Goal: Information Seeking & Learning: Learn about a topic

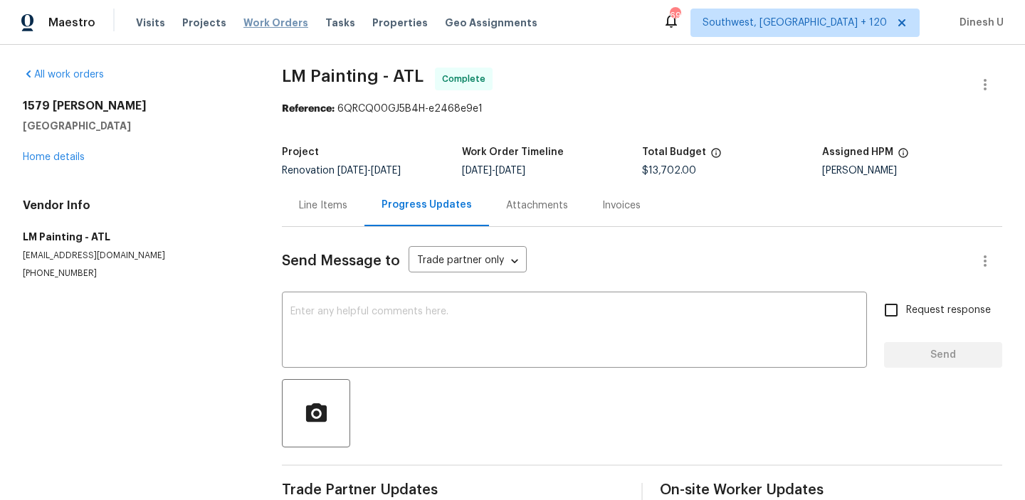
click at [251, 23] on span "Work Orders" at bounding box center [275, 23] width 65 height 14
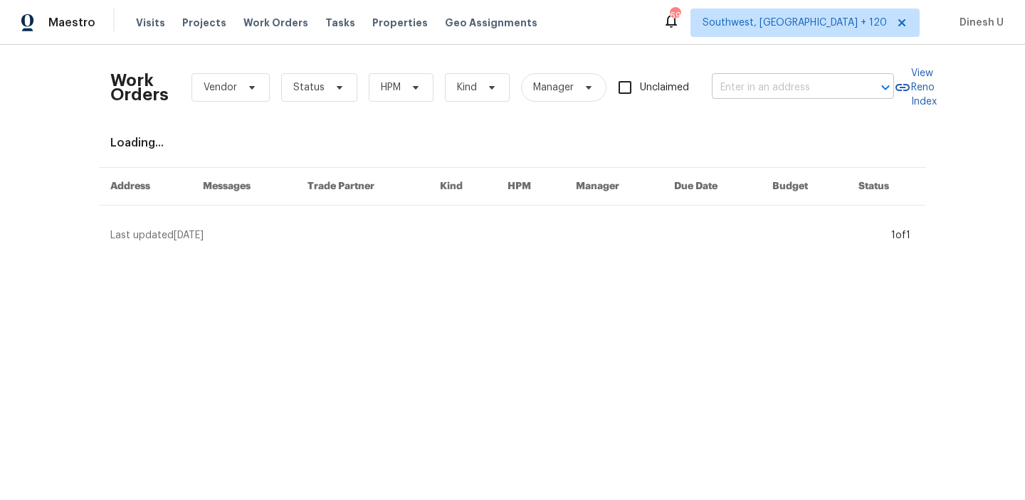
click at [781, 83] on input "text" at bounding box center [783, 88] width 142 height 22
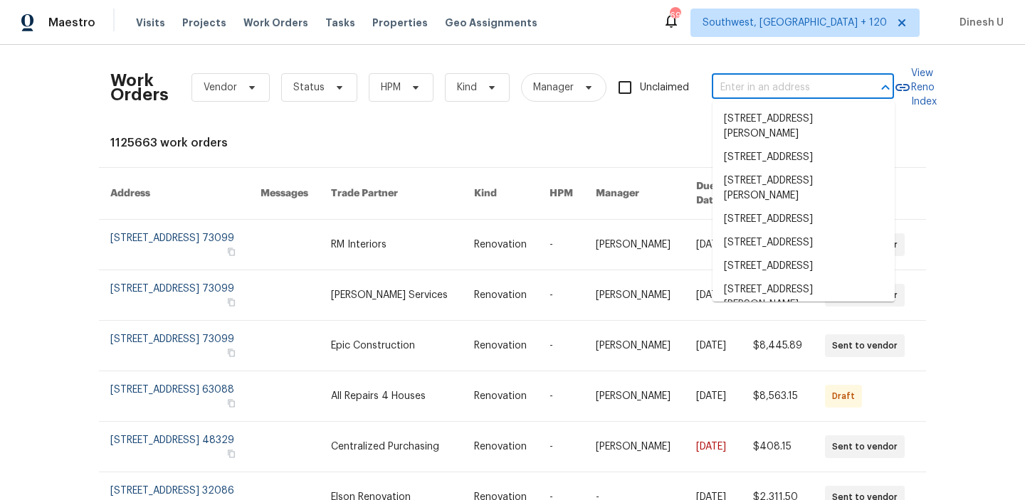
paste input "[STREET_ADDRESS][PERSON_NAME]"
type input "[STREET_ADDRESS][PERSON_NAME]"
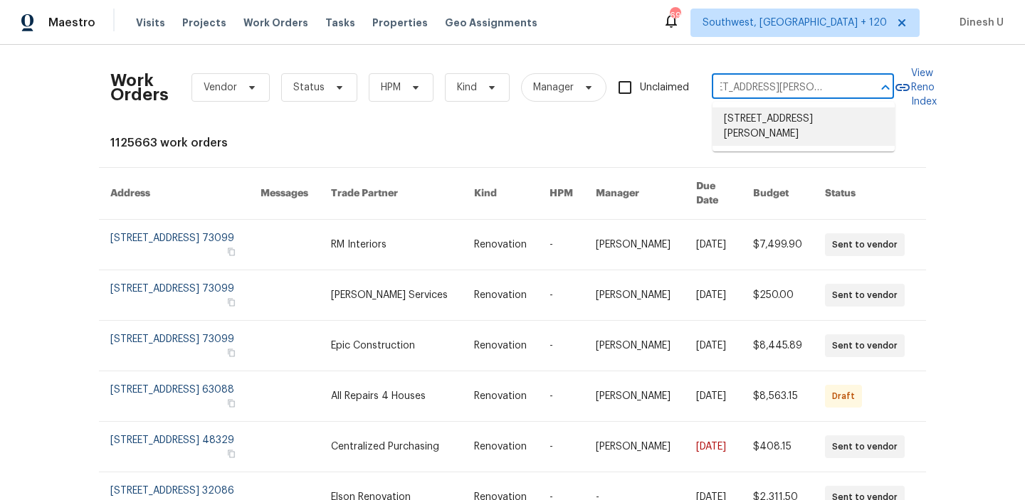
click at [758, 120] on li "[STREET_ADDRESS][PERSON_NAME]" at bounding box center [804, 126] width 182 height 38
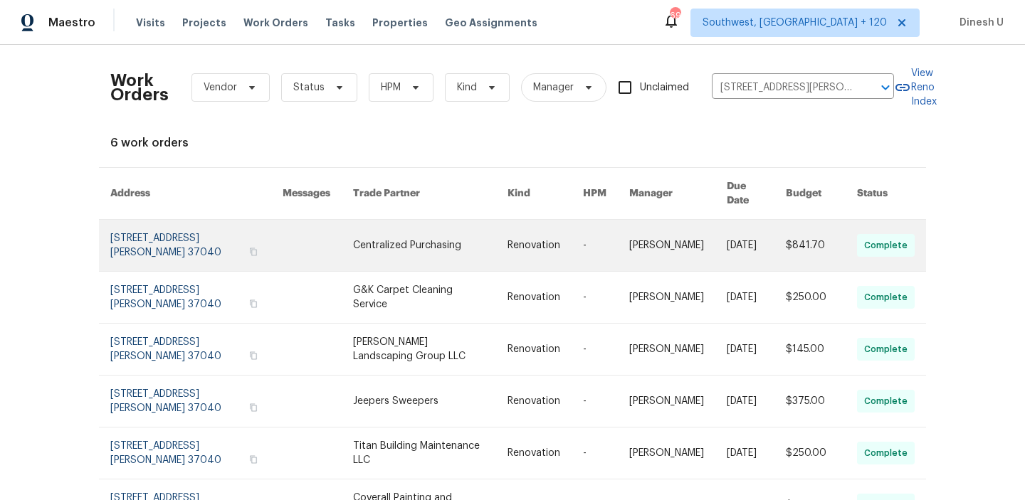
click at [122, 224] on link at bounding box center [196, 245] width 172 height 51
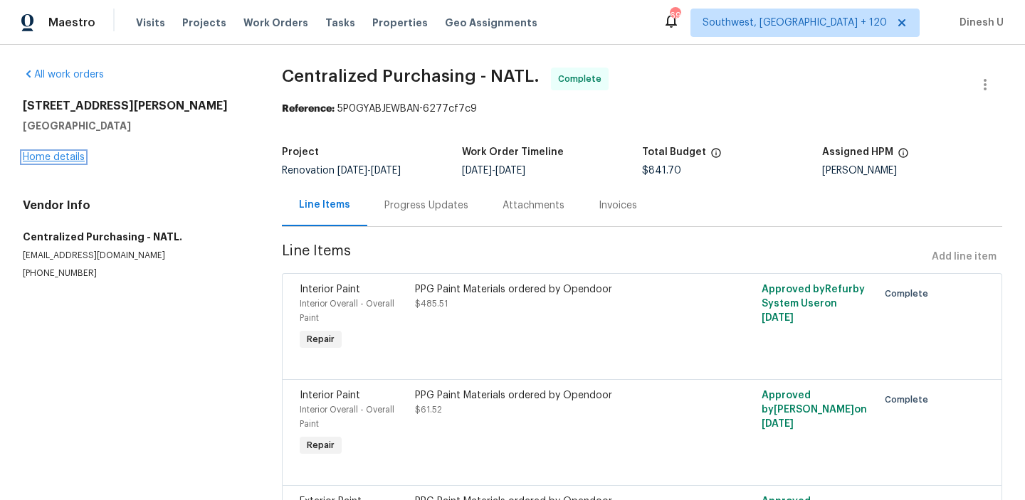
click at [71, 157] on link "Home details" at bounding box center [54, 157] width 62 height 10
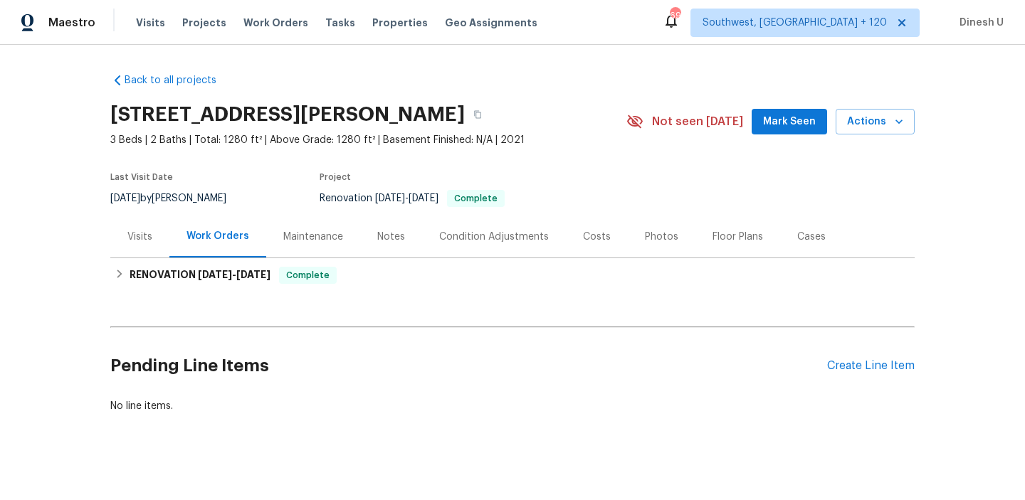
scroll to position [10, 0]
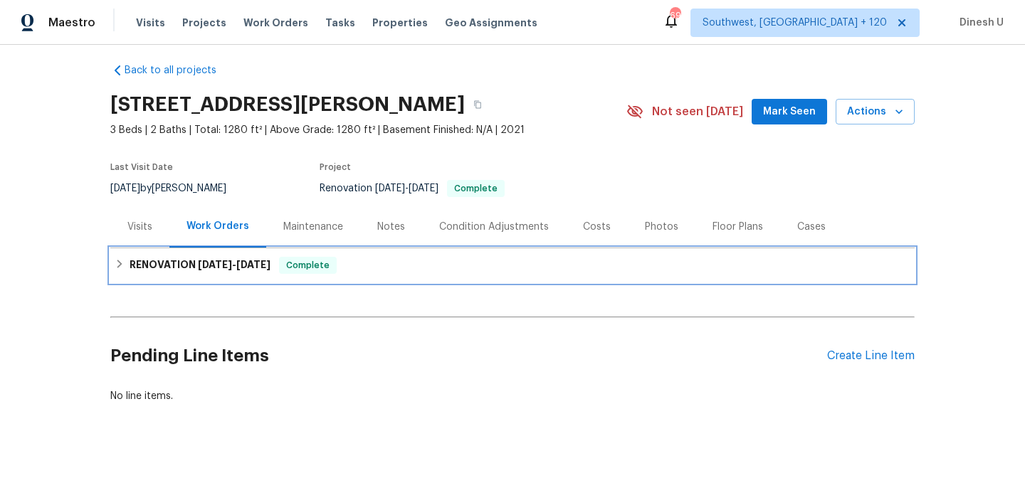
click at [223, 257] on h6 "RENOVATION [DATE] - [DATE]" at bounding box center [200, 265] width 141 height 17
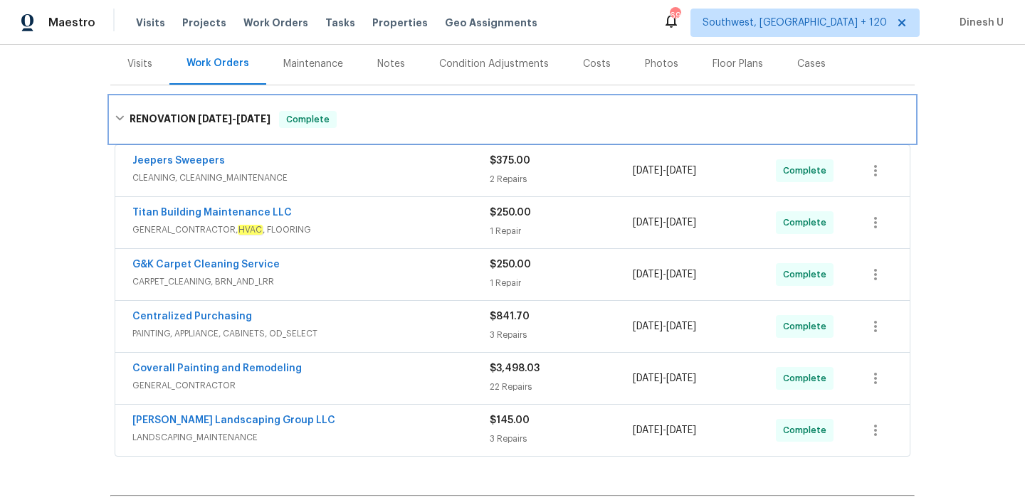
scroll to position [174, 0]
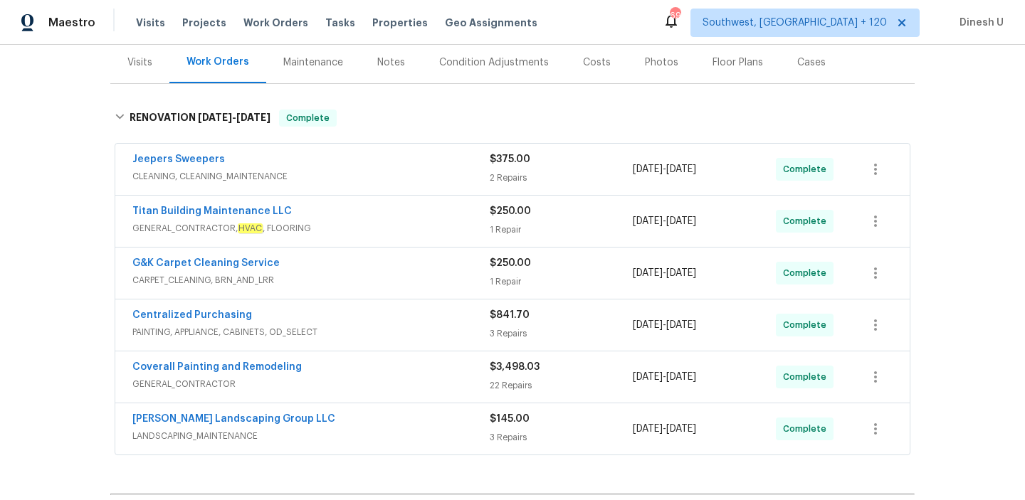
click at [501, 169] on div "$375.00 2 Repairs" at bounding box center [561, 169] width 143 height 34
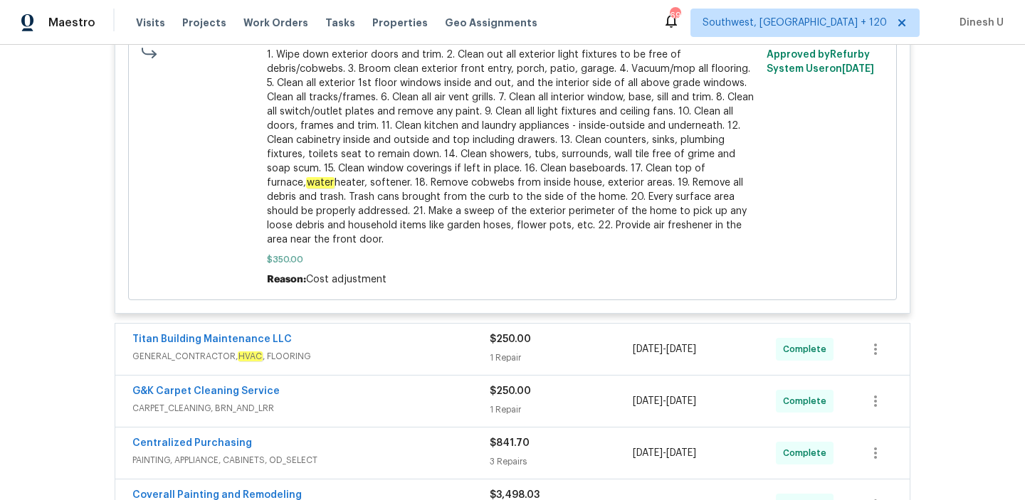
scroll to position [832, 0]
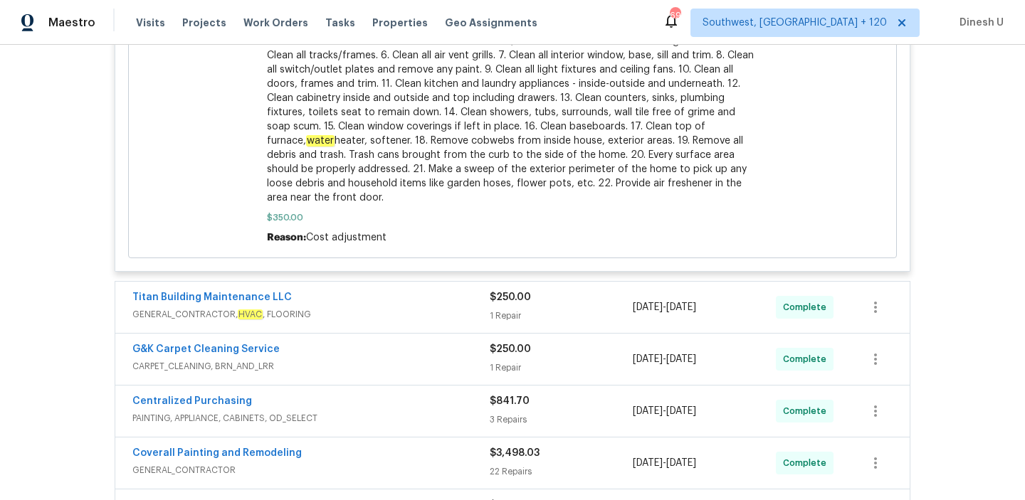
click at [510, 310] on div "1 Repair" at bounding box center [561, 316] width 143 height 14
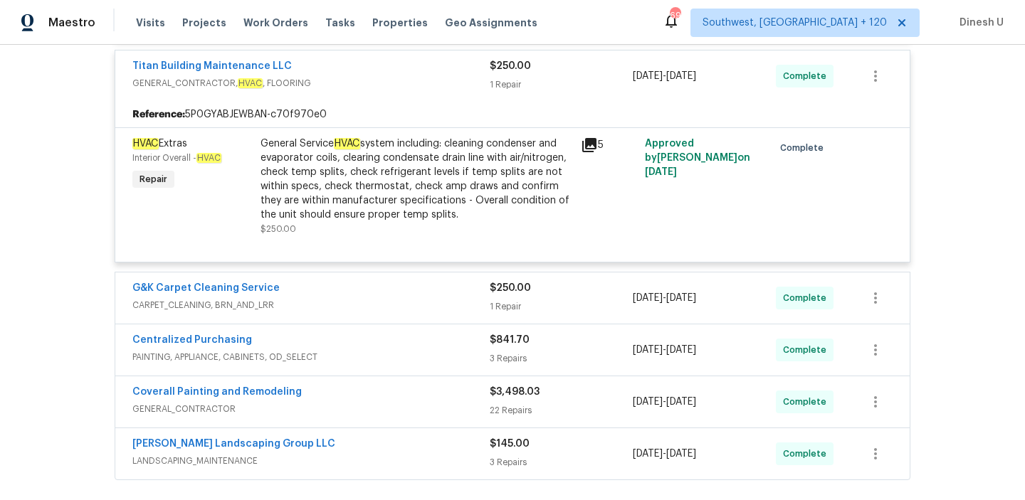
scroll to position [1088, 0]
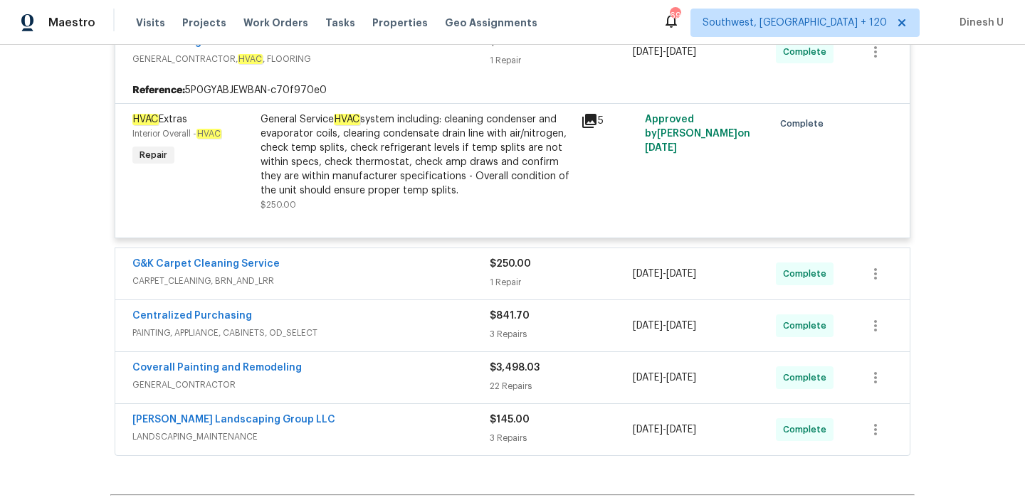
click at [505, 278] on div "1 Repair" at bounding box center [561, 282] width 143 height 14
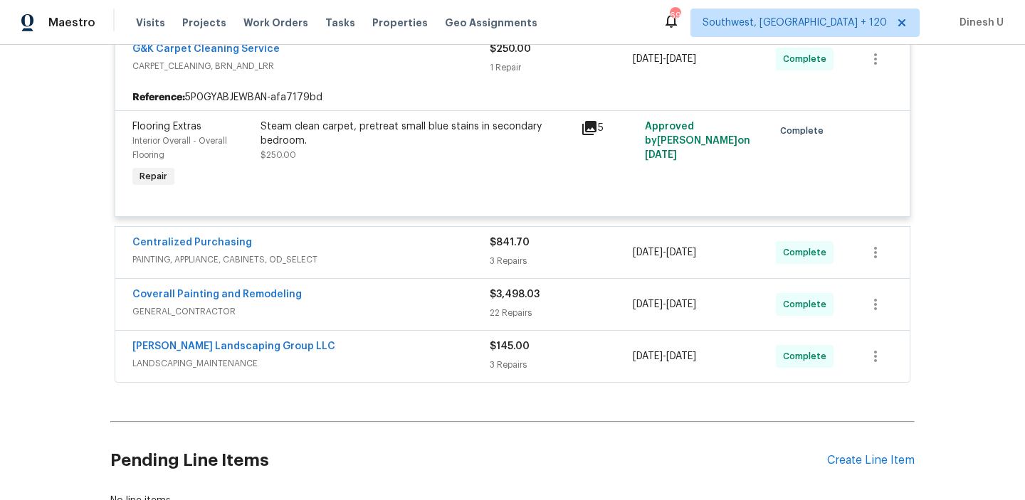
scroll to position [1321, 0]
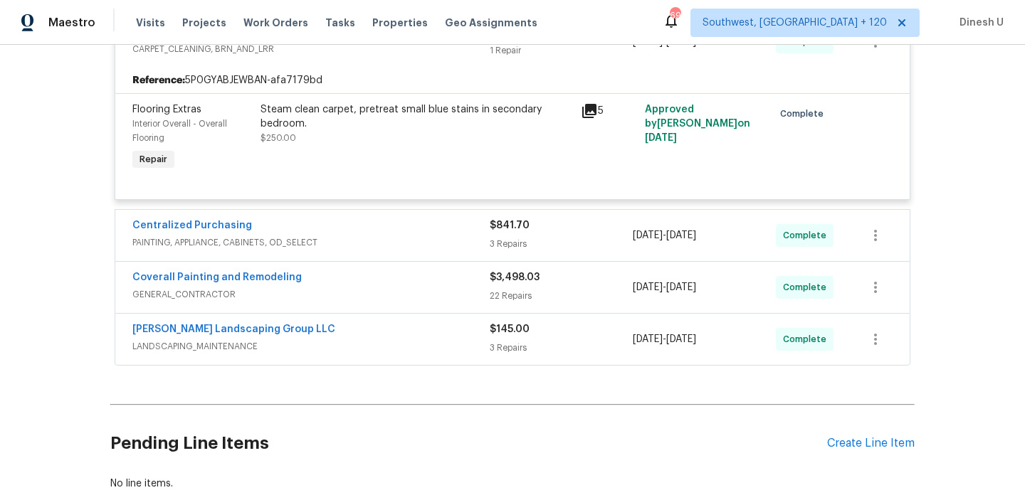
click at [509, 233] on div "$841.70" at bounding box center [561, 226] width 143 height 14
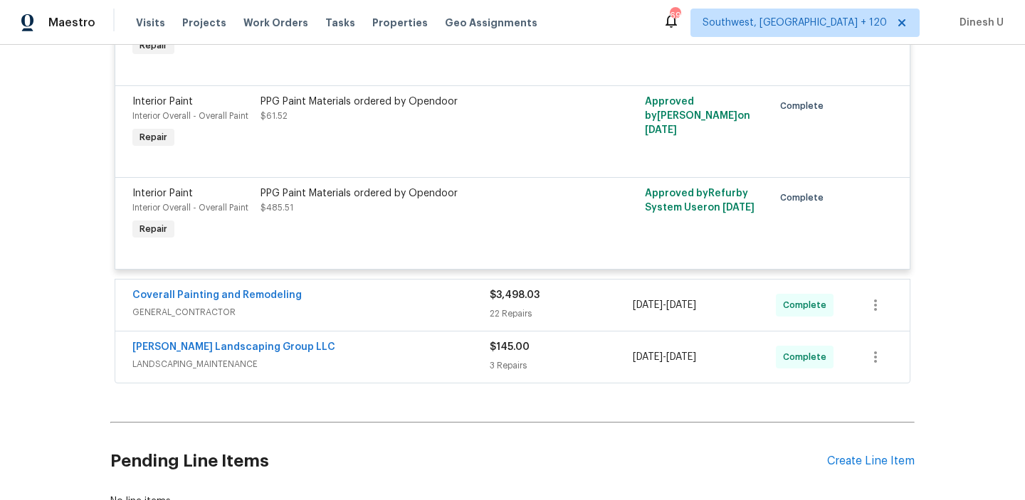
scroll to position [1638, 0]
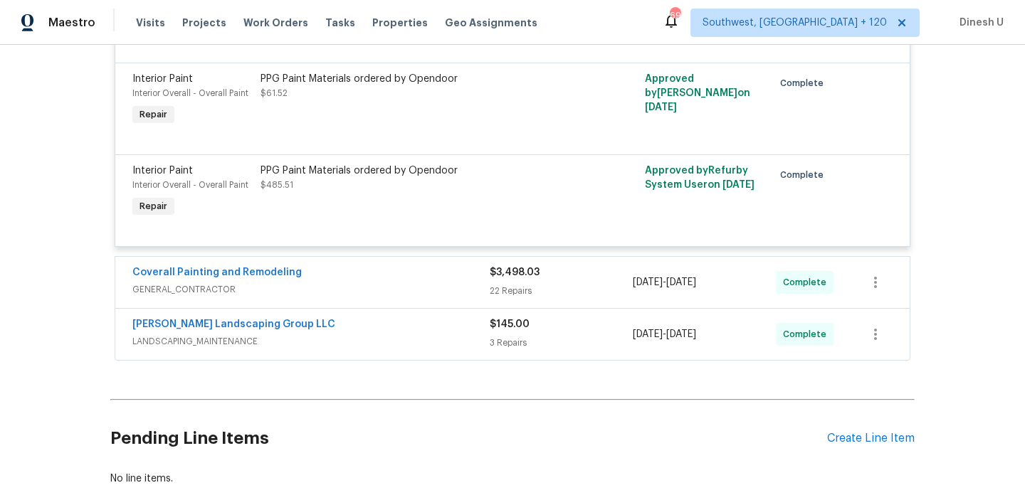
click at [518, 293] on div "22 Repairs" at bounding box center [561, 291] width 143 height 14
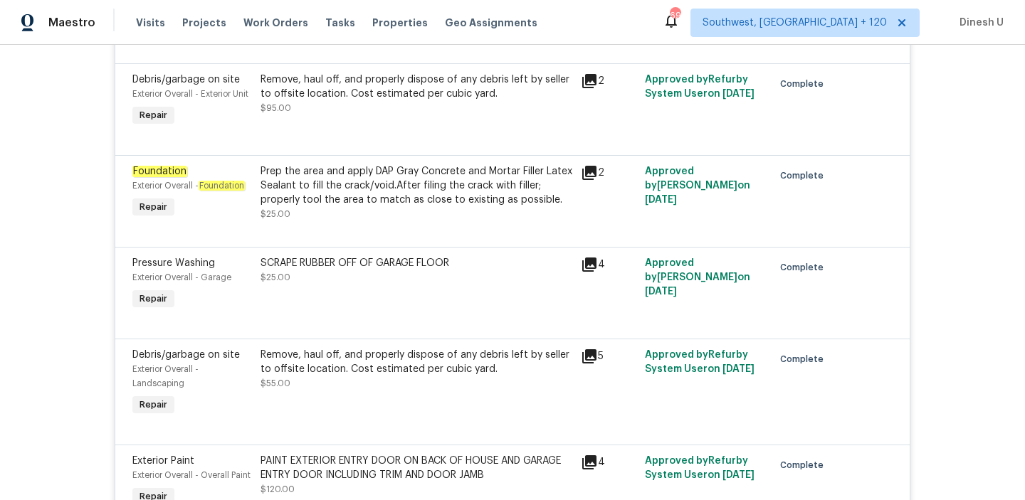
scroll to position [2211, 0]
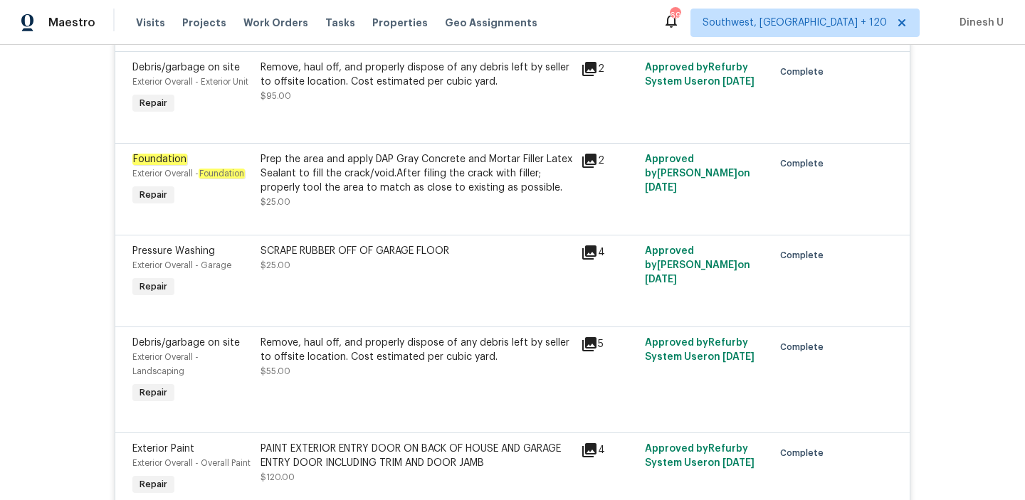
click at [585, 162] on icon at bounding box center [589, 161] width 14 height 14
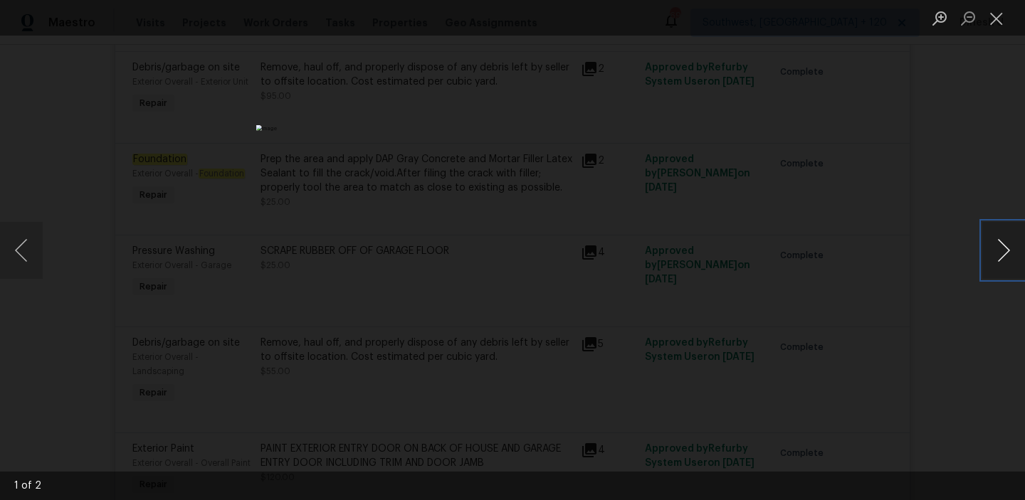
click at [1011, 256] on button "Next image" at bounding box center [1003, 250] width 43 height 57
click at [1007, 265] on button "Next image" at bounding box center [1003, 250] width 43 height 57
click at [1002, 19] on button "Close lightbox" at bounding box center [996, 18] width 28 height 25
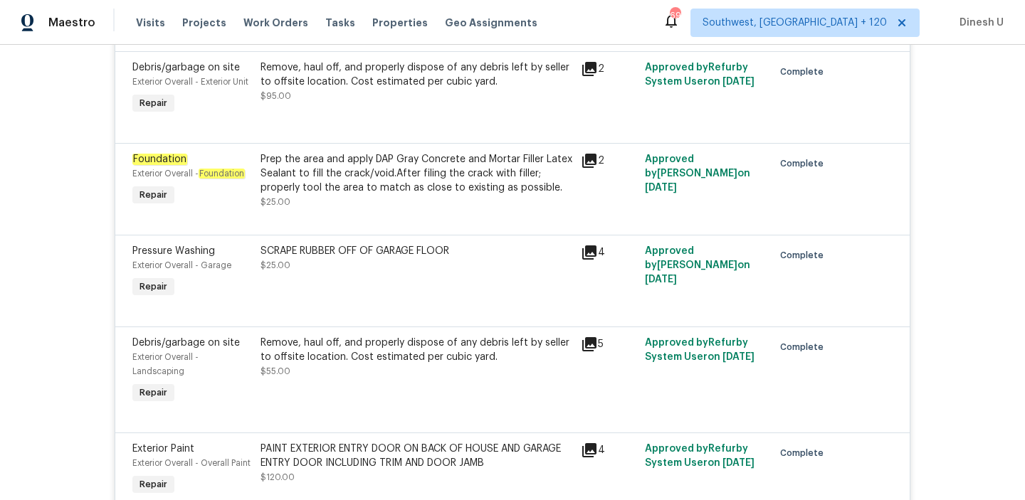
click at [594, 166] on icon at bounding box center [589, 161] width 14 height 14
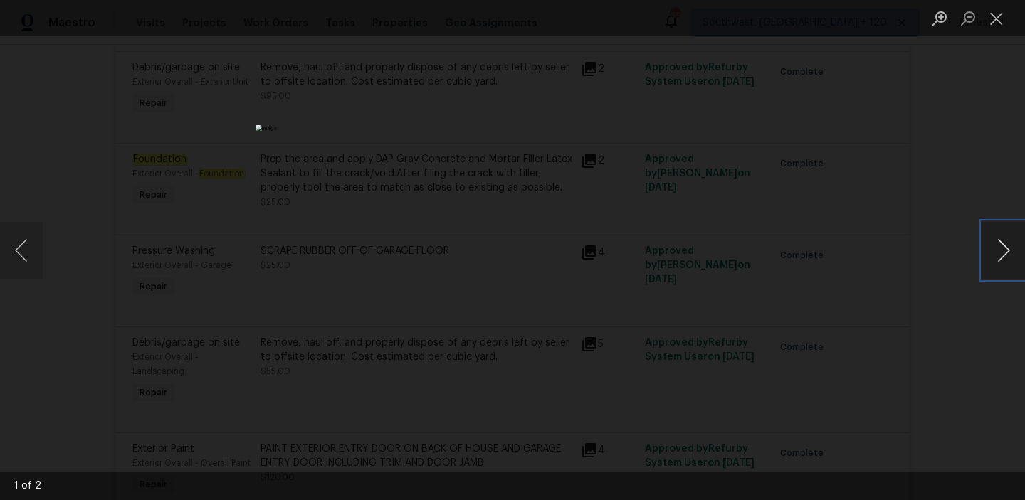
click at [1002, 268] on button "Next image" at bounding box center [1003, 250] width 43 height 57
click at [1003, 25] on button "Close lightbox" at bounding box center [996, 18] width 28 height 25
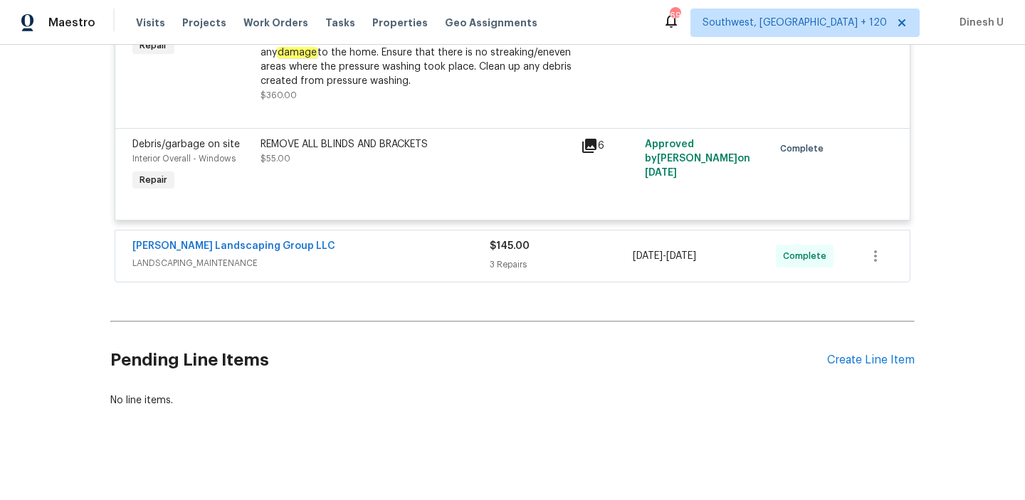
scroll to position [4477, 0]
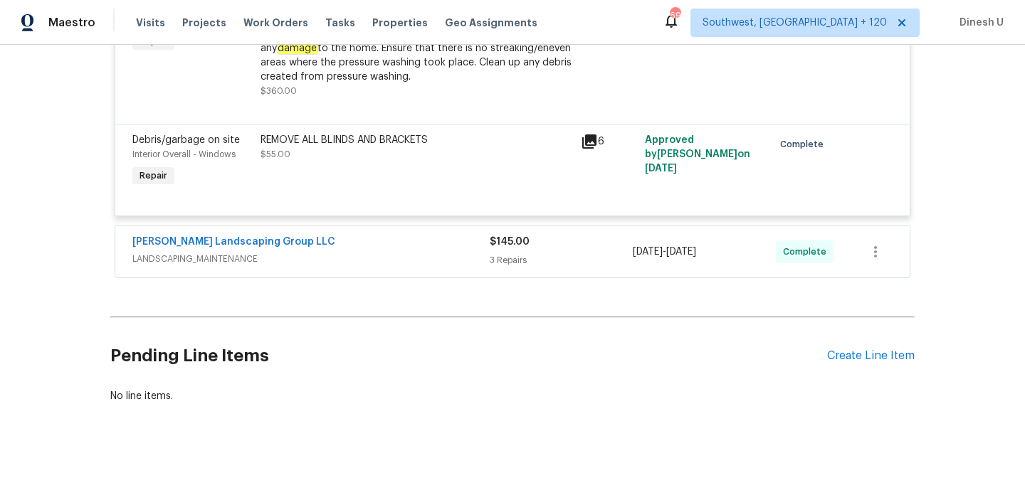
click at [534, 240] on div "$145.00" at bounding box center [561, 242] width 143 height 14
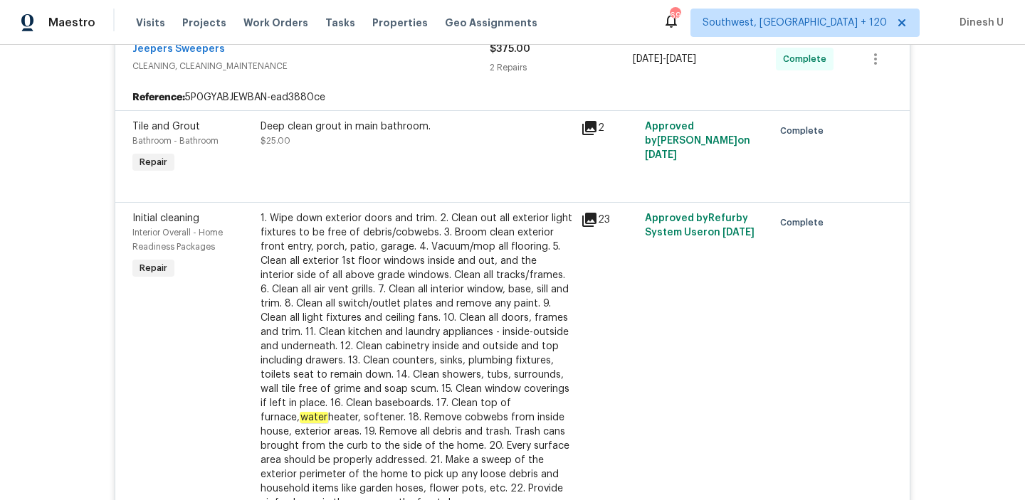
scroll to position [0, 0]
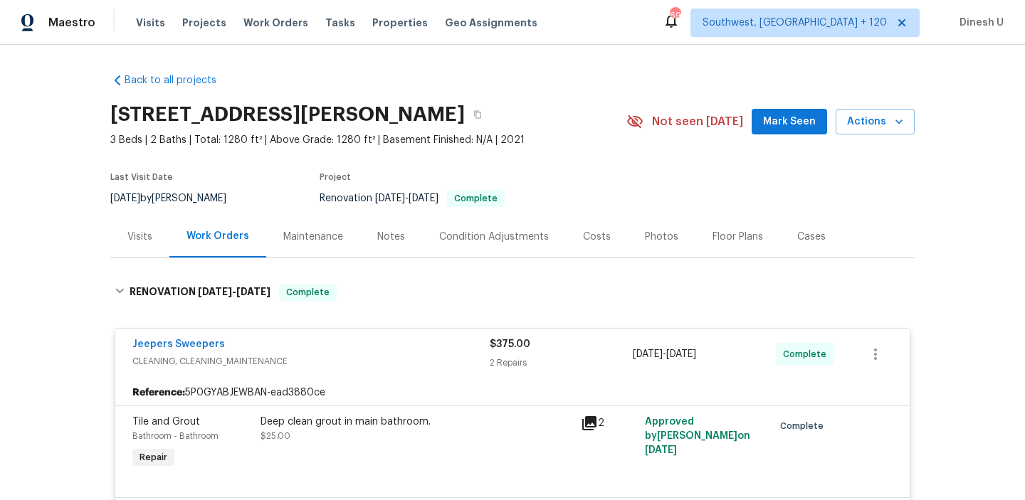
click at [137, 243] on div "Visits" at bounding box center [139, 237] width 25 height 14
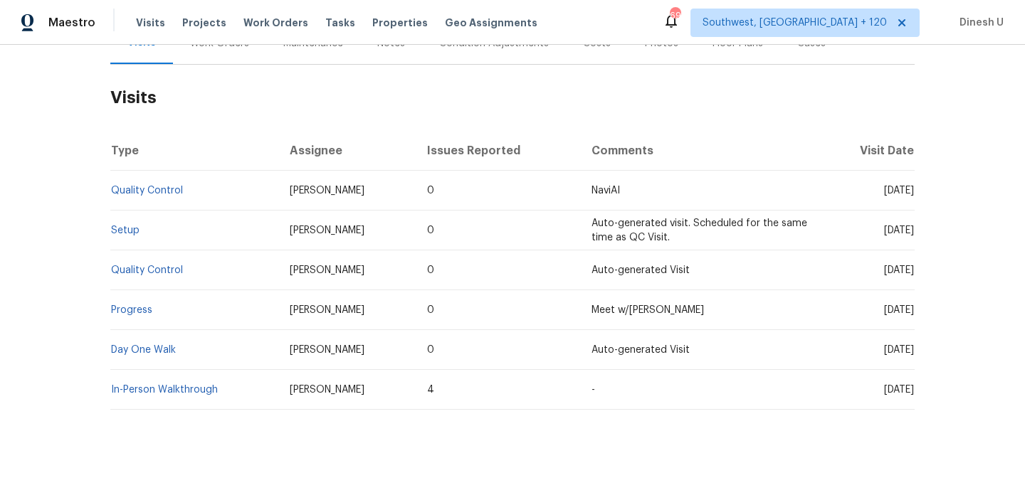
scroll to position [196, 0]
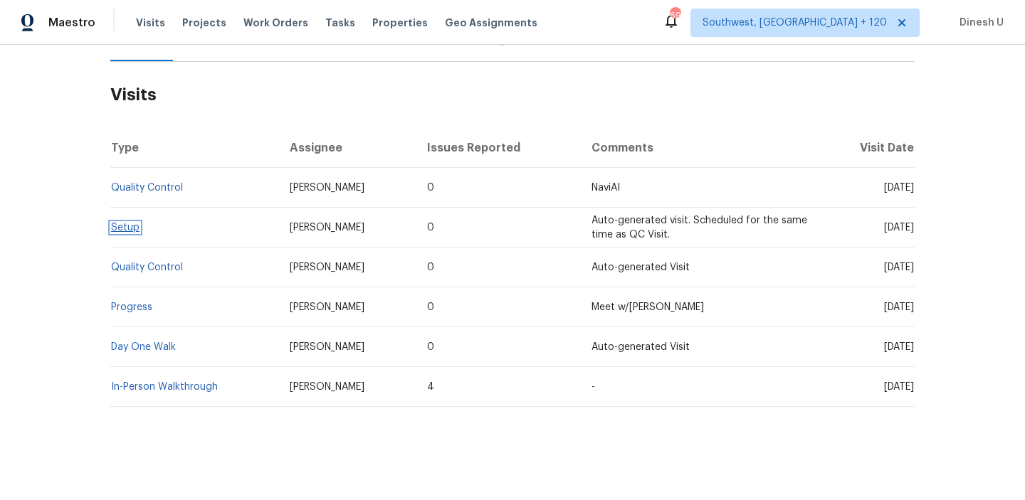
click at [118, 229] on link "Setup" at bounding box center [125, 228] width 28 height 10
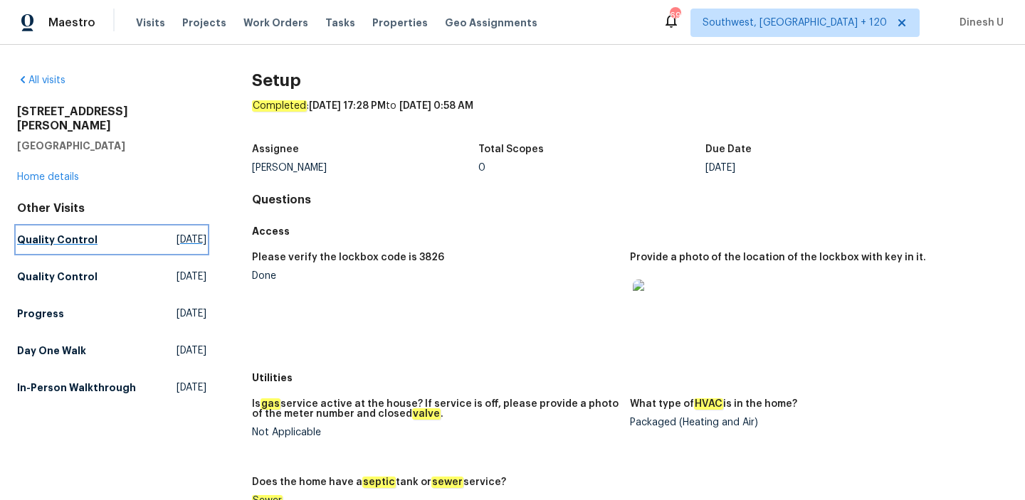
click at [177, 233] on span "[DATE]" at bounding box center [192, 240] width 30 height 14
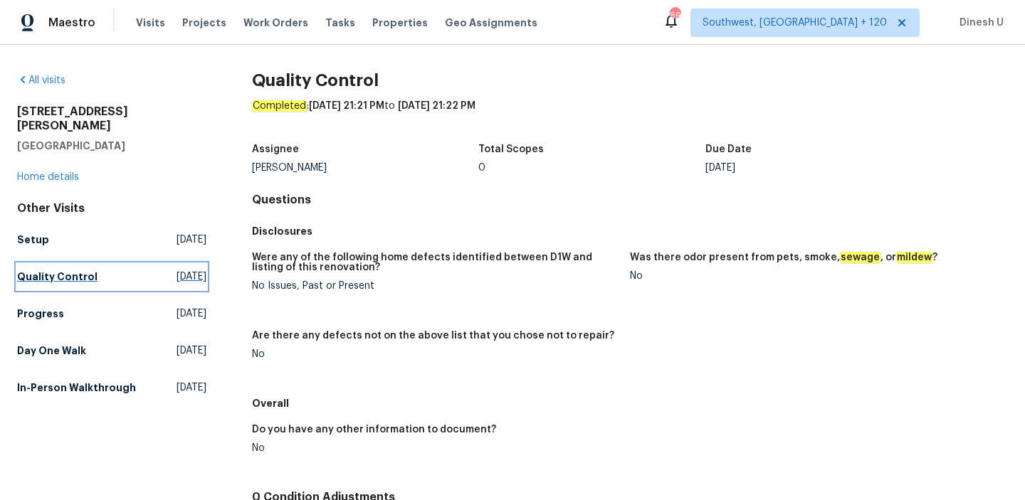
click at [177, 270] on span "[DATE]" at bounding box center [192, 277] width 30 height 14
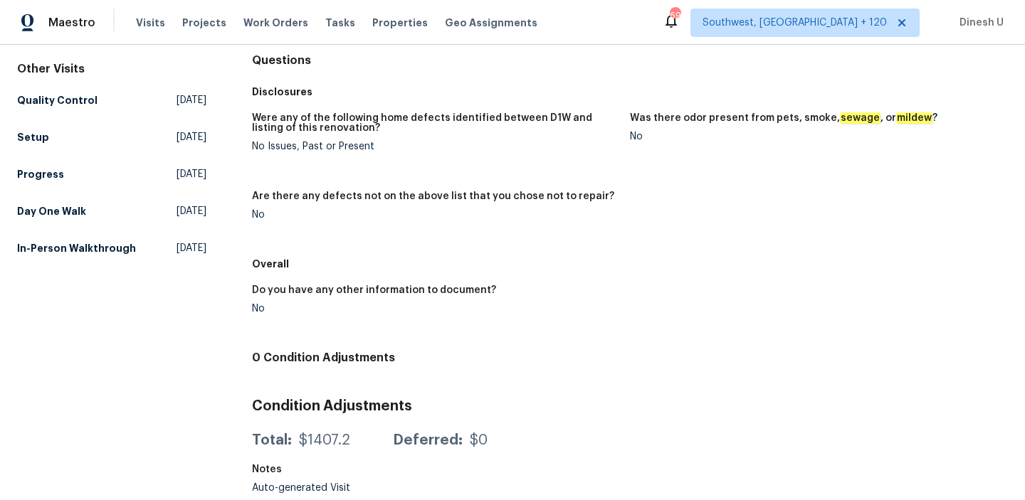
scroll to position [141, 0]
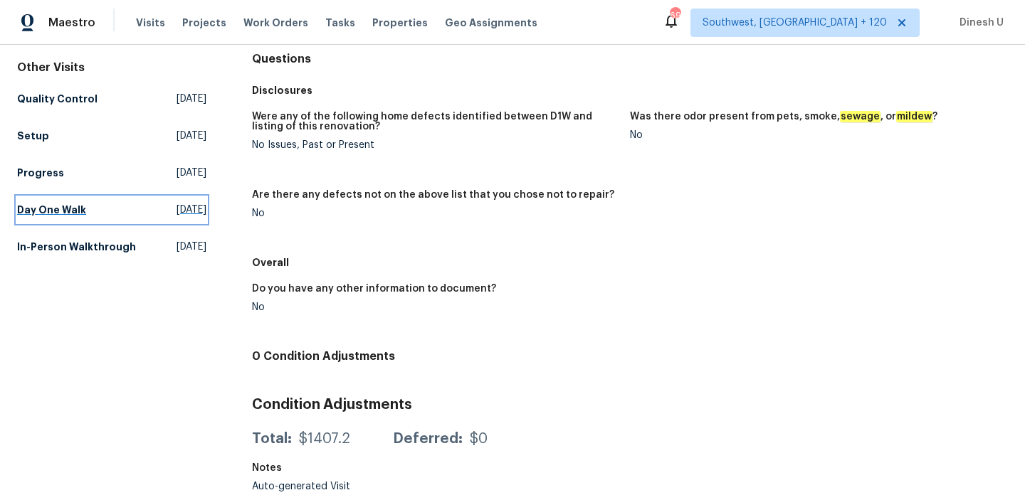
click at [177, 203] on span "[DATE]" at bounding box center [192, 210] width 30 height 14
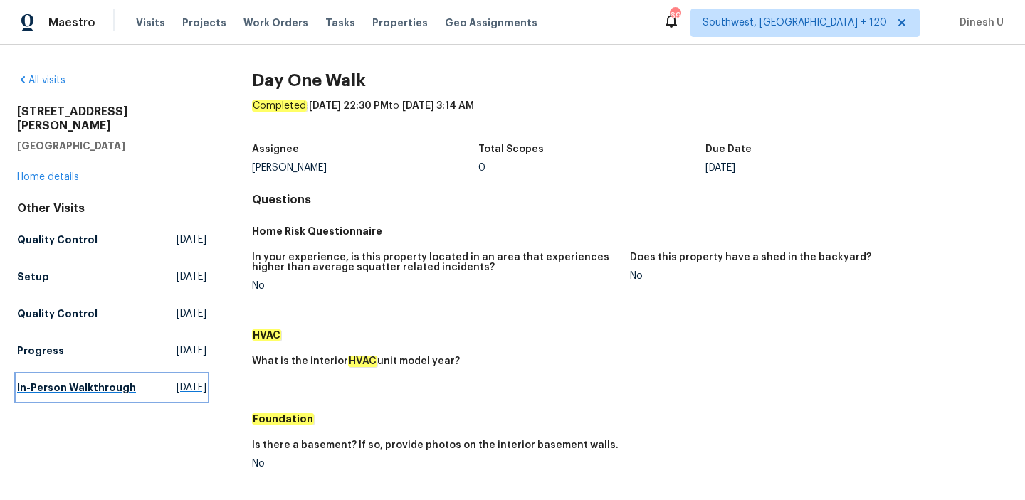
click at [177, 381] on span "[DATE]" at bounding box center [192, 388] width 30 height 14
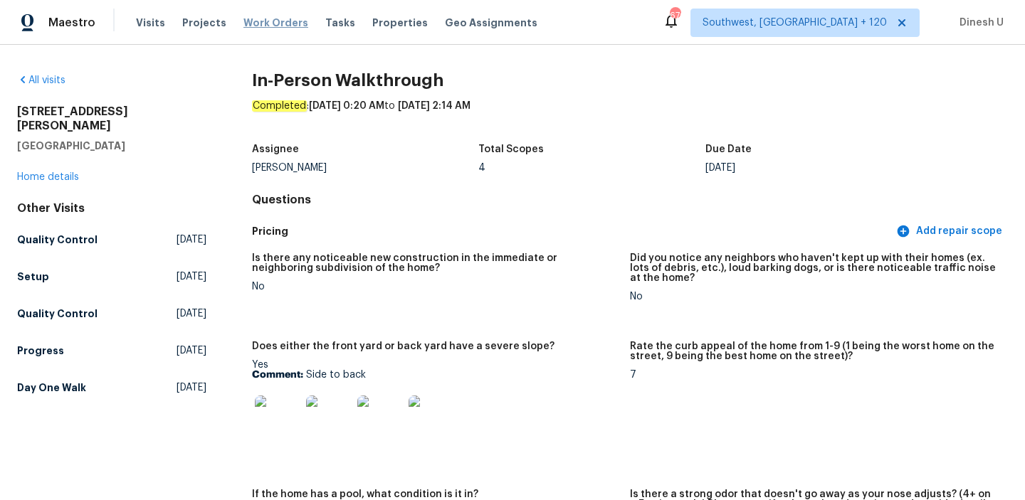
click at [251, 16] on span "Work Orders" at bounding box center [275, 23] width 65 height 14
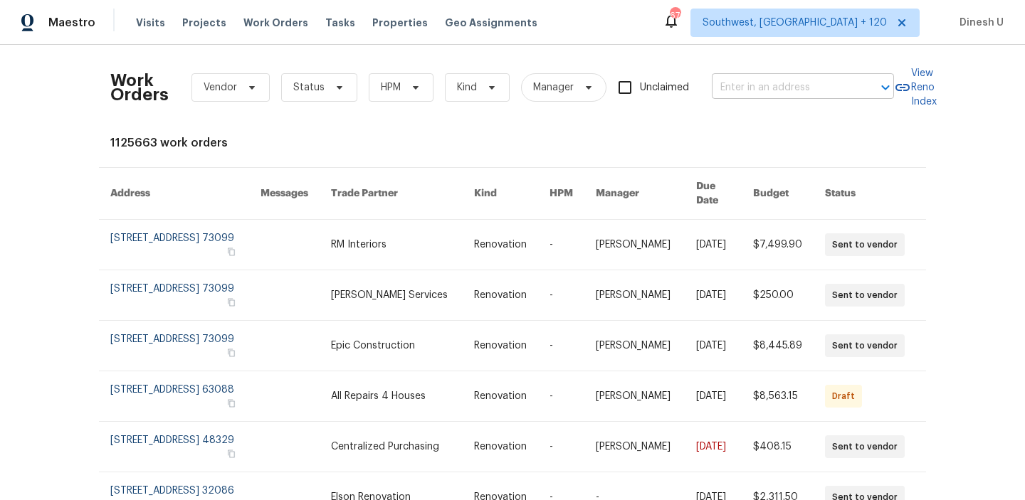
click at [733, 85] on input "text" at bounding box center [783, 88] width 142 height 22
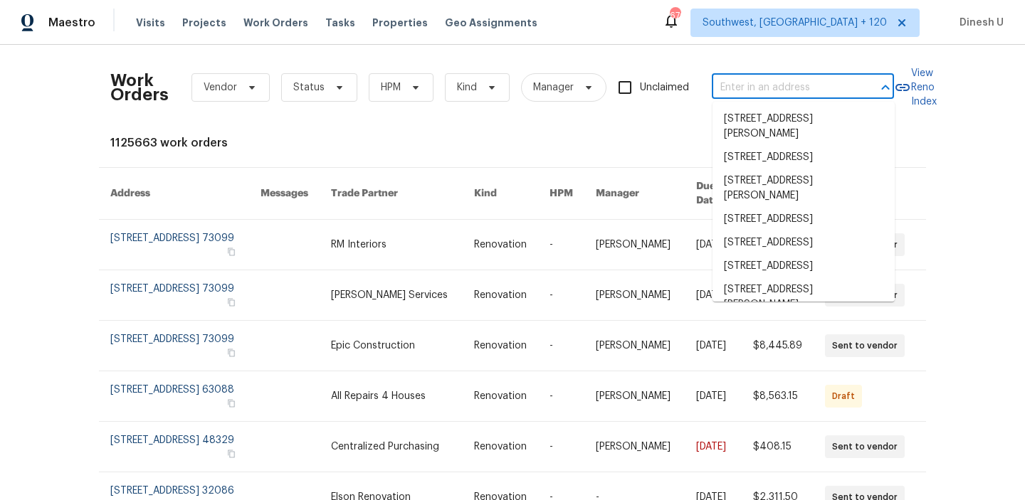
paste input "[STREET_ADDRESS]"
type input "[STREET_ADDRESS]"
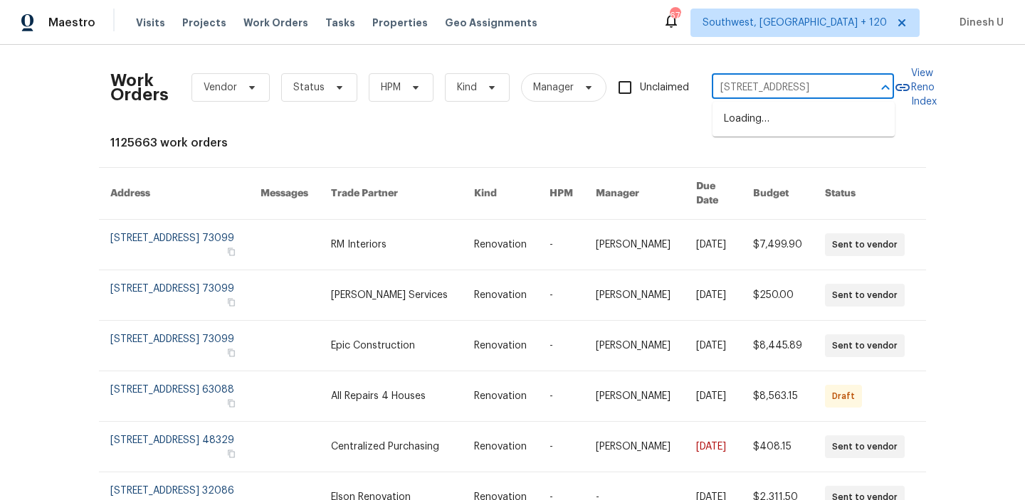
scroll to position [0, 57]
click at [729, 128] on li "[STREET_ADDRESS]" at bounding box center [804, 118] width 182 height 23
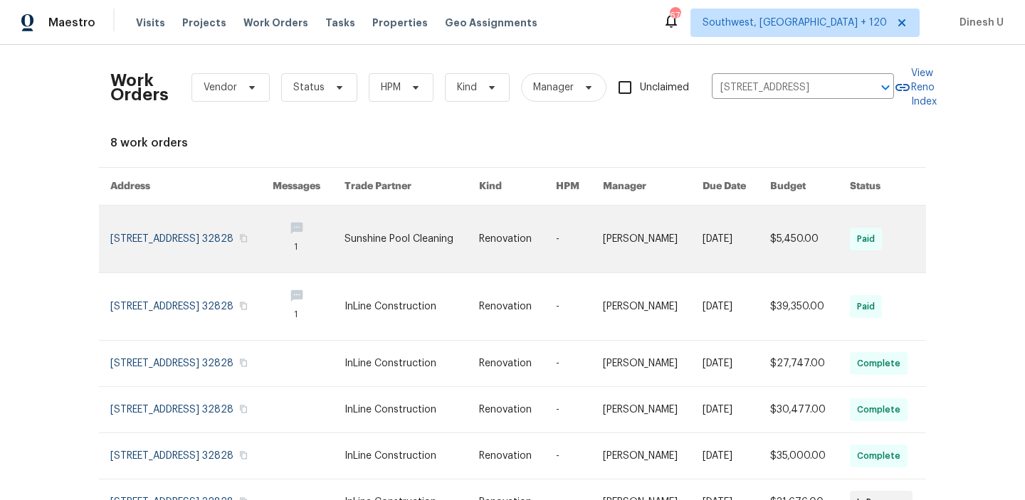
click at [194, 224] on link at bounding box center [191, 239] width 162 height 67
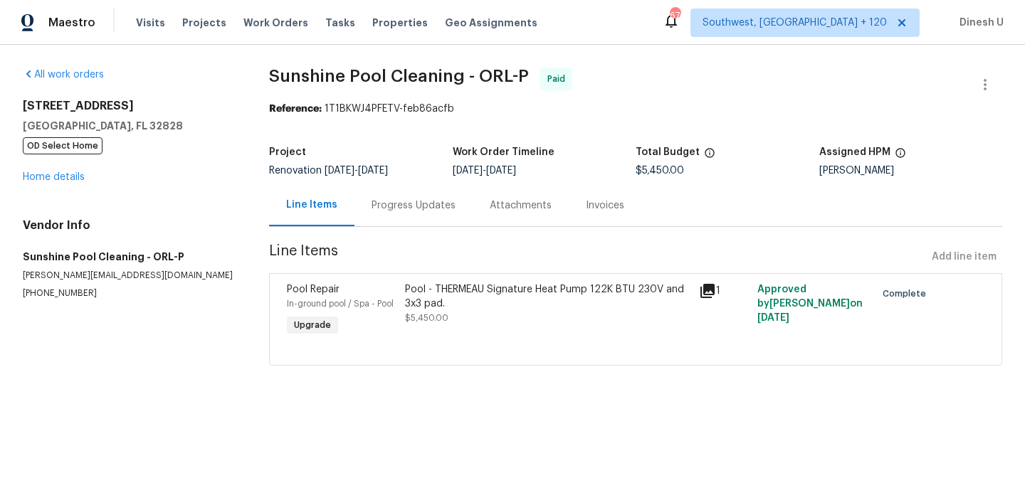
click at [66, 187] on div "All work orders [STREET_ADDRESS] OD Select Home Home details Vendor Info Sunshi…" at bounding box center [129, 184] width 212 height 232
click at [58, 179] on link "Home details" at bounding box center [54, 177] width 62 height 10
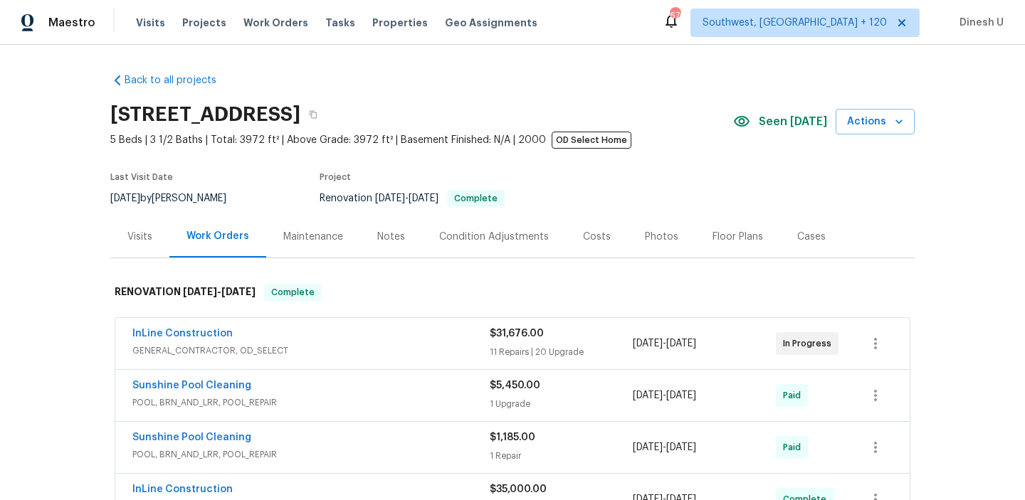
click at [233, 112] on h2 "[STREET_ADDRESS]" at bounding box center [205, 114] width 190 height 14
copy div "[STREET_ADDRESS]"
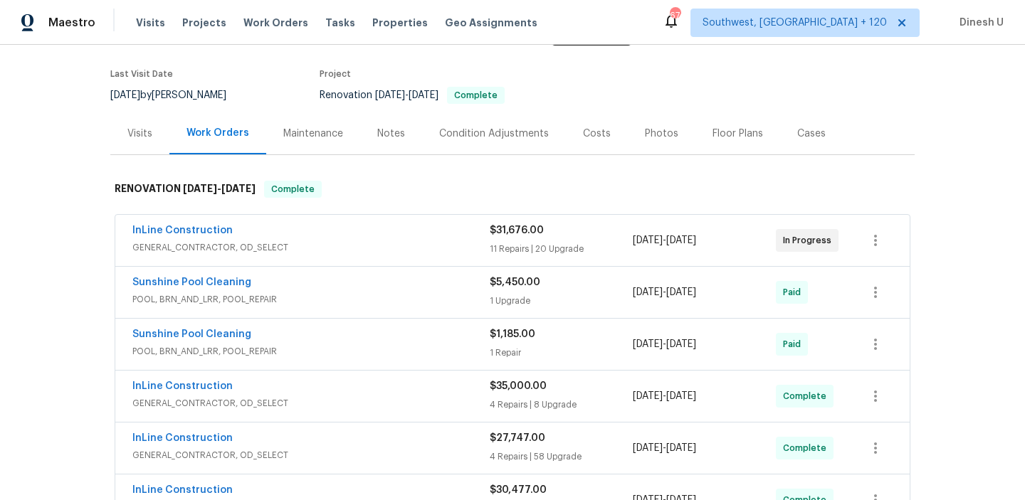
scroll to position [110, 0]
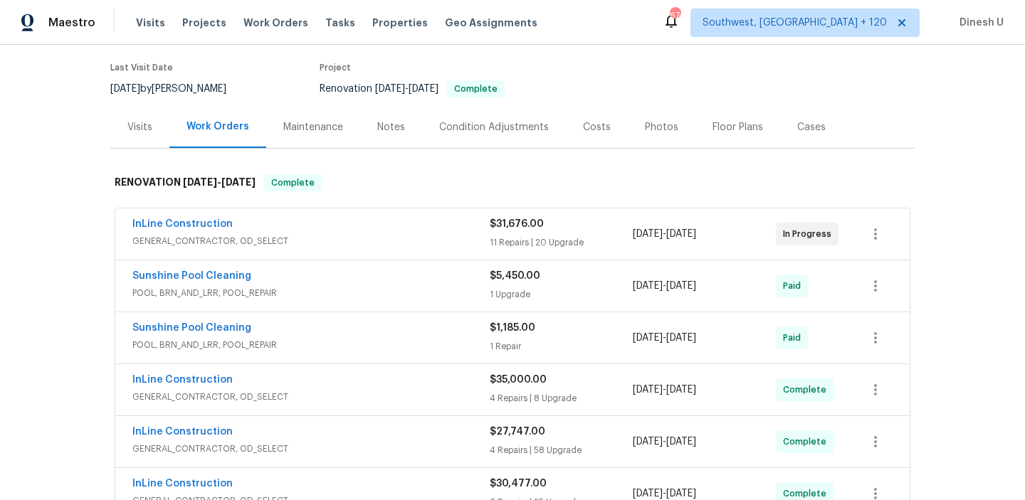
click at [532, 237] on div "11 Repairs | 20 Upgrade" at bounding box center [561, 243] width 143 height 14
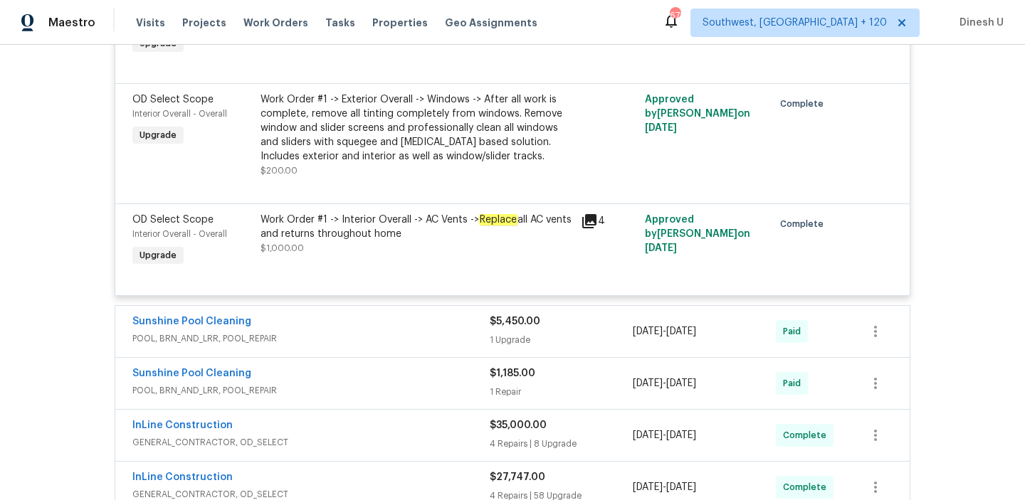
scroll to position [3238, 0]
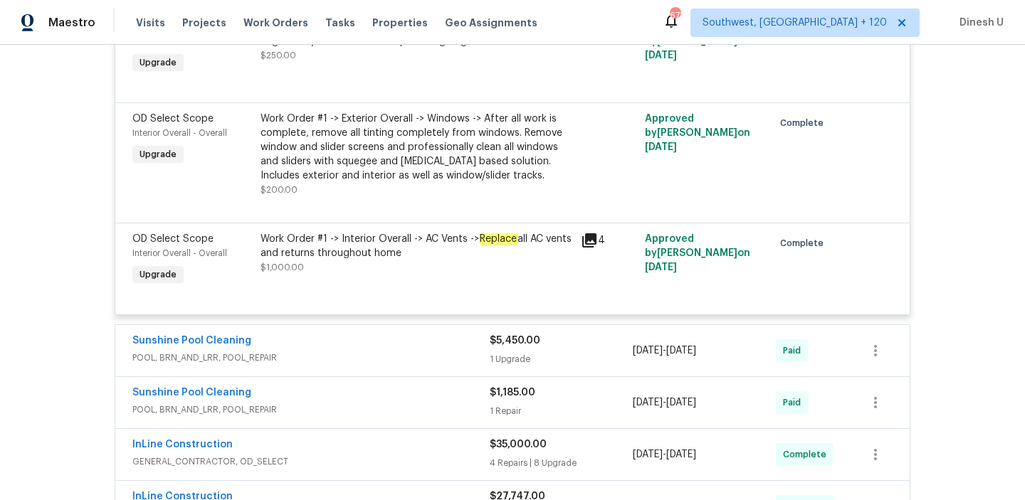
click at [473, 147] on div "Work Order #1 -> Exterior Overall -> Windows -> After all work is complete, rem…" at bounding box center [417, 147] width 312 height 71
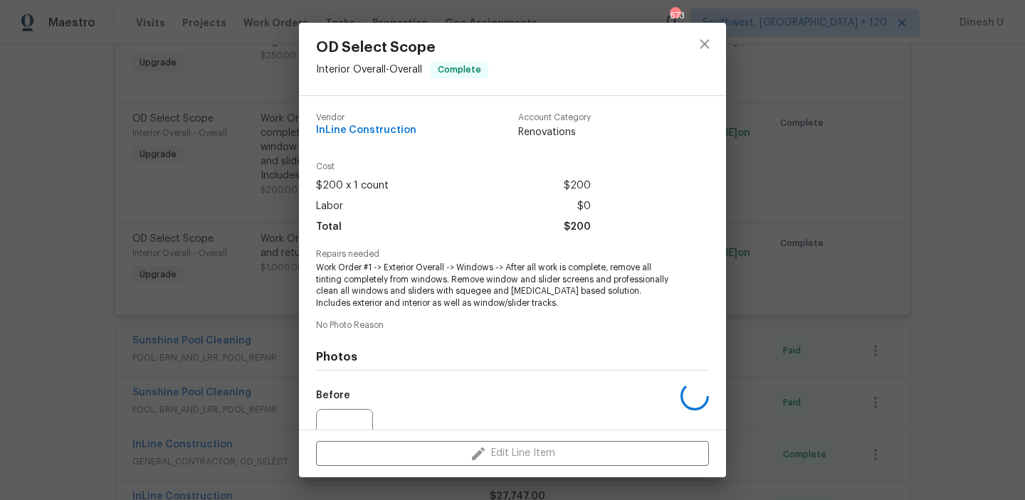
scroll to position [15, 0]
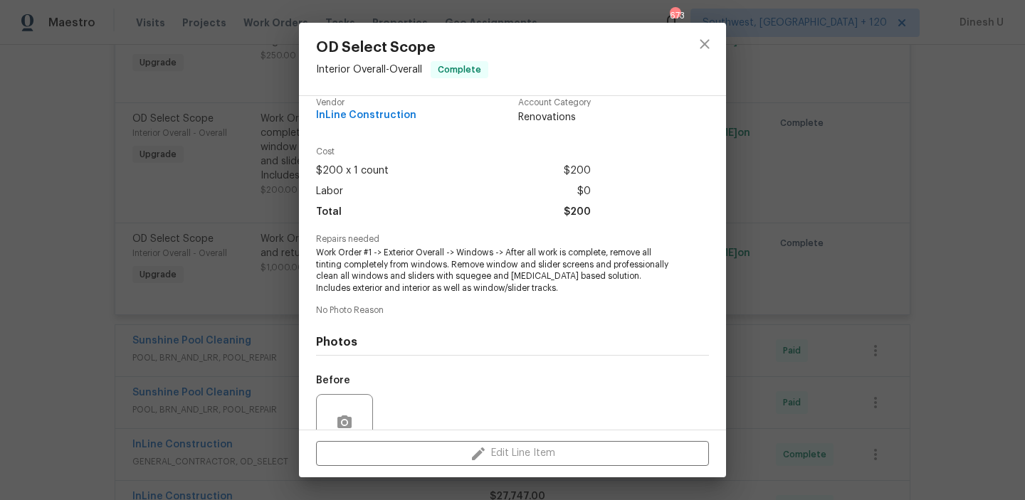
click at [271, 143] on div "OD Select Scope Interior Overall - Overall Complete Vendor InLine Construction …" at bounding box center [512, 250] width 1025 height 500
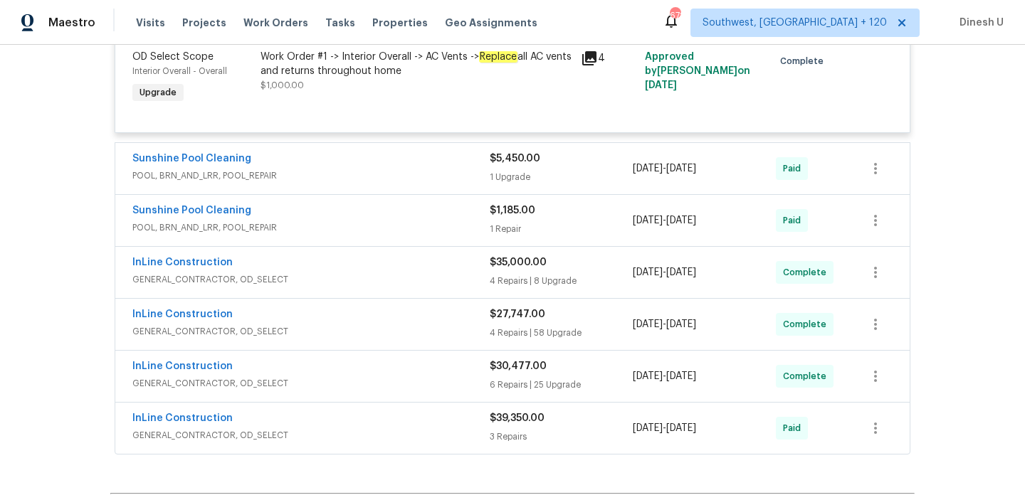
scroll to position [3433, 0]
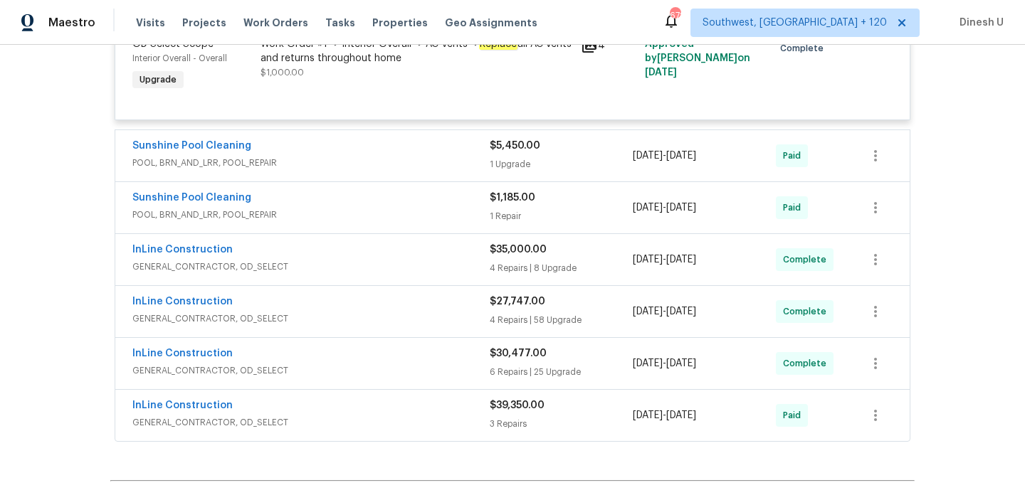
click at [495, 152] on div "$5,450.00 1 Upgrade" at bounding box center [561, 156] width 143 height 34
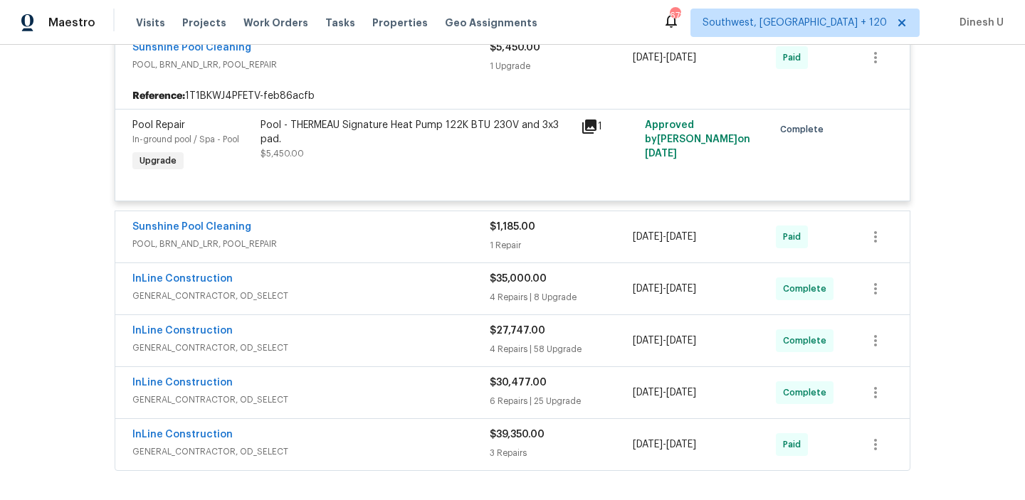
scroll to position [3534, 0]
click at [592, 122] on icon at bounding box center [589, 125] width 14 height 14
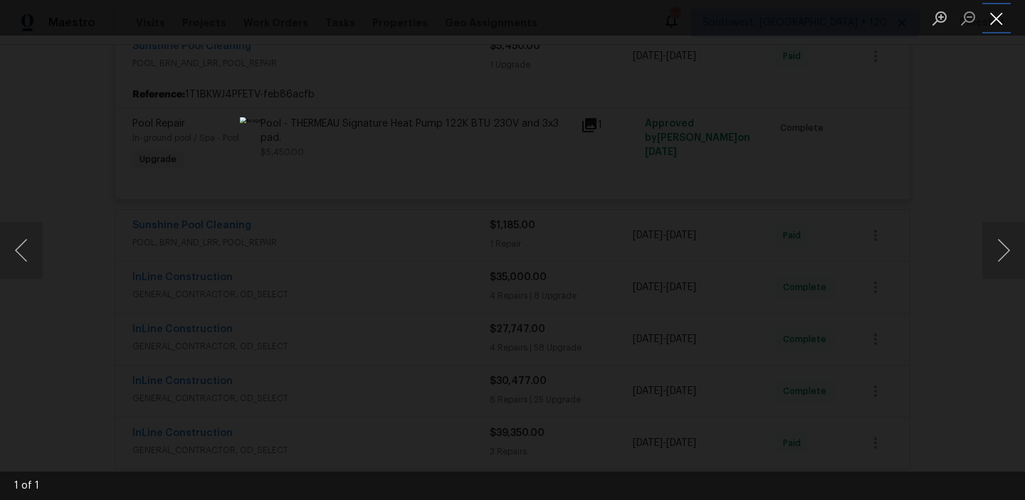
click at [999, 19] on button "Close lightbox" at bounding box center [996, 18] width 28 height 25
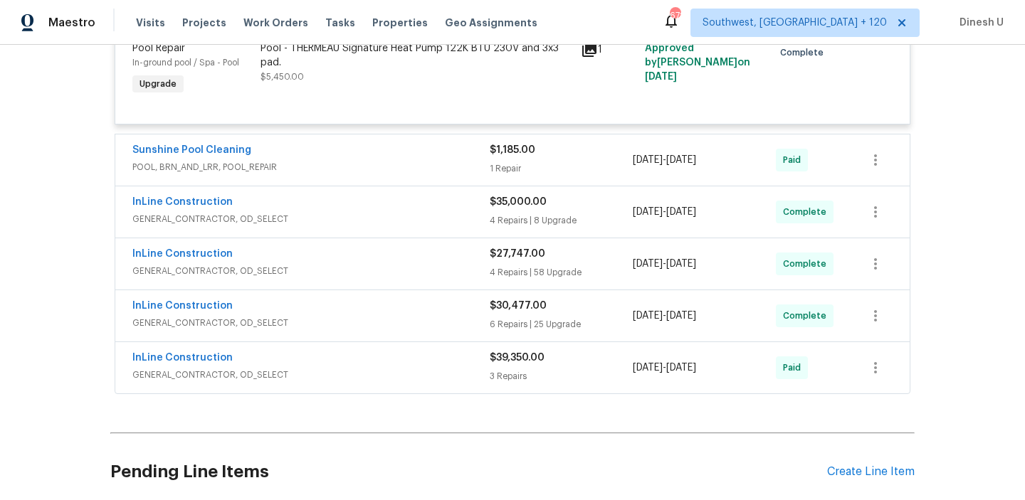
scroll to position [3630, 0]
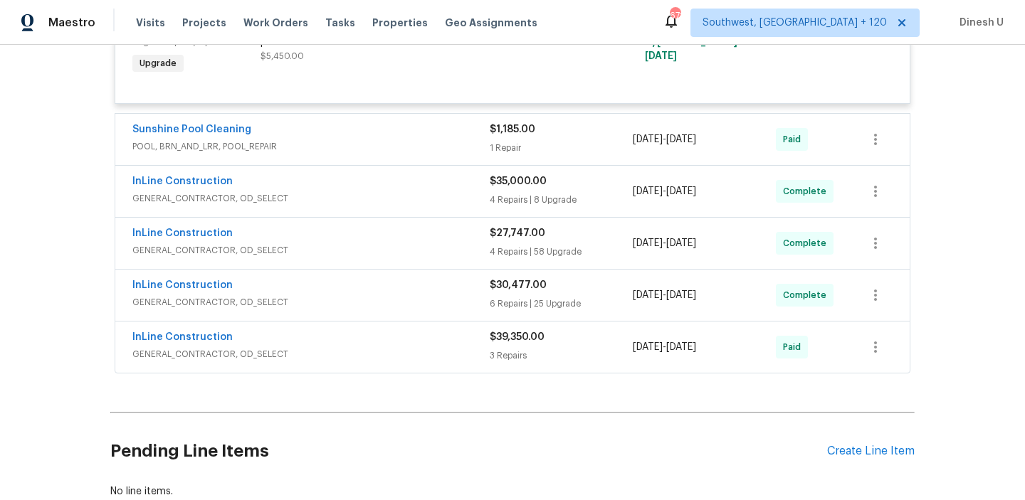
click at [502, 142] on div "1 Repair" at bounding box center [561, 148] width 143 height 14
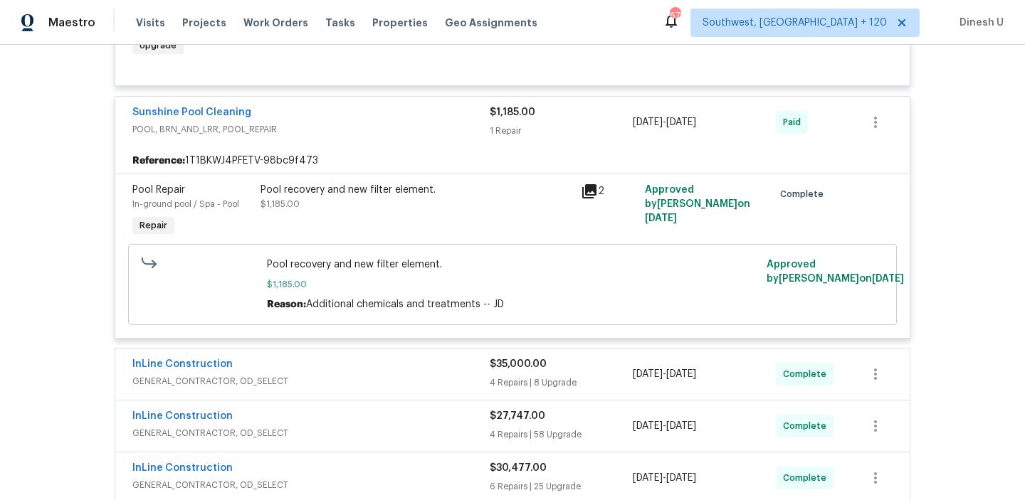
scroll to position [3653, 0]
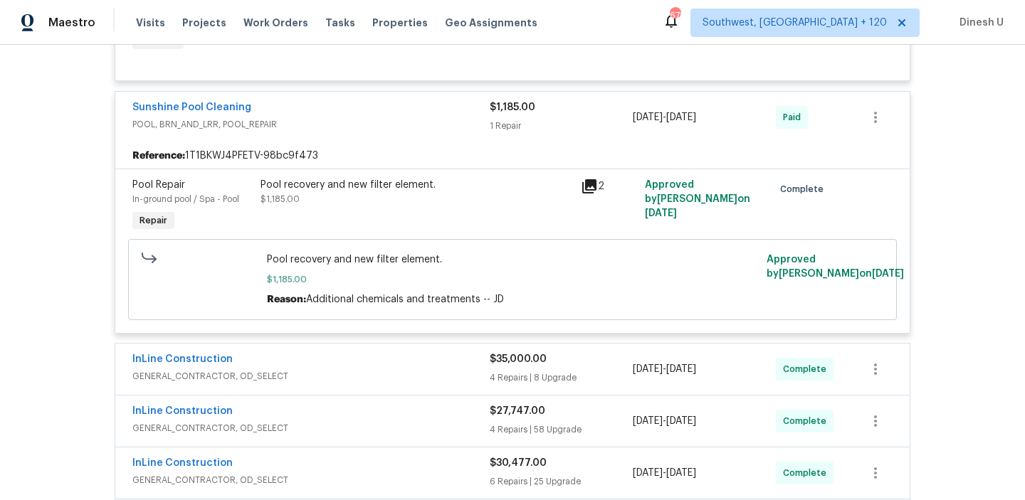
click at [585, 185] on icon at bounding box center [589, 186] width 14 height 14
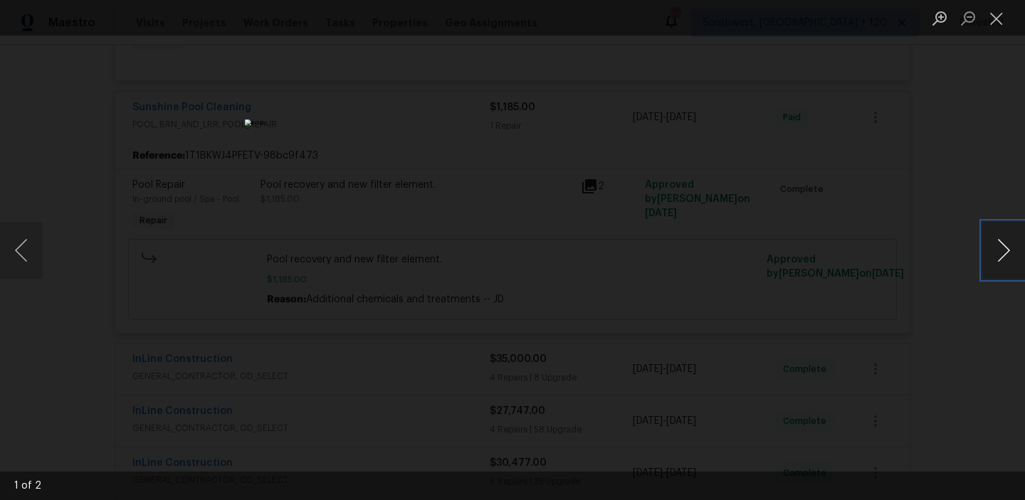
click at [1009, 251] on button "Next image" at bounding box center [1003, 250] width 43 height 57
click at [1004, 12] on button "Close lightbox" at bounding box center [996, 18] width 28 height 25
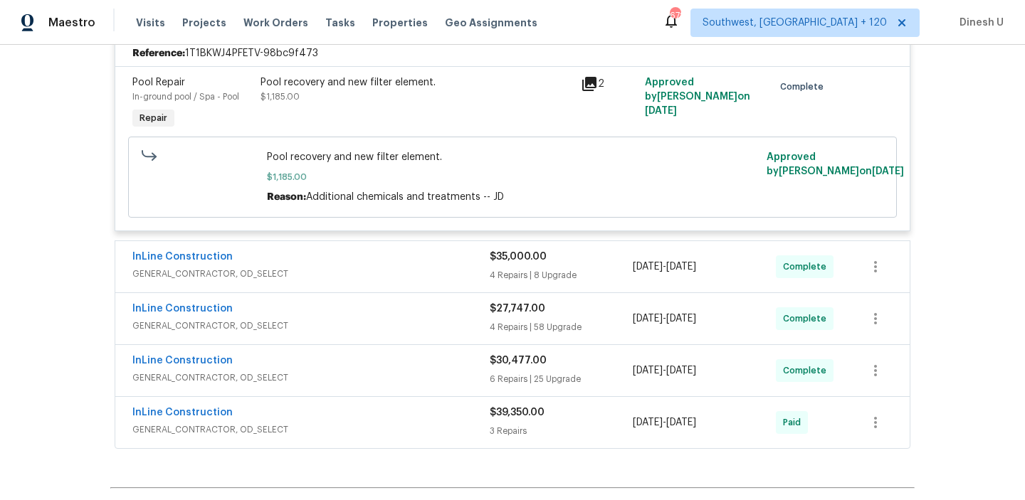
scroll to position [3791, 0]
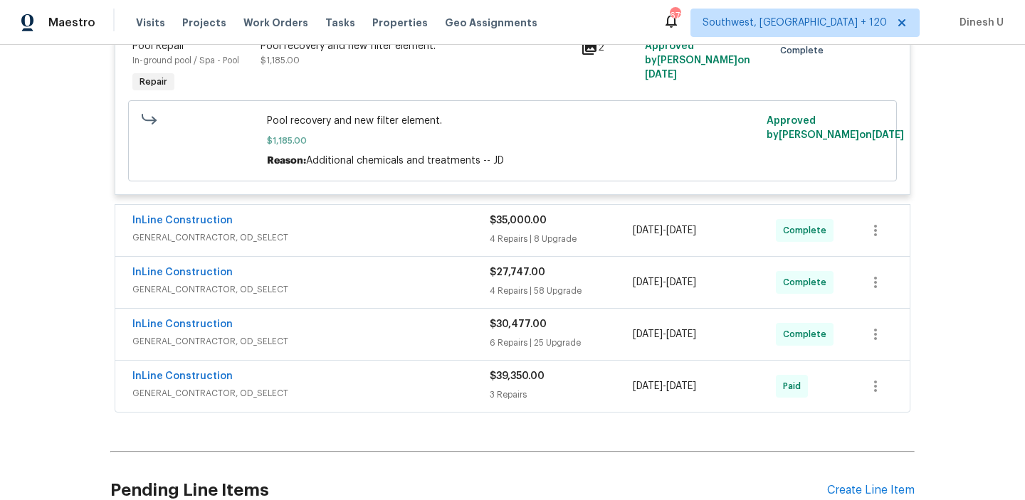
click at [515, 236] on div "4 Repairs | 8 Upgrade" at bounding box center [561, 239] width 143 height 14
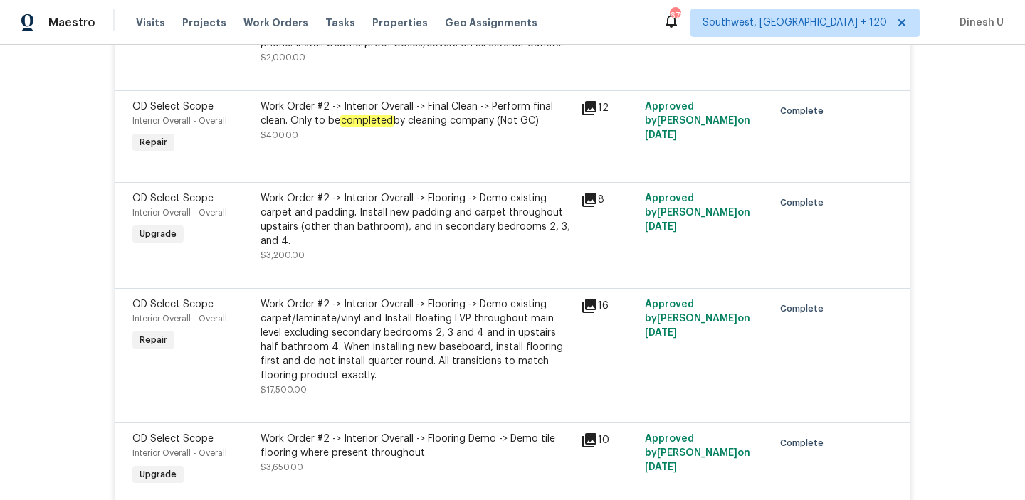
scroll to position [4431, 0]
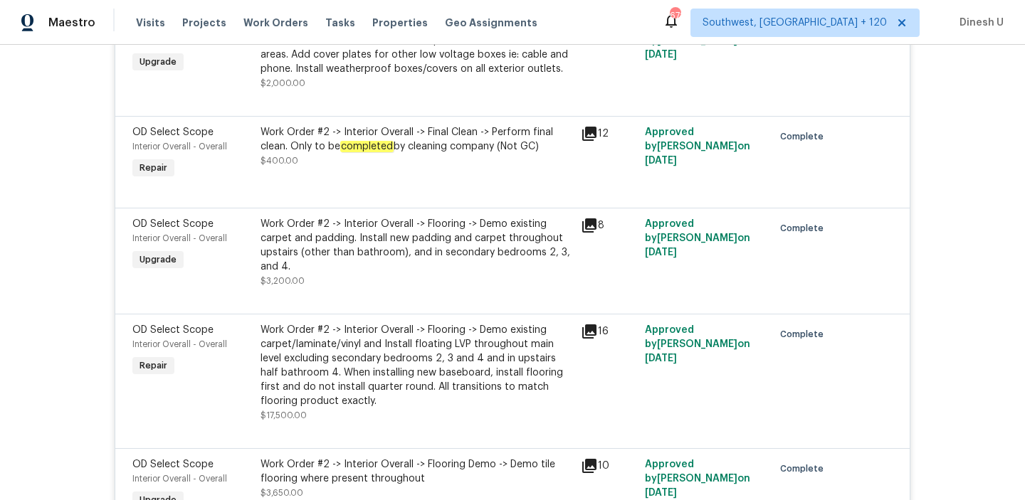
click at [411, 247] on div "Work Order #2 -> Interior Overall -> Flooring -> Demo existing carpet and paddi…" at bounding box center [417, 245] width 312 height 57
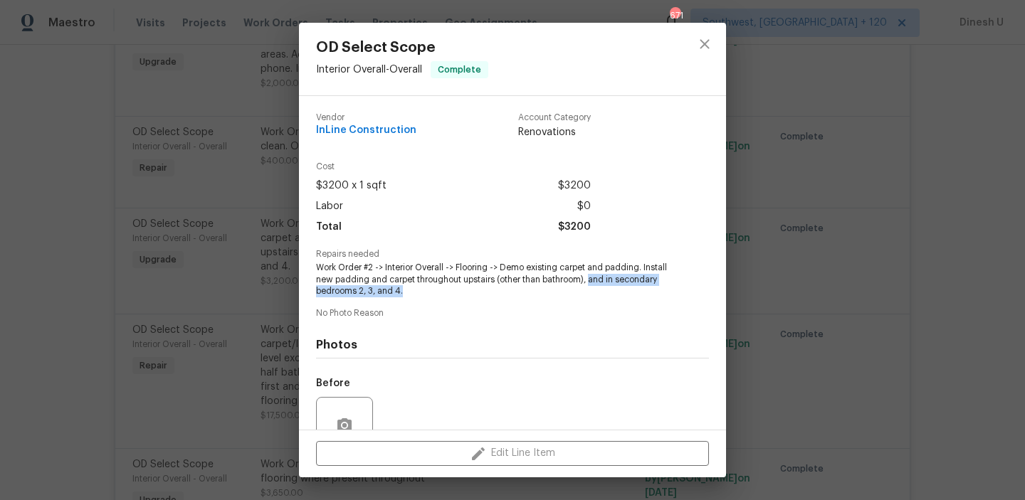
drag, startPoint x: 591, startPoint y: 280, endPoint x: 655, endPoint y: 288, distance: 64.5
click at [655, 288] on span "Work Order #2 -> Interior Overall -> Flooring -> Demo existing carpet and paddi…" at bounding box center [493, 280] width 354 height 36
copy span "and in secondary bedrooms 2, 3, and 4."
click at [172, 184] on div "OD Select Scope Interior Overall - Overall Complete Vendor InLine Construction …" at bounding box center [512, 250] width 1025 height 500
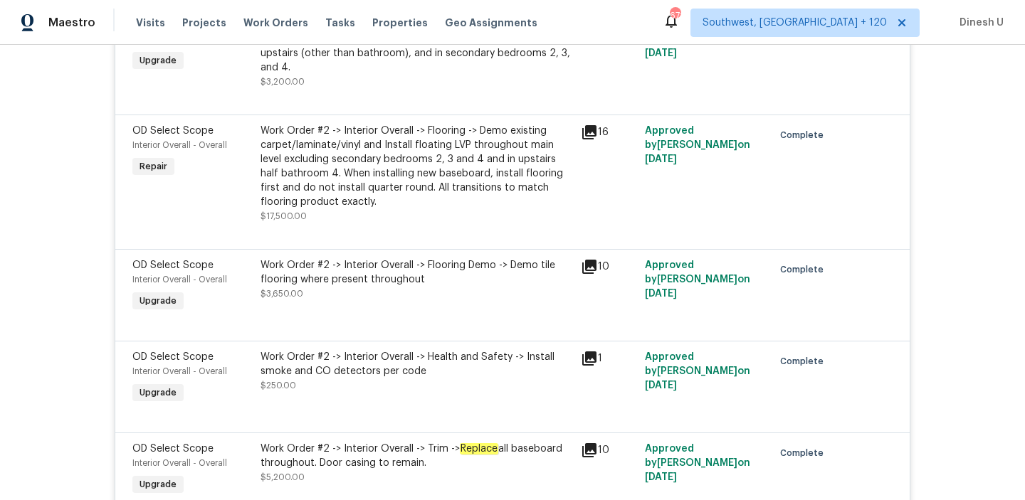
scroll to position [4634, 0]
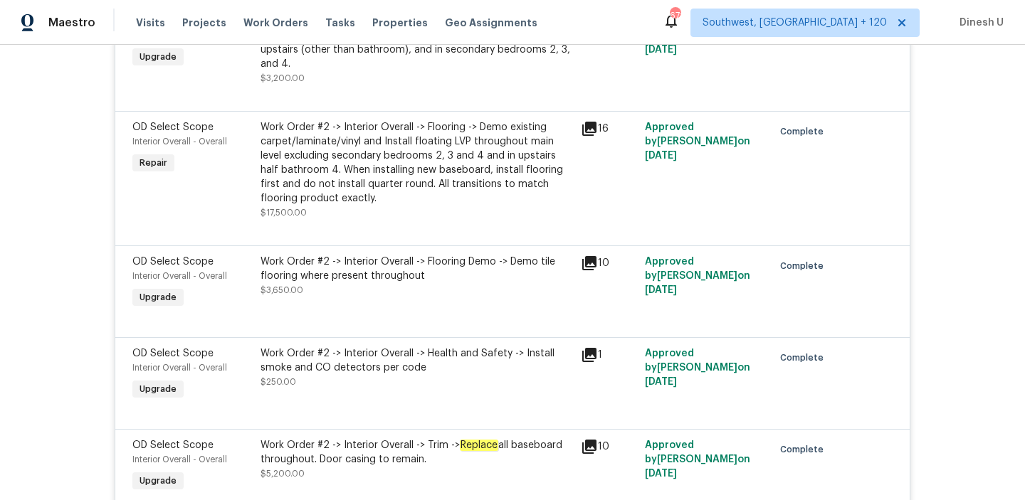
click at [432, 148] on div "Work Order #2 -> Interior Overall -> Flooring -> Demo existing carpet/laminate/…" at bounding box center [417, 162] width 312 height 85
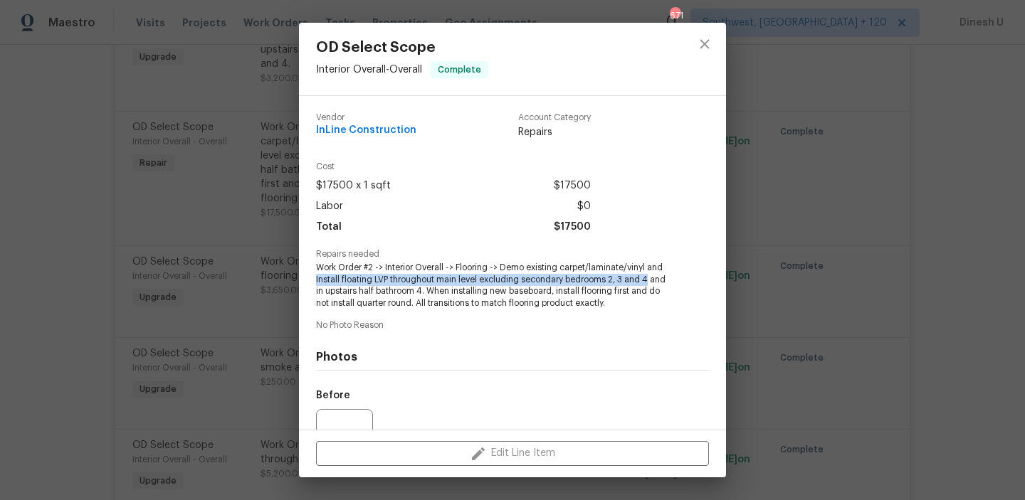
drag, startPoint x: 315, startPoint y: 280, endPoint x: 649, endPoint y: 282, distance: 333.9
click at [649, 282] on div "Vendor InLine Construction Account Category Repairs Cost $17500 x 1 sqft $17500…" at bounding box center [512, 263] width 427 height 334
copy span "Install floating LVP throughout main level excluding secondary bedrooms 2, 3 an…"
click at [244, 267] on div "OD Select Scope Interior Overall - Overall Complete Vendor InLine Construction …" at bounding box center [512, 250] width 1025 height 500
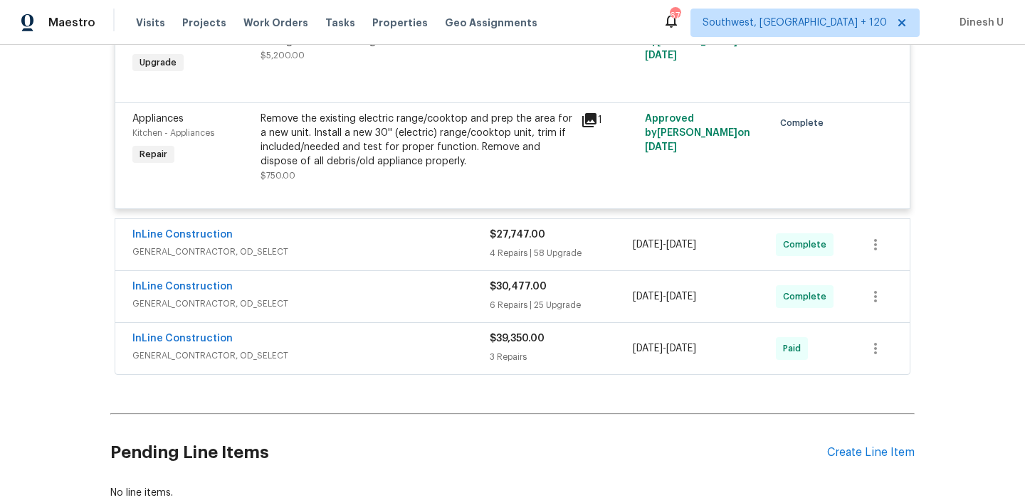
scroll to position [5110, 0]
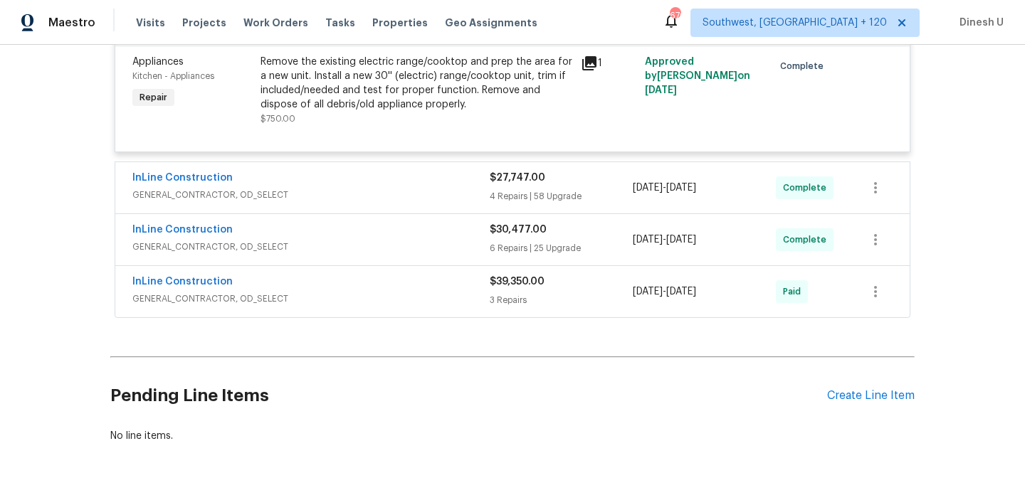
click at [516, 194] on div "4 Repairs | 58 Upgrade" at bounding box center [561, 196] width 143 height 14
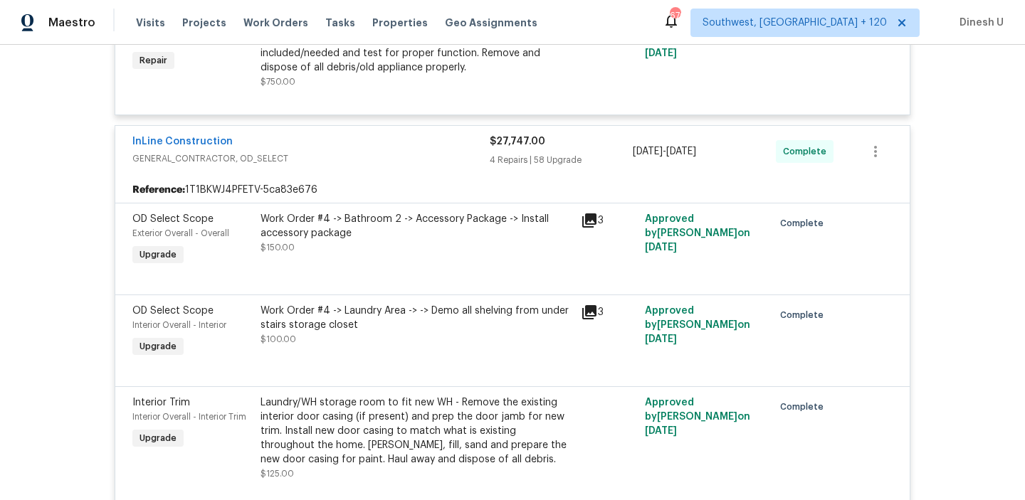
scroll to position [5160, 0]
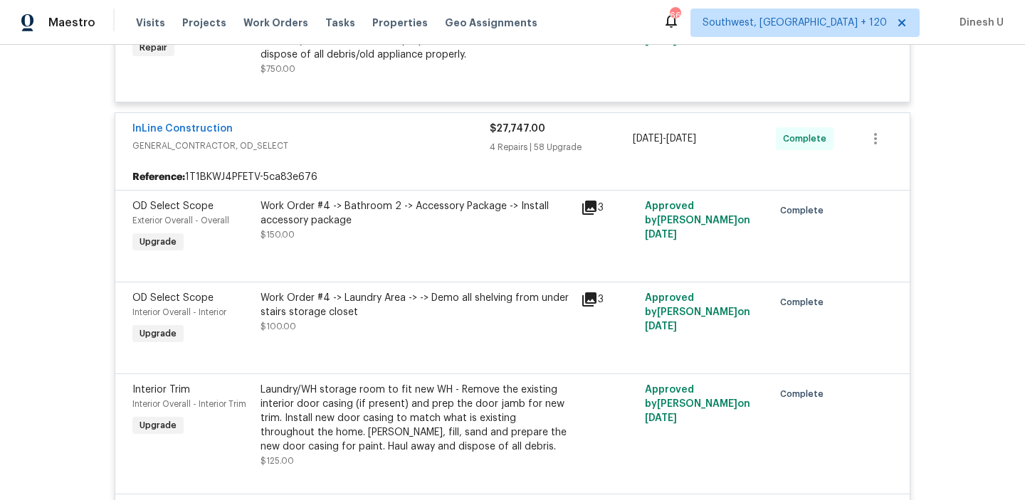
click at [439, 300] on div "Work Order #4 -> Laundry Area -> -> Demo all shelving from under stairs storage…" at bounding box center [417, 305] width 312 height 28
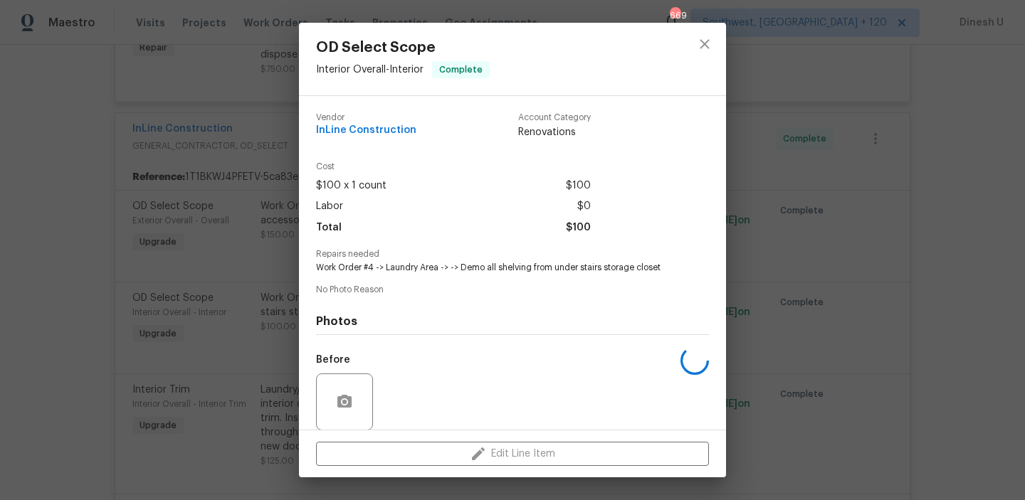
click at [251, 275] on div "OD Select Scope Interior Overall - Interior Complete Vendor InLine Construction…" at bounding box center [512, 250] width 1025 height 500
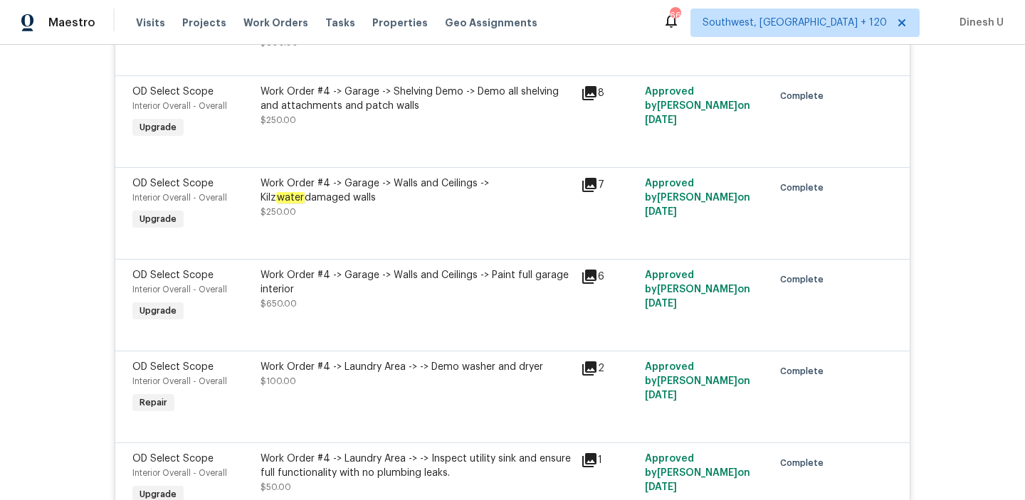
scroll to position [8929, 0]
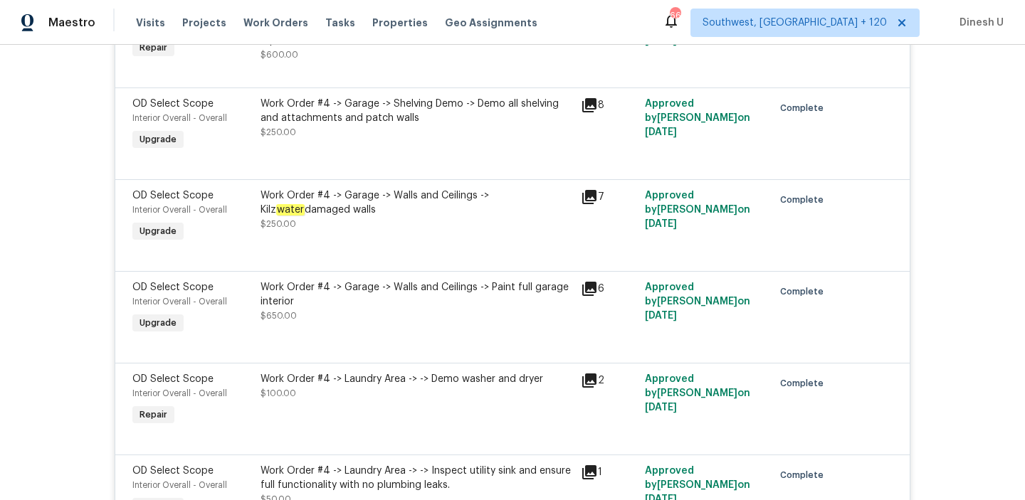
click at [586, 199] on icon at bounding box center [589, 197] width 14 height 14
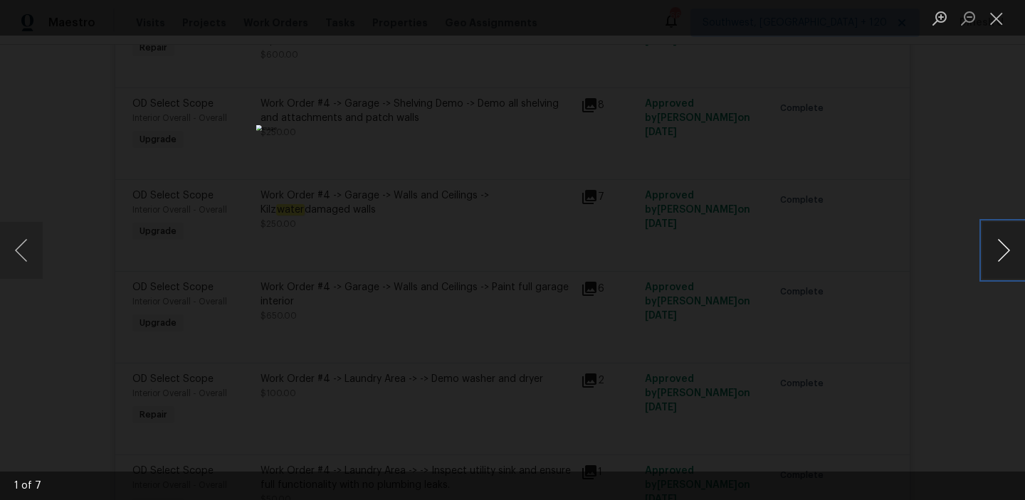
click at [1011, 253] on button "Next image" at bounding box center [1003, 250] width 43 height 57
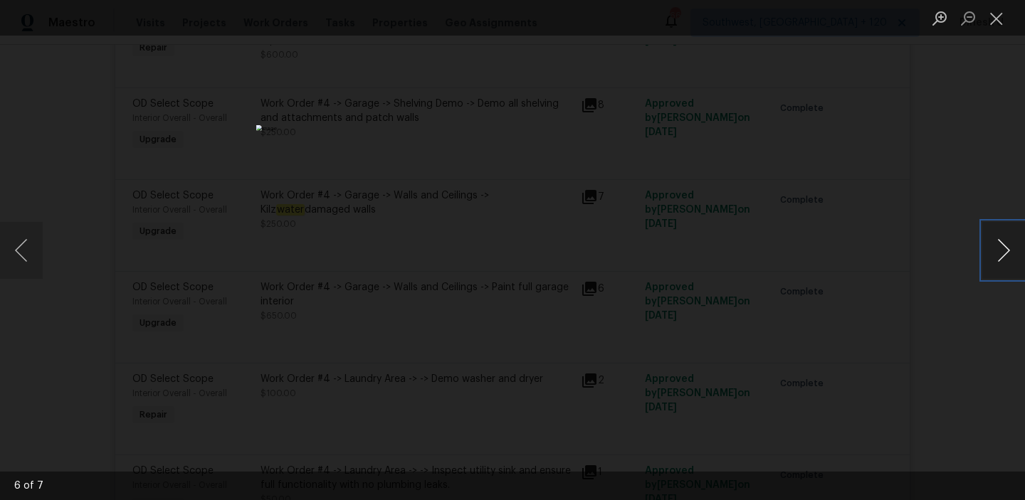
click at [1011, 253] on button "Next image" at bounding box center [1003, 250] width 43 height 57
click at [996, 19] on button "Close lightbox" at bounding box center [996, 18] width 28 height 25
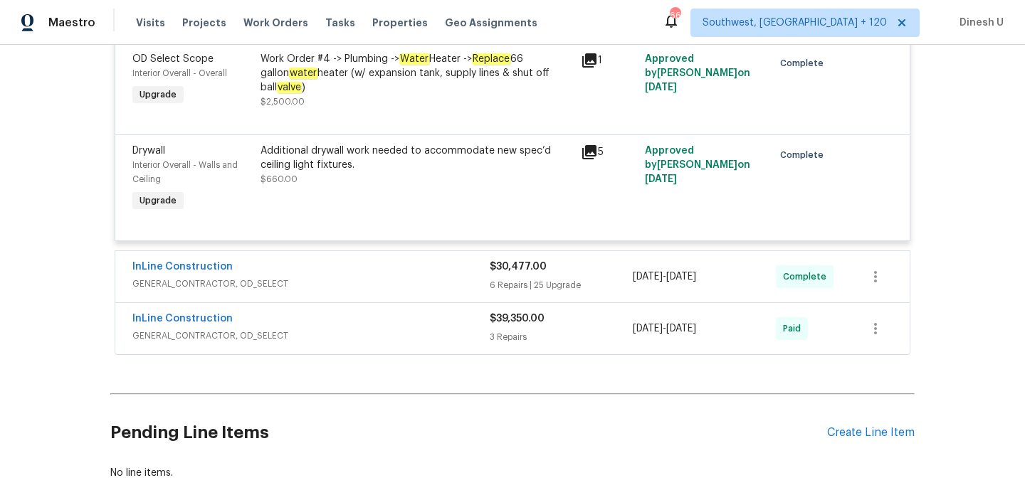
scroll to position [10916, 0]
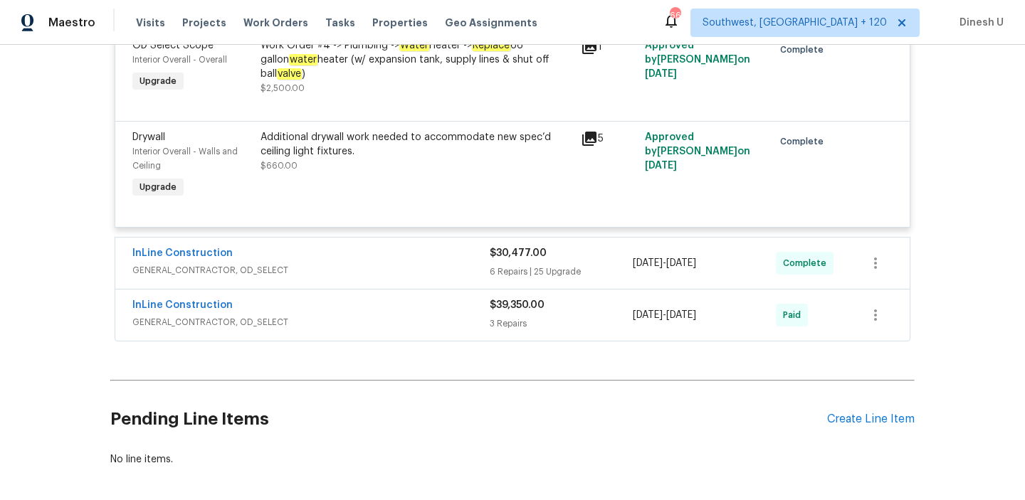
click at [503, 279] on div "6 Repairs | 25 Upgrade" at bounding box center [561, 272] width 143 height 14
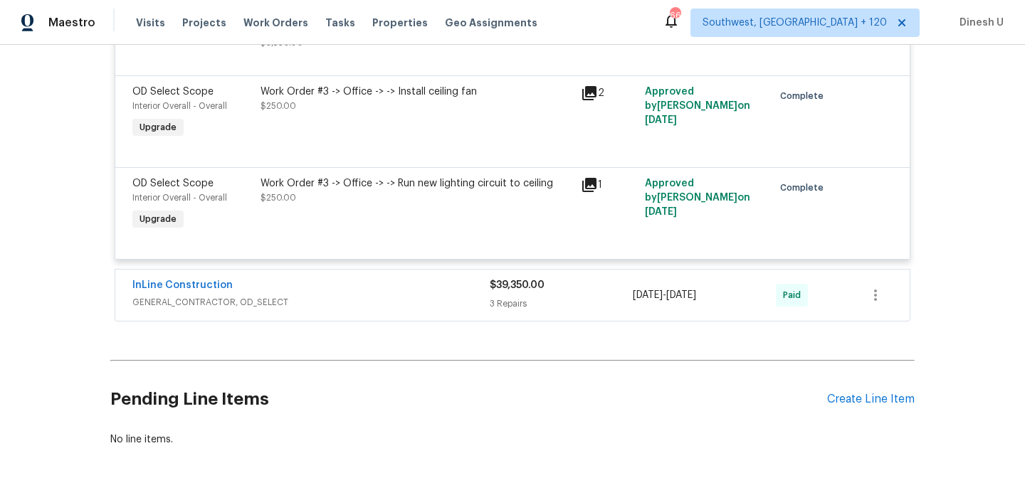
scroll to position [13916, 0]
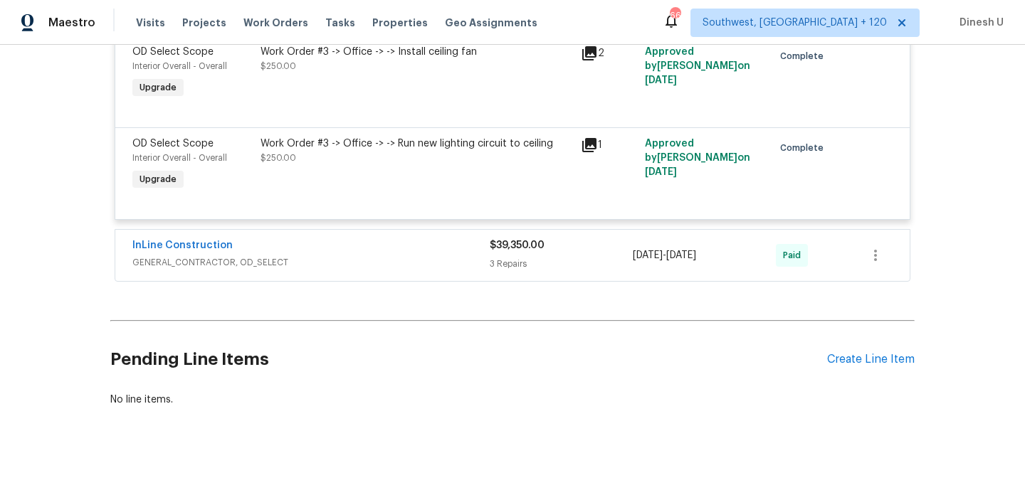
click at [500, 264] on div "$39,350.00 3 Repairs" at bounding box center [561, 255] width 143 height 34
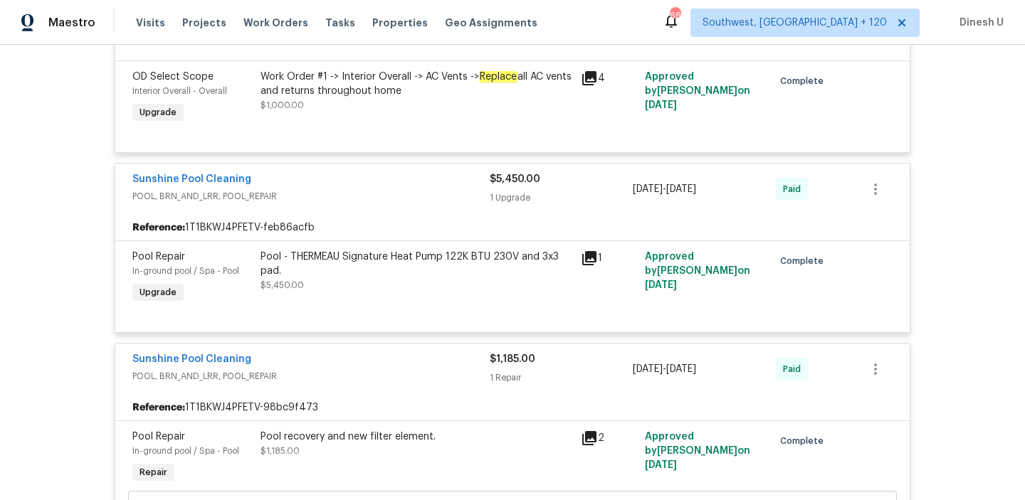
scroll to position [3423, 0]
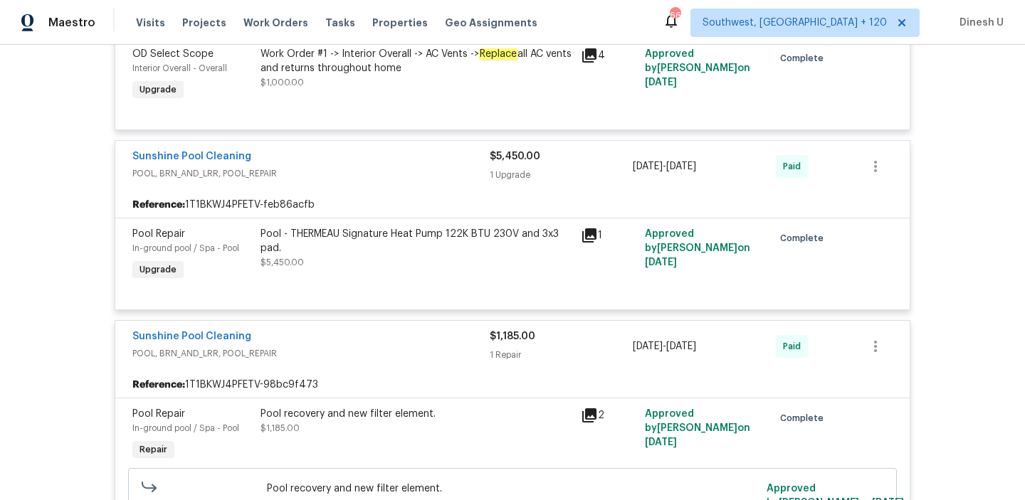
click at [594, 233] on icon at bounding box center [589, 236] width 14 height 14
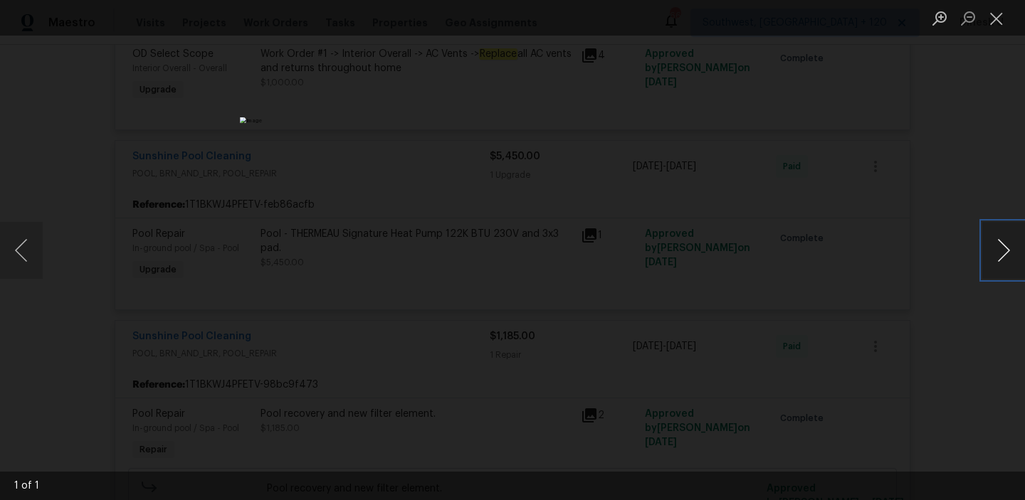
click at [1009, 253] on button "Next image" at bounding box center [1003, 250] width 43 height 57
click at [996, 15] on button "Close lightbox" at bounding box center [996, 18] width 28 height 25
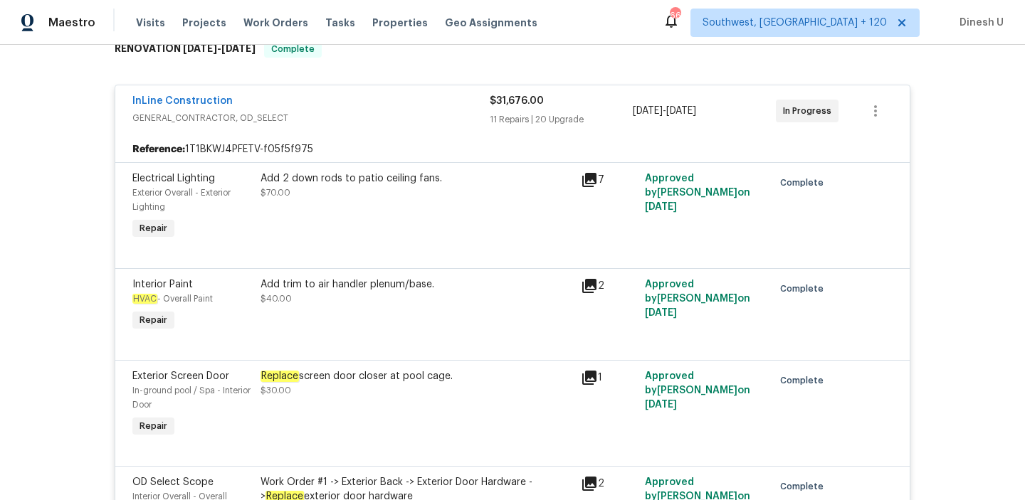
scroll to position [0, 0]
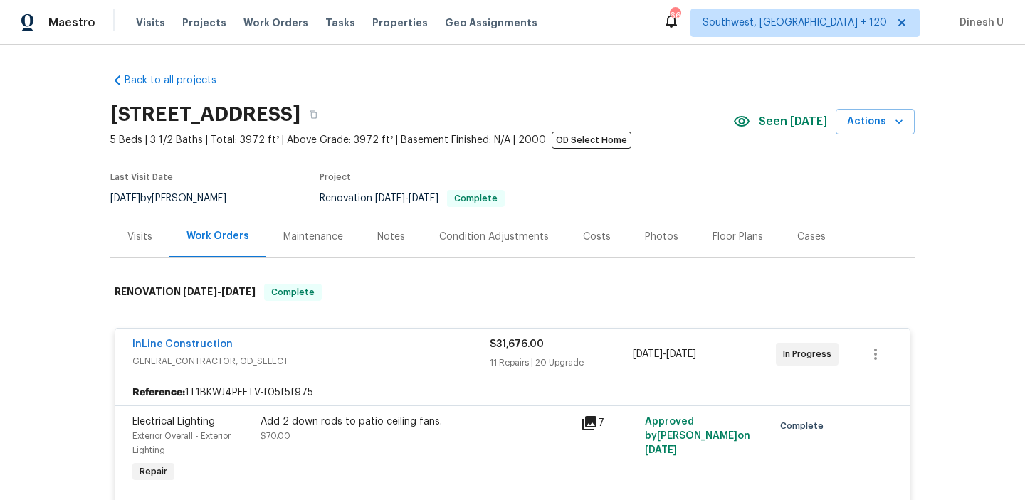
click at [158, 115] on h2 "[STREET_ADDRESS]" at bounding box center [205, 114] width 190 height 14
copy div "[STREET_ADDRESS]"
click at [146, 242] on div "Visits" at bounding box center [139, 237] width 25 height 14
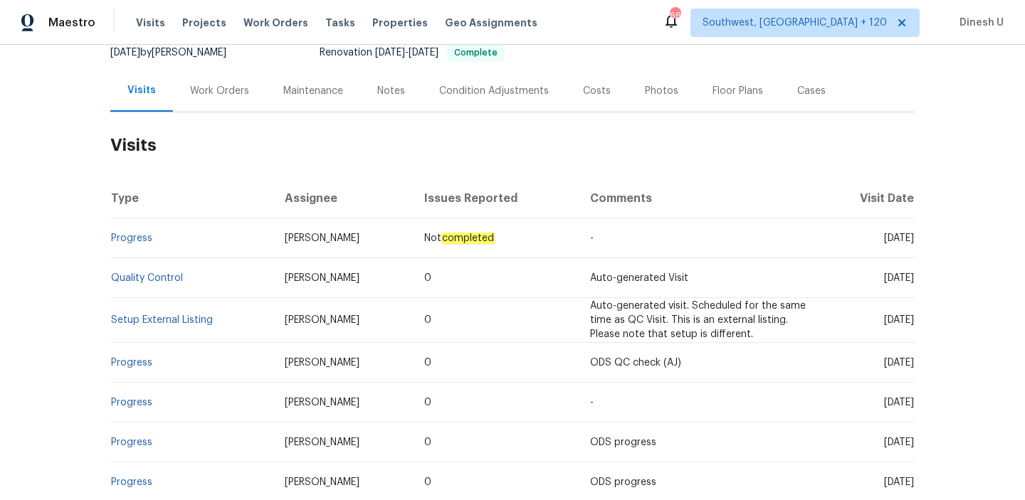
scroll to position [188, 0]
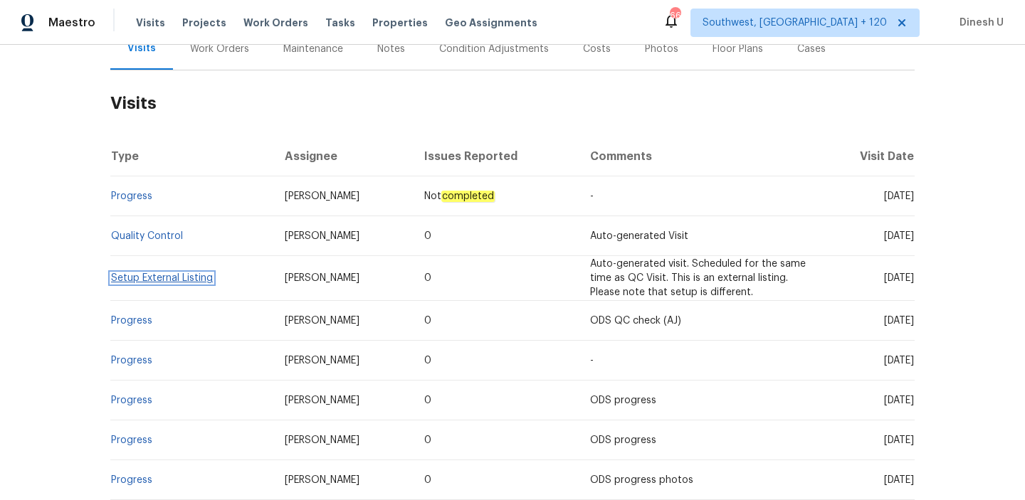
click at [147, 278] on link "Setup External Listing" at bounding box center [162, 278] width 102 height 10
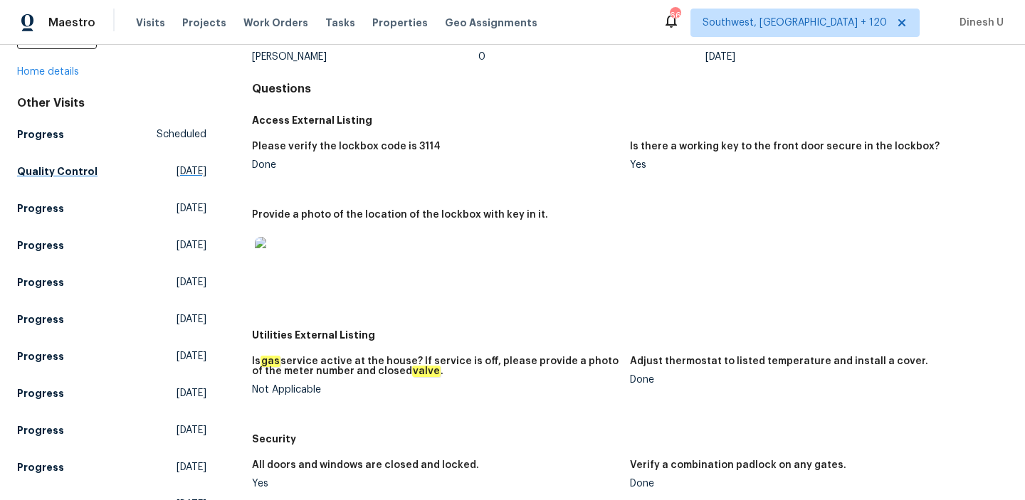
scroll to position [115, 0]
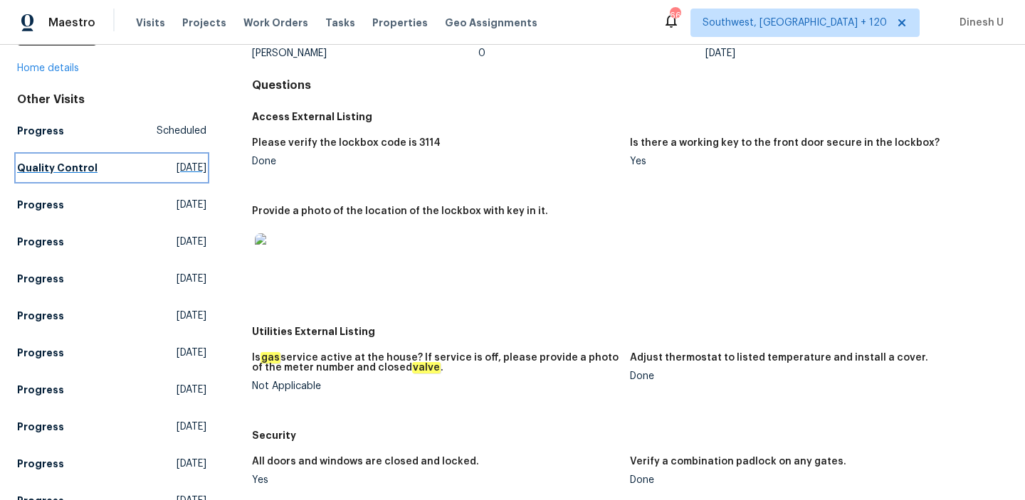
click at [177, 165] on span "[DATE]" at bounding box center [192, 168] width 30 height 14
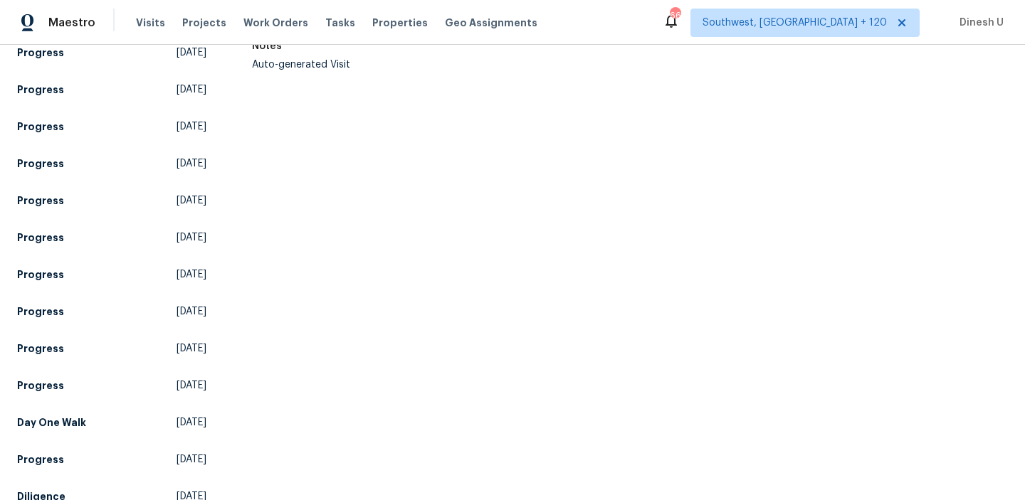
scroll to position [584, 0]
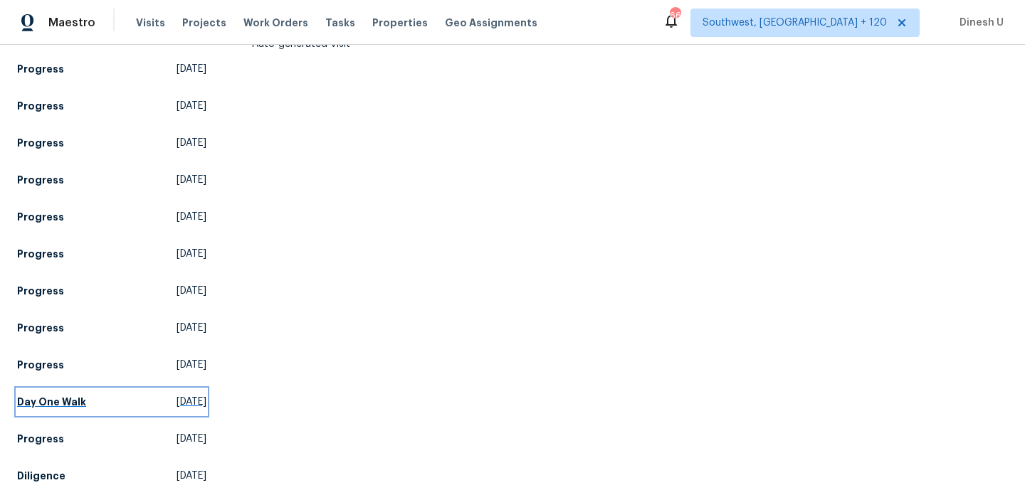
click at [177, 397] on span "[DATE]" at bounding box center [192, 402] width 30 height 14
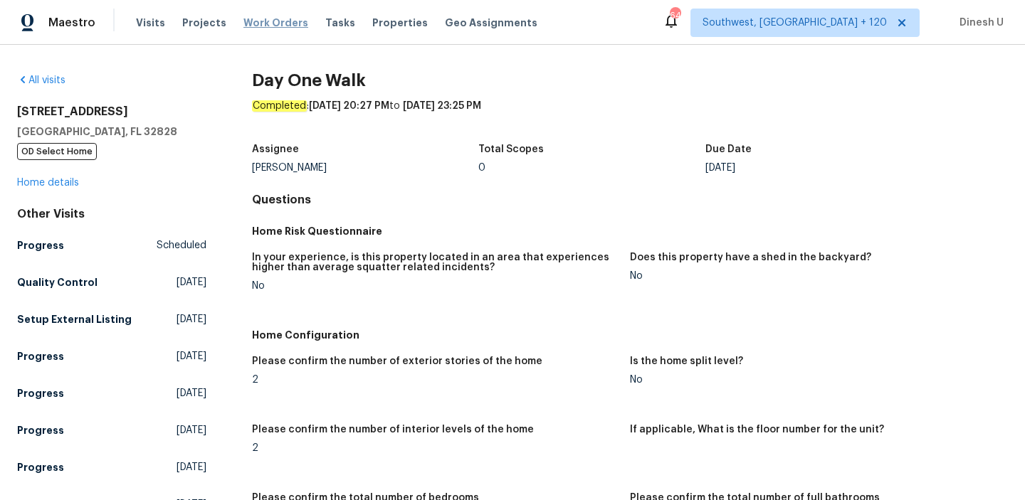
click at [267, 17] on span "Work Orders" at bounding box center [275, 23] width 65 height 14
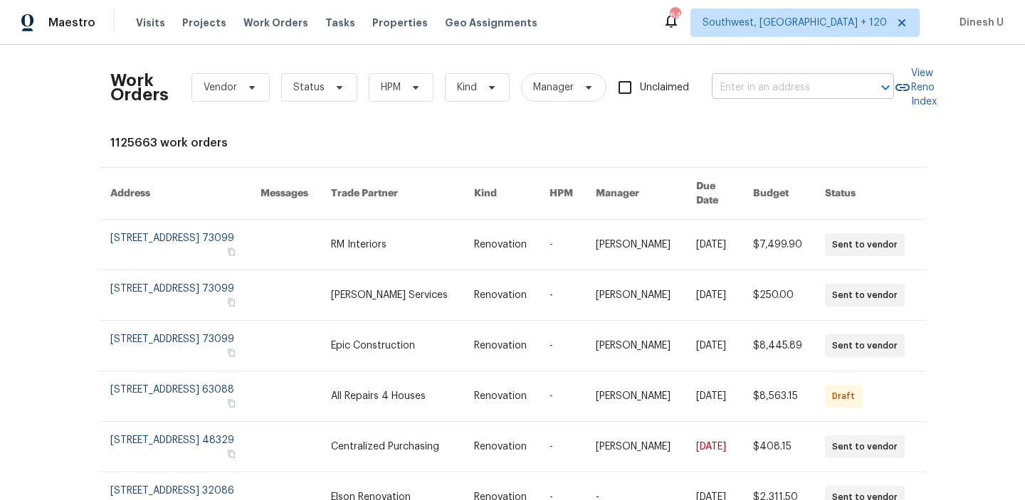
click at [788, 90] on input "text" at bounding box center [783, 88] width 142 height 22
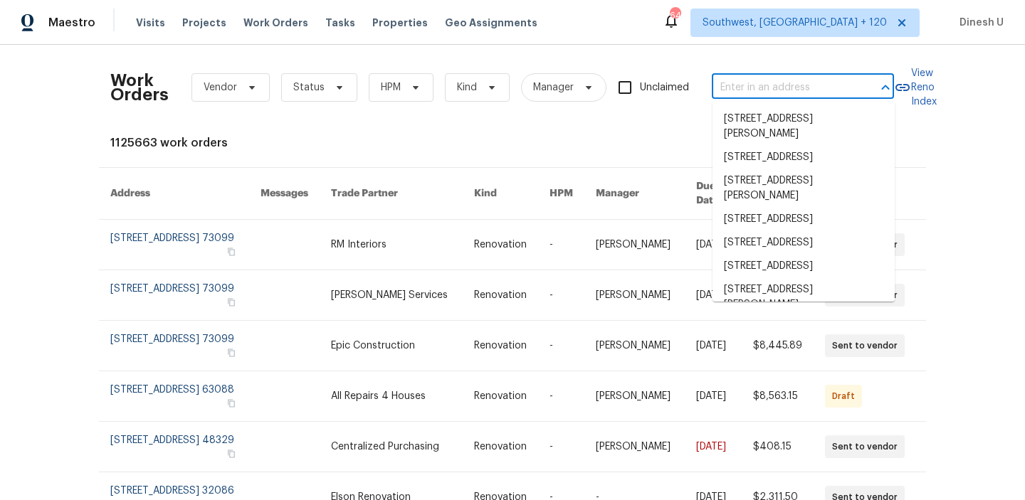
paste input "[STREET_ADDRESS]"
type input "[STREET_ADDRESS]"
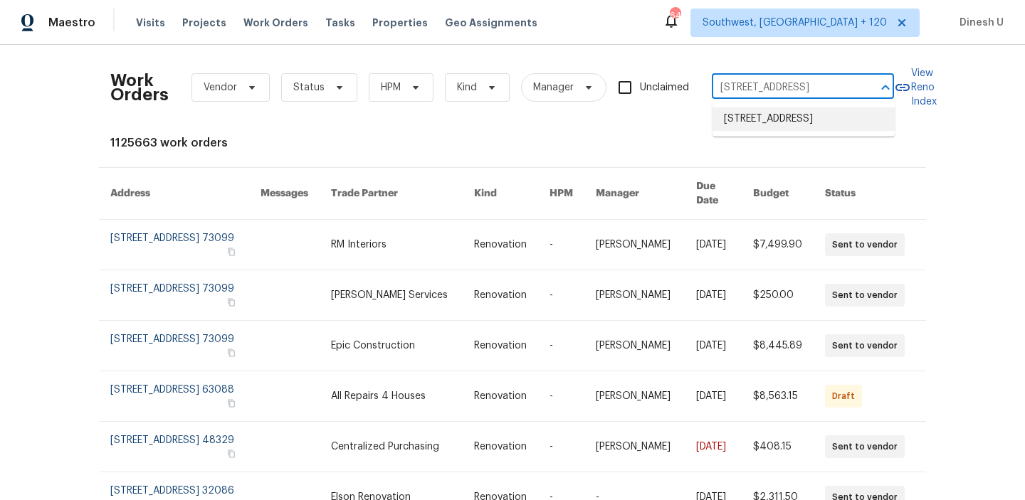
click at [756, 122] on li "[STREET_ADDRESS]" at bounding box center [804, 118] width 182 height 23
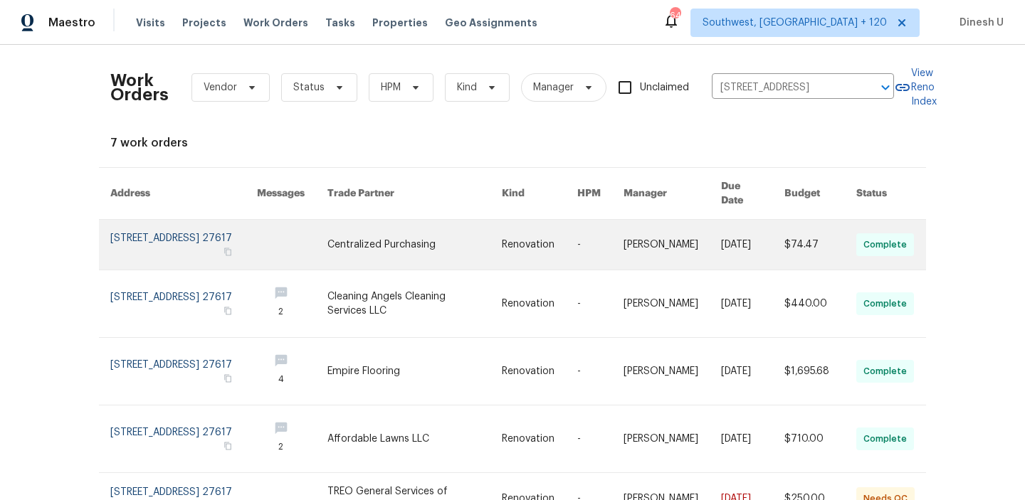
click at [168, 224] on link at bounding box center [183, 245] width 147 height 50
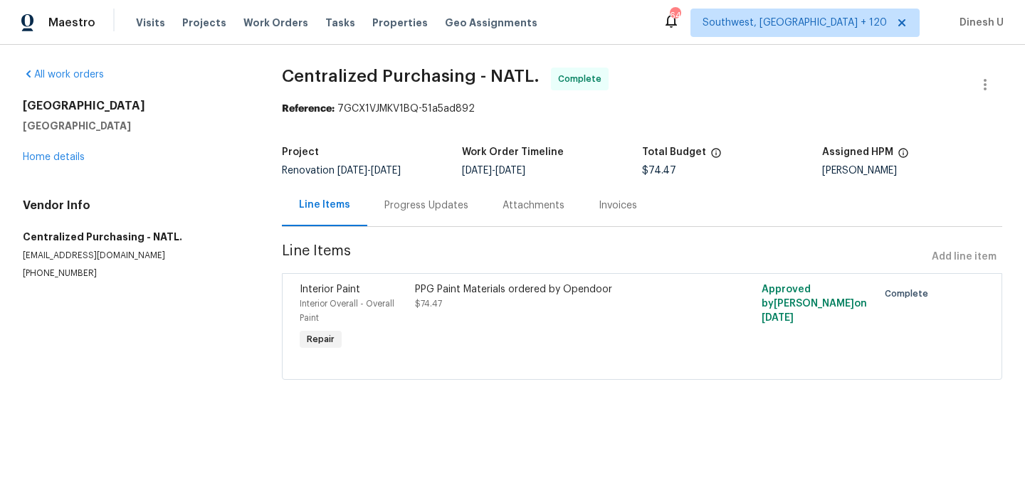
click at [71, 150] on div "[STREET_ADDRESS][PERSON_NAME] Home details" at bounding box center [135, 131] width 225 height 65
click at [61, 159] on link "Home details" at bounding box center [54, 157] width 62 height 10
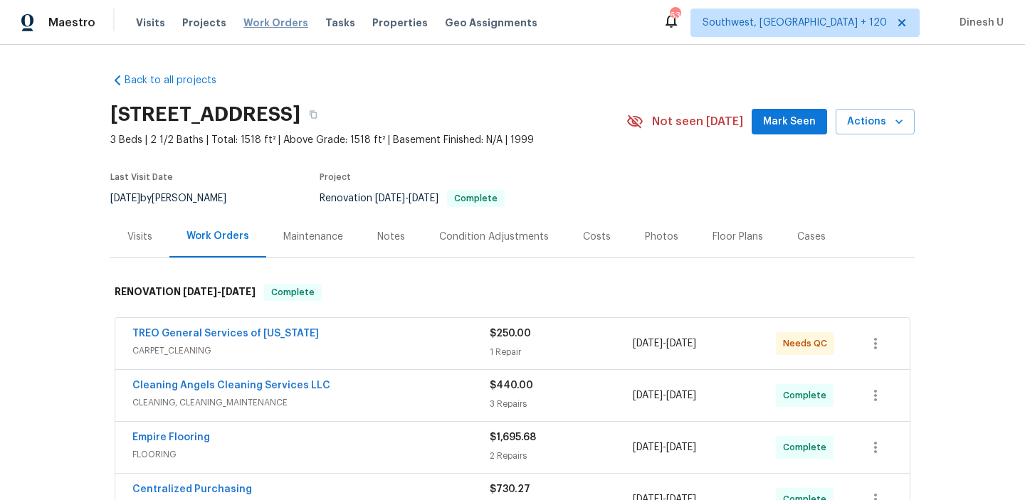
click at [256, 20] on span "Work Orders" at bounding box center [275, 23] width 65 height 14
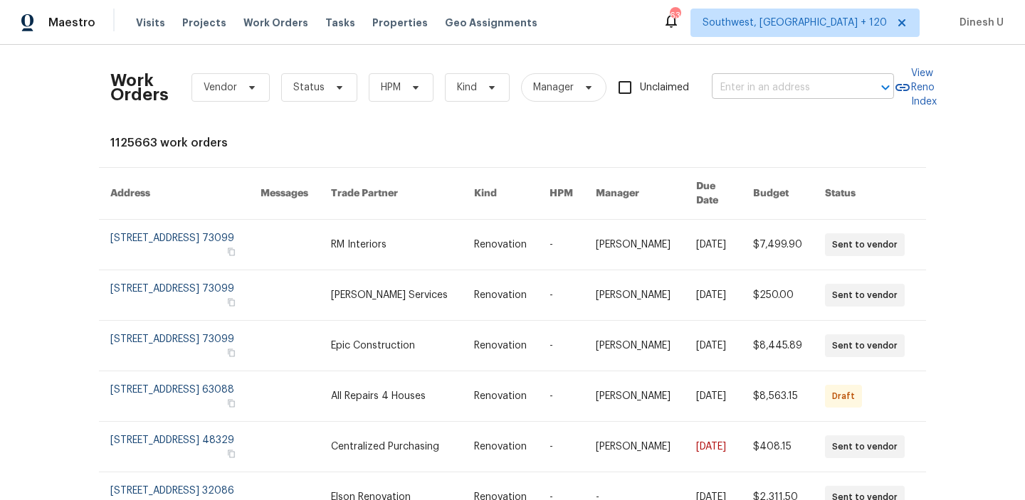
click at [779, 85] on input "text" at bounding box center [783, 88] width 142 height 22
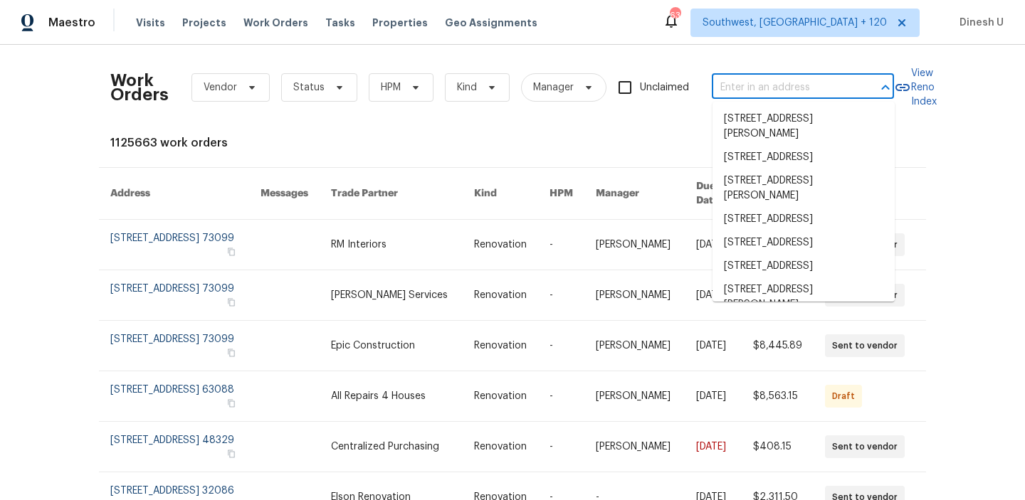
paste input "[STREET_ADDRESS]"
type input "[STREET_ADDRESS]"
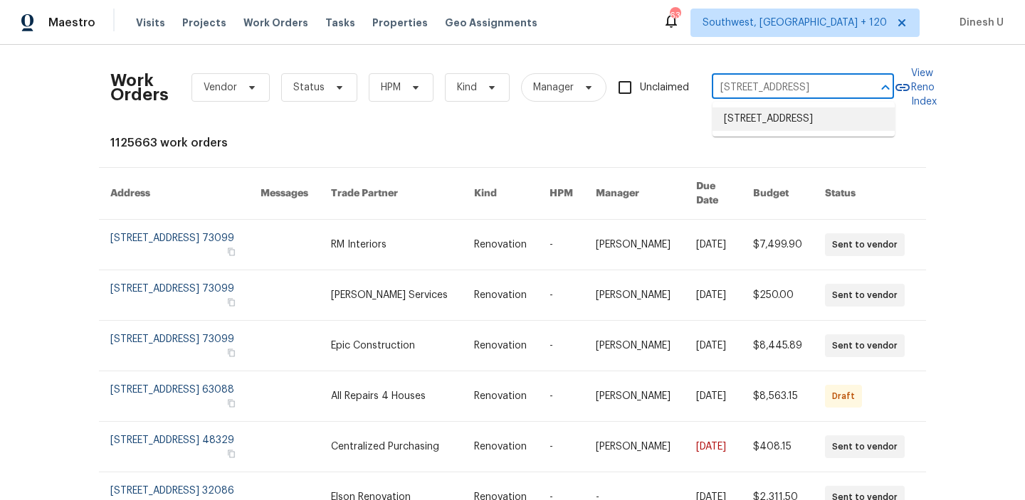
click at [754, 125] on li "[STREET_ADDRESS]" at bounding box center [804, 118] width 182 height 23
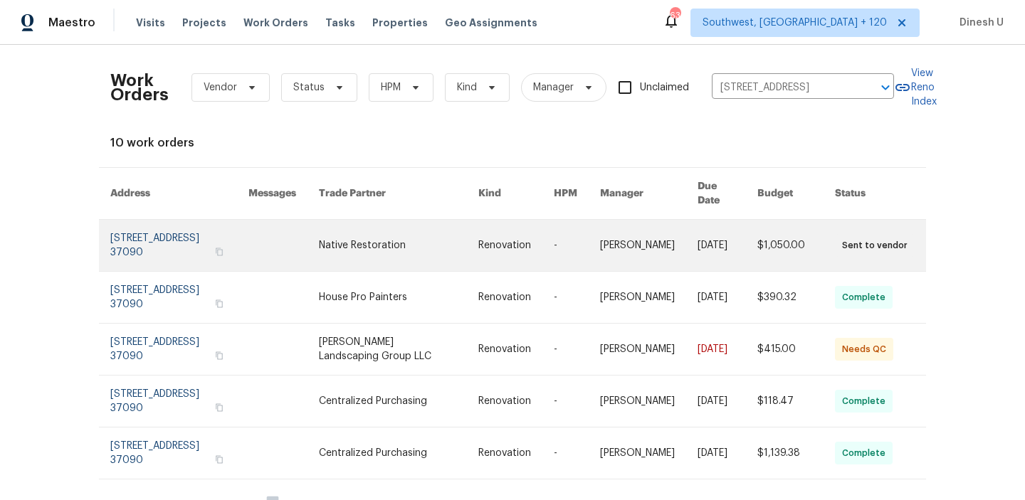
click at [142, 229] on link at bounding box center [179, 245] width 138 height 51
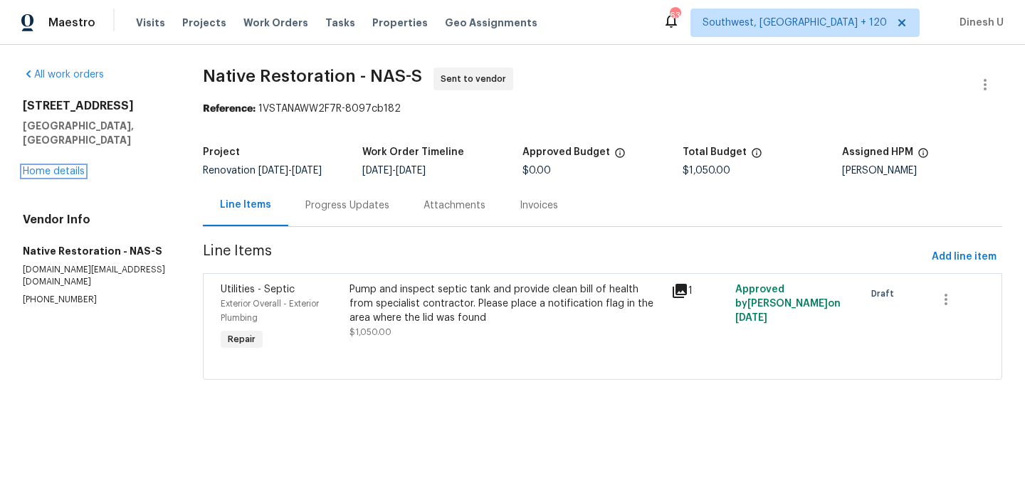
click at [63, 167] on link "Home details" at bounding box center [54, 172] width 62 height 10
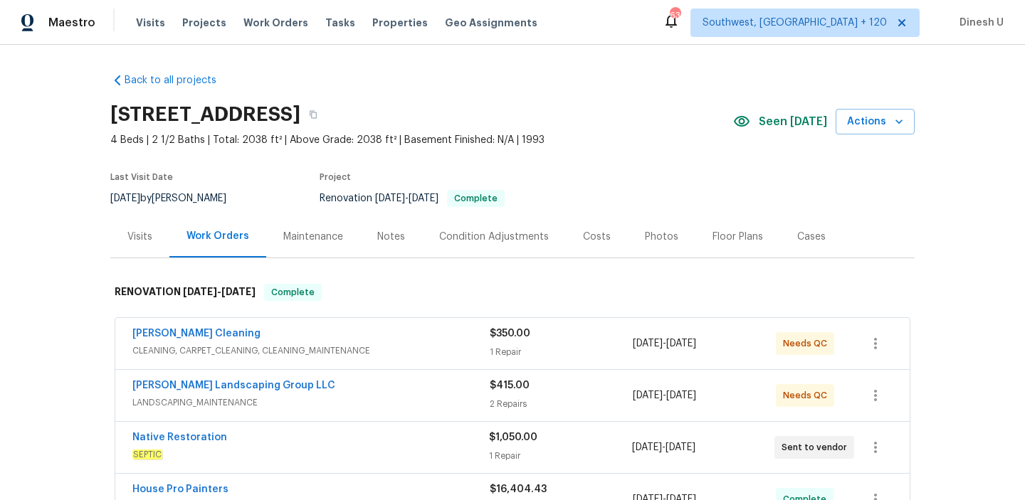
click at [147, 233] on div "Visits" at bounding box center [139, 237] width 25 height 14
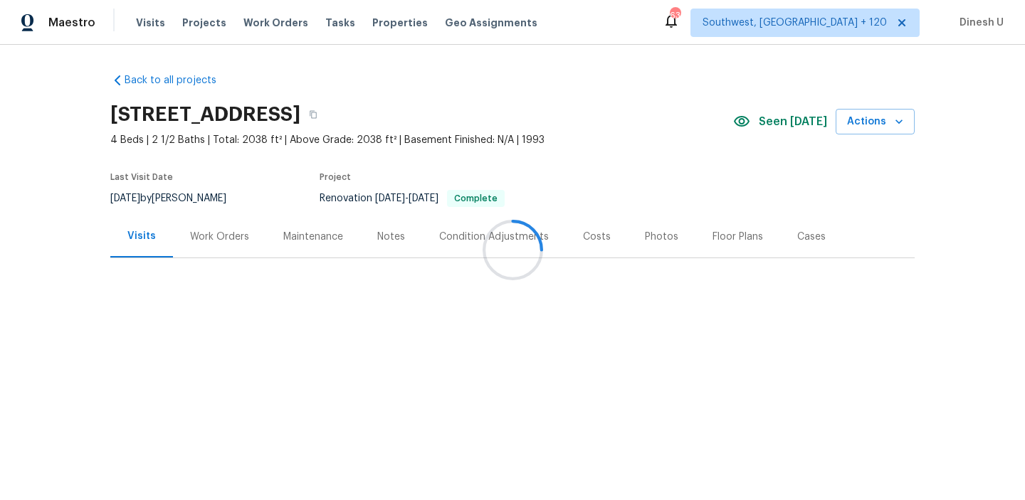
click at [196, 230] on div at bounding box center [512, 250] width 1025 height 500
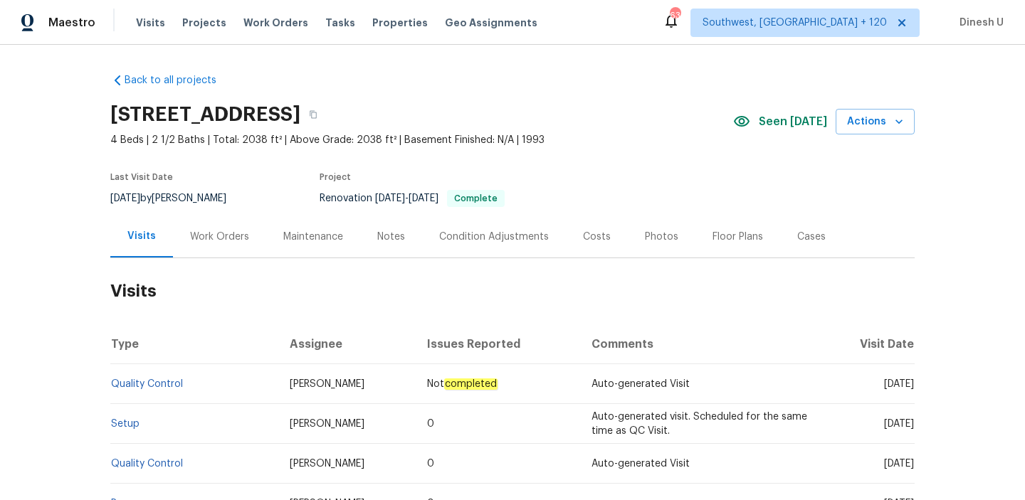
click at [207, 244] on div "Work Orders" at bounding box center [219, 237] width 93 height 42
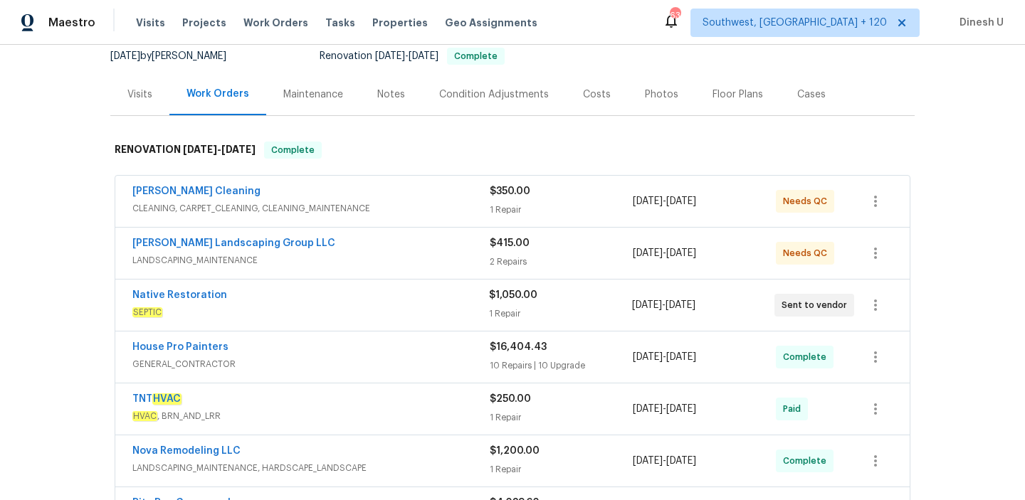
scroll to position [159, 0]
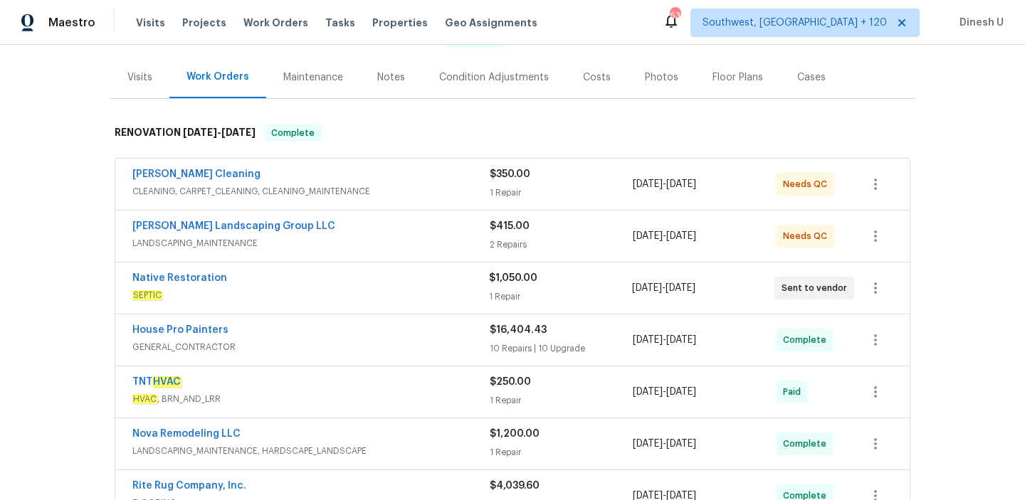
click at [503, 191] on div "1 Repair" at bounding box center [561, 193] width 143 height 14
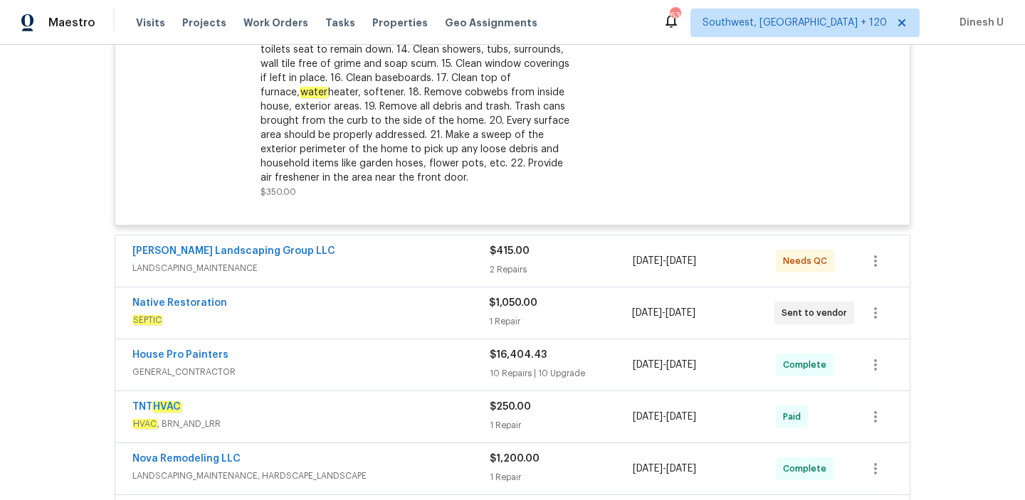
scroll to position [550, 0]
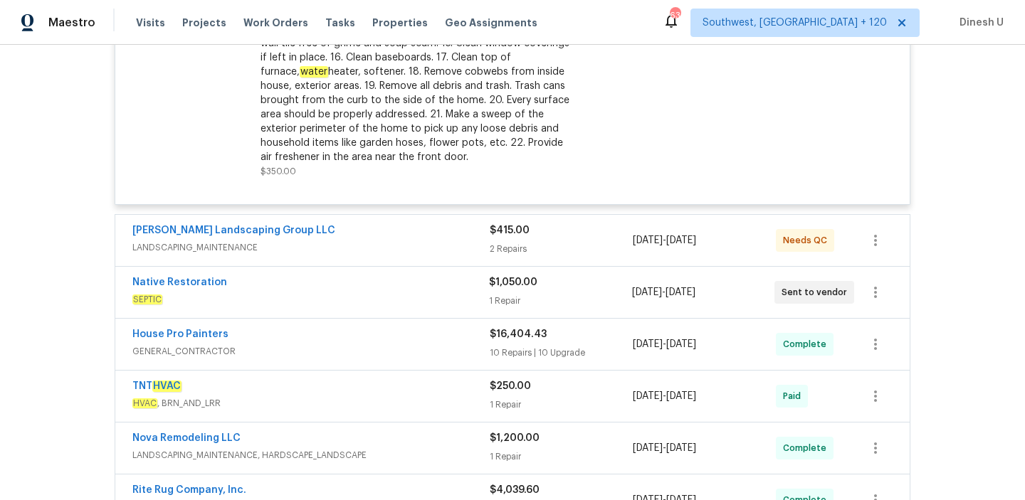
click at [508, 246] on div "2 Repairs" at bounding box center [561, 249] width 143 height 14
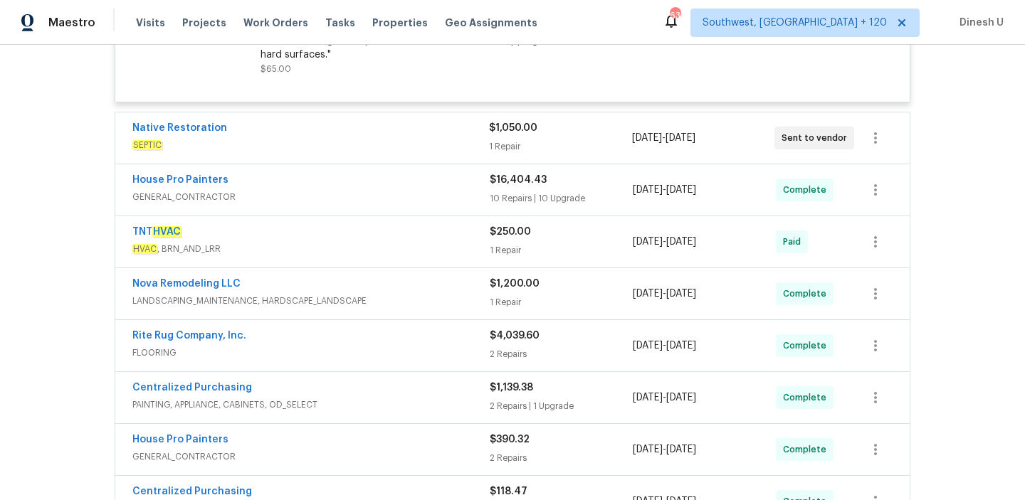
scroll to position [972, 0]
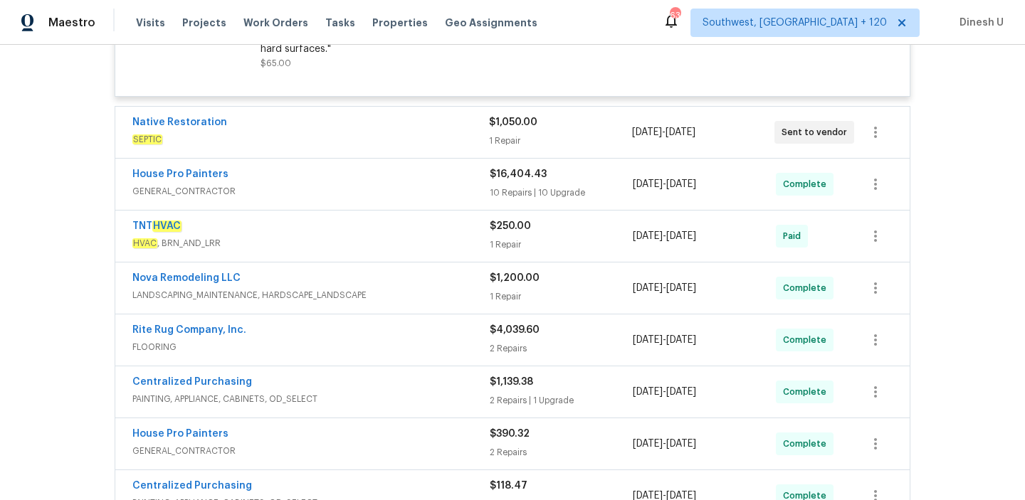
click at [515, 130] on div "$1,050.00" at bounding box center [560, 122] width 142 height 14
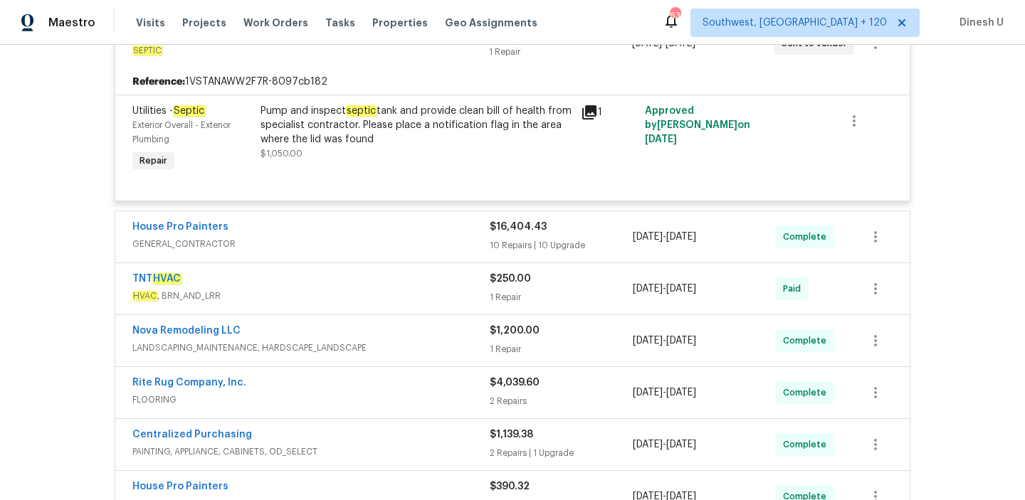
scroll to position [1078, 0]
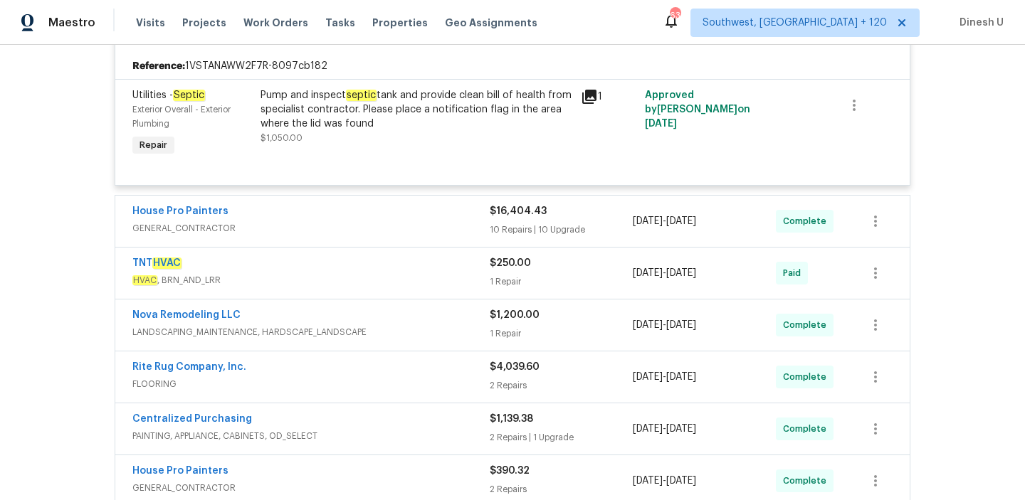
click at [517, 237] on div "10 Repairs | 10 Upgrade" at bounding box center [561, 230] width 143 height 14
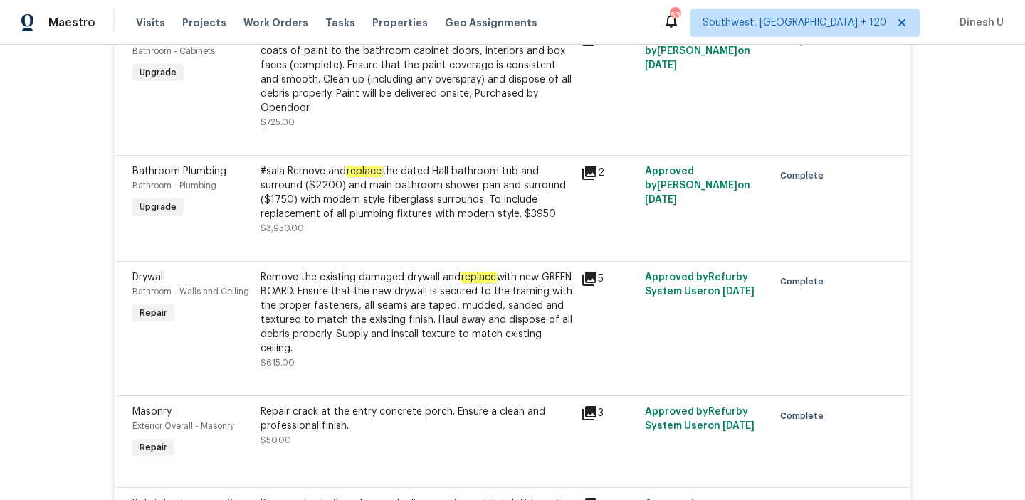
scroll to position [1333, 0]
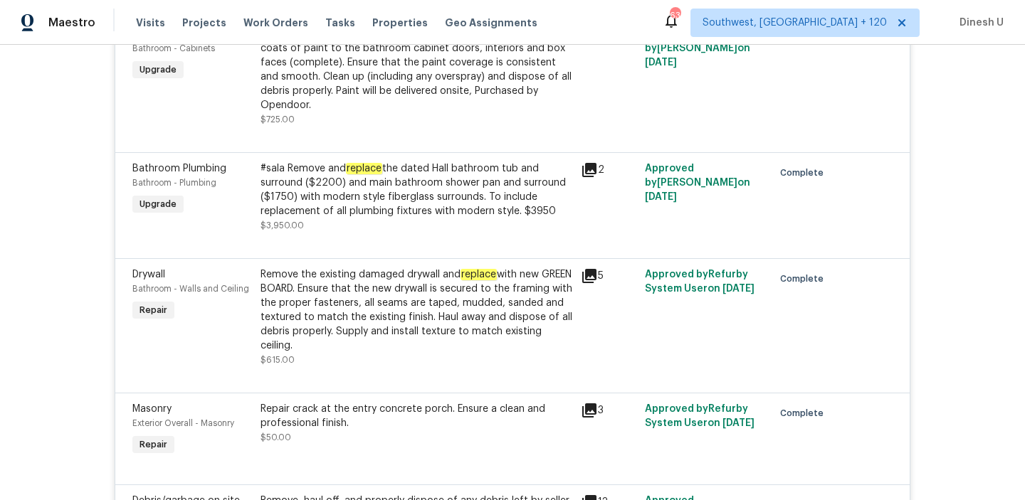
click at [389, 170] on div "#sala Remove and replace the dated Hall bathroom tub and surround ($2200) and m…" at bounding box center [417, 190] width 312 height 57
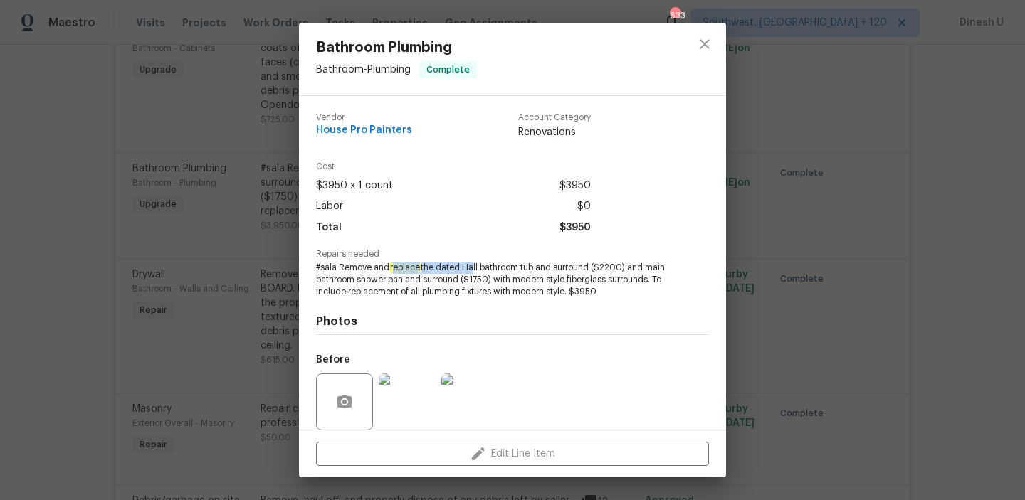
drag, startPoint x: 393, startPoint y: 266, endPoint x: 470, endPoint y: 270, distance: 77.0
click at [471, 270] on span "#sala Remove and replace the dated Hall bathroom tub and surround ($2200) and m…" at bounding box center [493, 280] width 354 height 36
click at [470, 270] on span "#sala Remove and replace the dated Hall bathroom tub and surround ($2200) and m…" at bounding box center [493, 280] width 354 height 36
drag, startPoint x: 629, startPoint y: 268, endPoint x: 462, endPoint y: 276, distance: 167.5
click at [462, 276] on span "#sala Remove and replace the dated Hall bathroom tub and surround ($2200) and m…" at bounding box center [493, 280] width 354 height 36
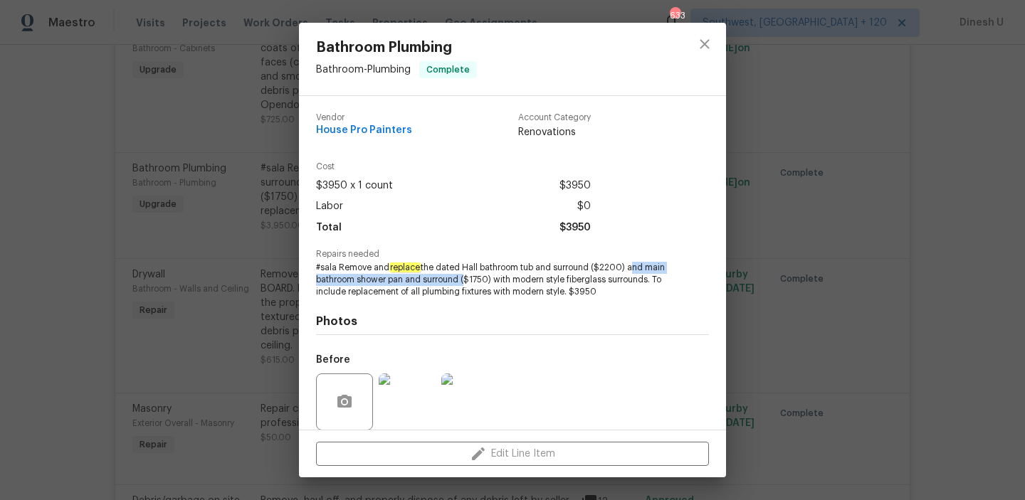
copy span "and main bathroom shower pan and surround"
click at [212, 219] on div "Bathroom Plumbing Bathroom - Plumbing Complete Vendor House Pro Painters Accoun…" at bounding box center [512, 250] width 1025 height 500
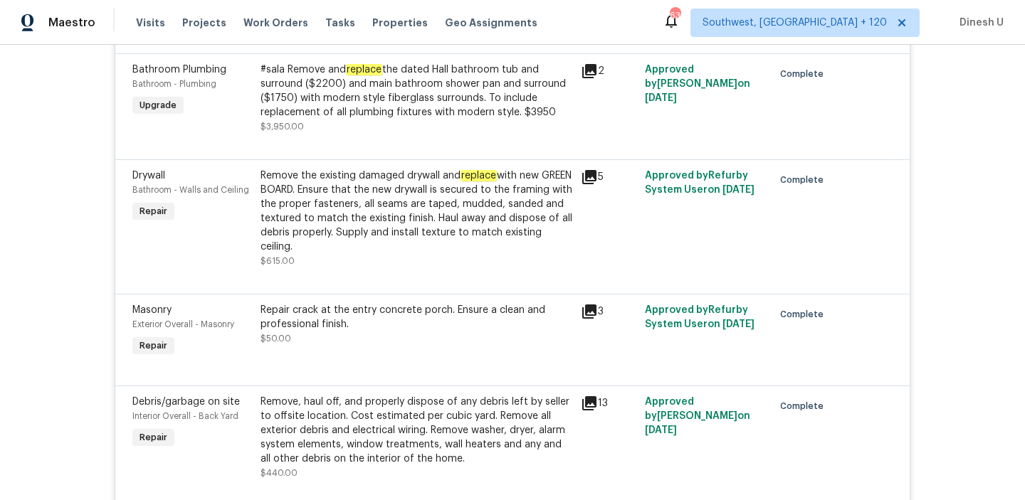
scroll to position [1442, 0]
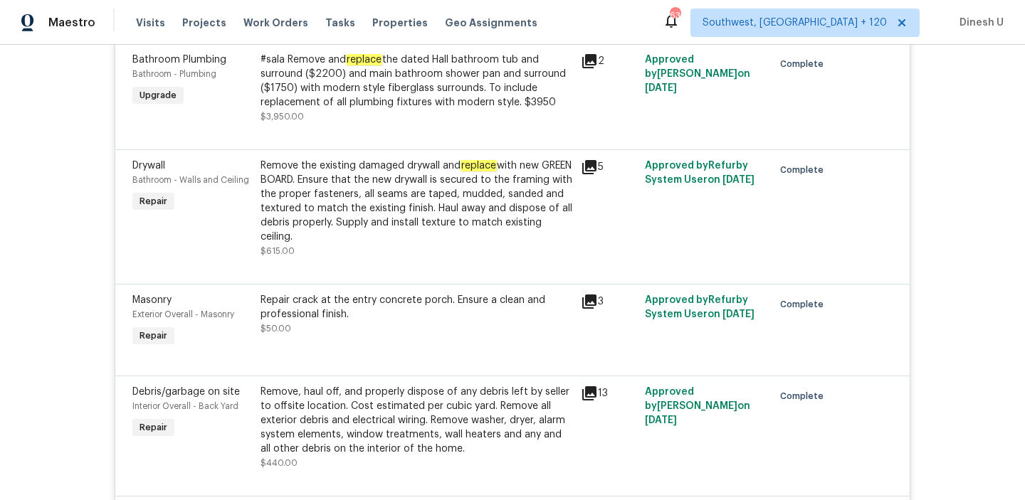
click at [593, 164] on icon at bounding box center [589, 167] width 14 height 14
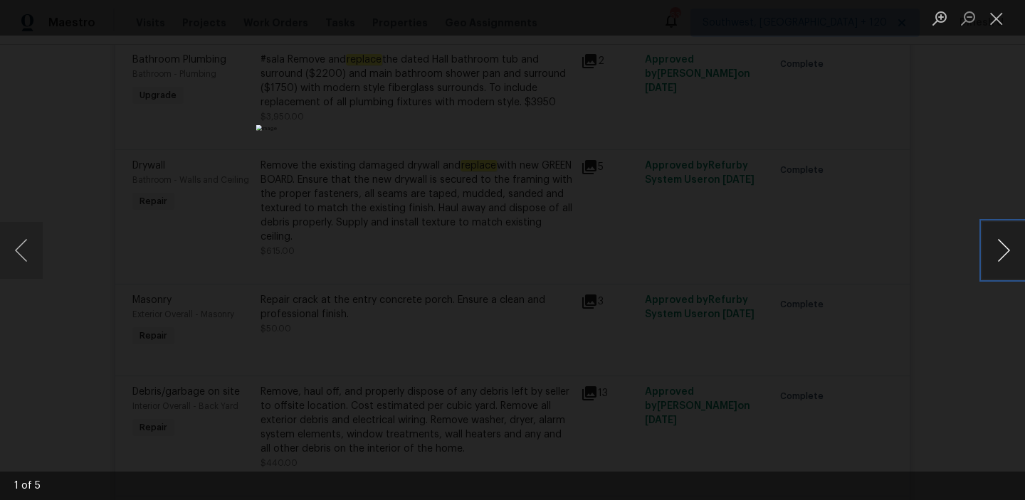
click at [996, 248] on button "Next image" at bounding box center [1003, 250] width 43 height 57
click at [992, 15] on button "Close lightbox" at bounding box center [996, 18] width 28 height 25
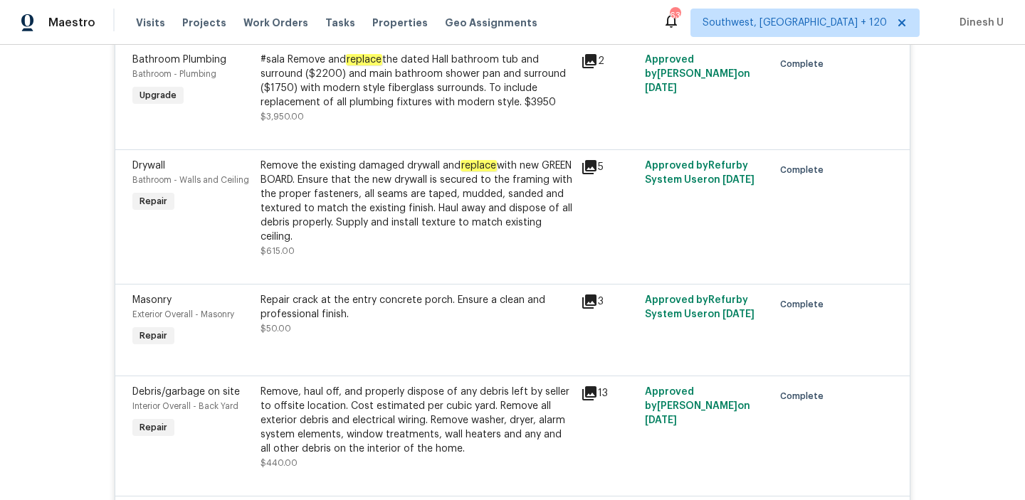
click at [370, 204] on div "Remove the existing damaged drywall and replace with new GREEN BOARD. Ensure th…" at bounding box center [417, 201] width 312 height 85
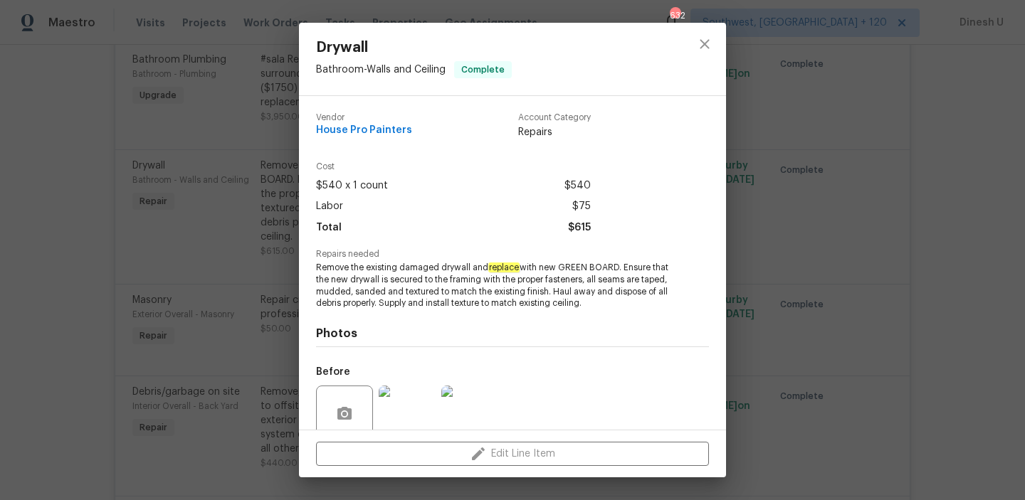
click at [353, 269] on span "Remove the existing damaged drywall and replace with new GREEN BOARD. Ensure th…" at bounding box center [493, 286] width 354 height 48
drag, startPoint x: 350, startPoint y: 269, endPoint x: 473, endPoint y: 264, distance: 122.5
click at [473, 264] on span "Remove the existing damaged drywall and replace with new GREEN BOARD. Ensure th…" at bounding box center [493, 286] width 354 height 48
copy span "the existing damaged drywall a"
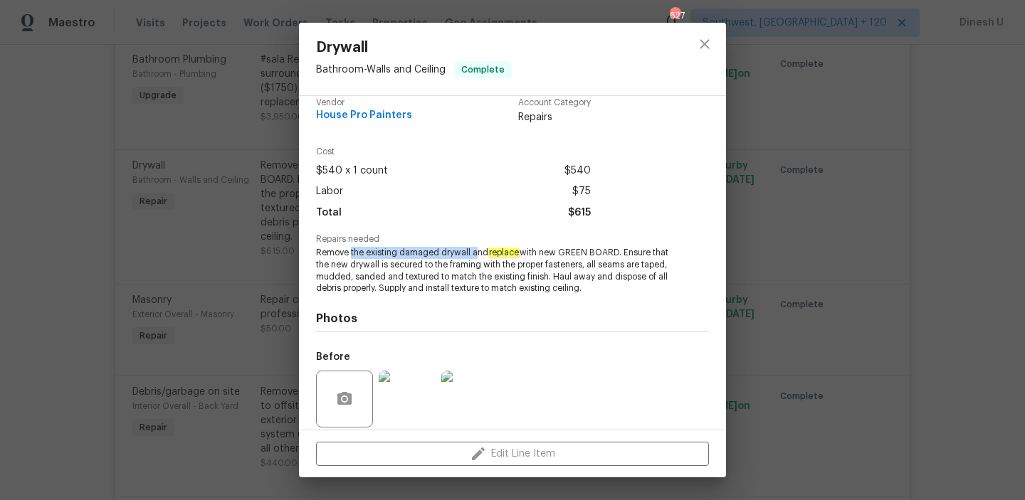
click at [243, 161] on div "Drywall Bathroom - Walls and Ceiling Complete Vendor House Pro Painters Account…" at bounding box center [512, 250] width 1025 height 500
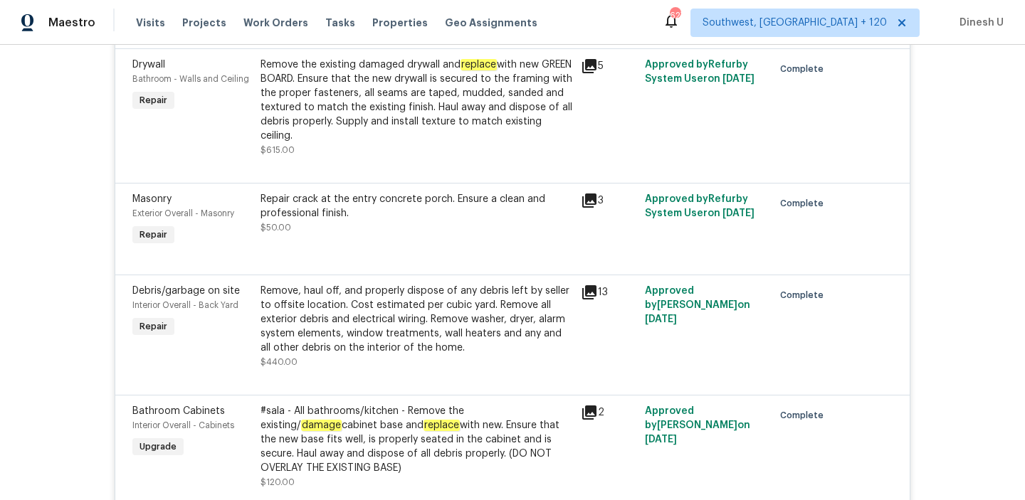
scroll to position [1552, 0]
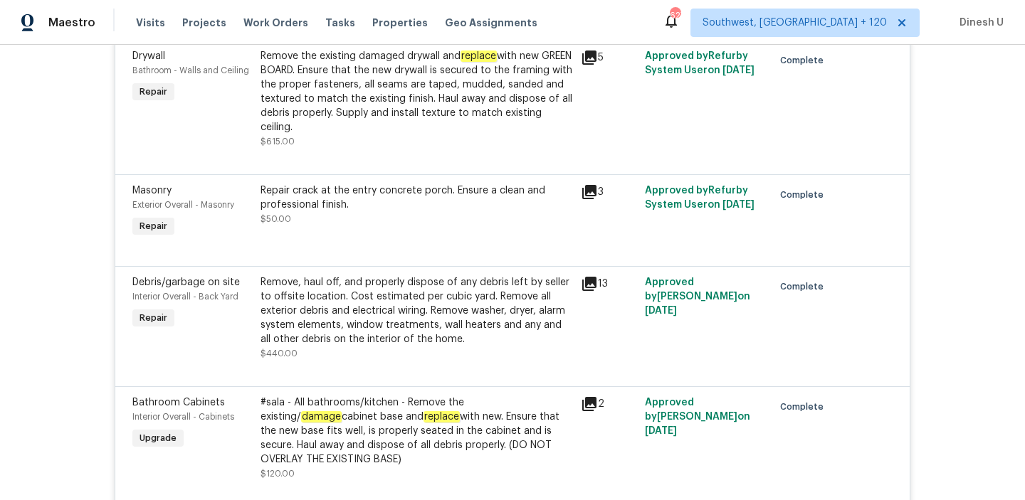
click at [588, 195] on icon at bounding box center [589, 192] width 17 height 17
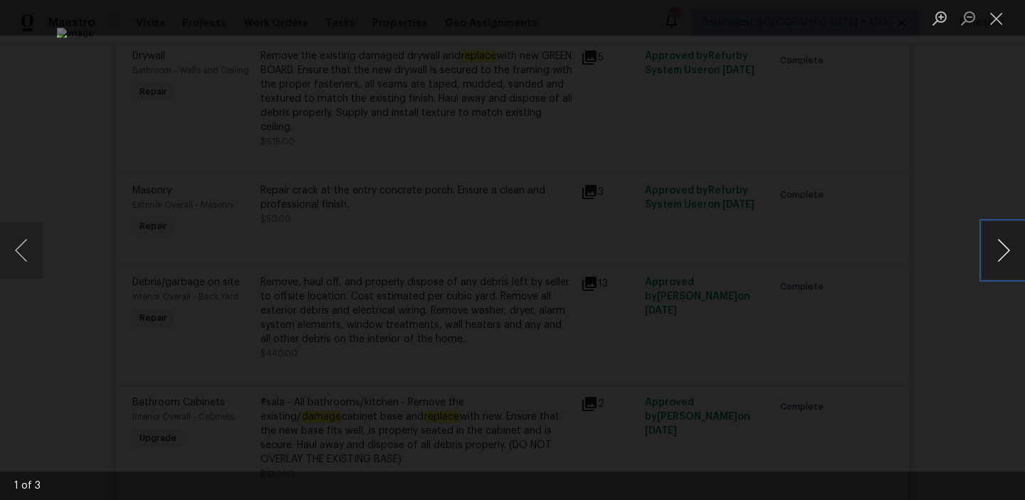
click at [1007, 253] on button "Next image" at bounding box center [1003, 250] width 43 height 57
click at [994, 19] on button "Close lightbox" at bounding box center [996, 18] width 28 height 25
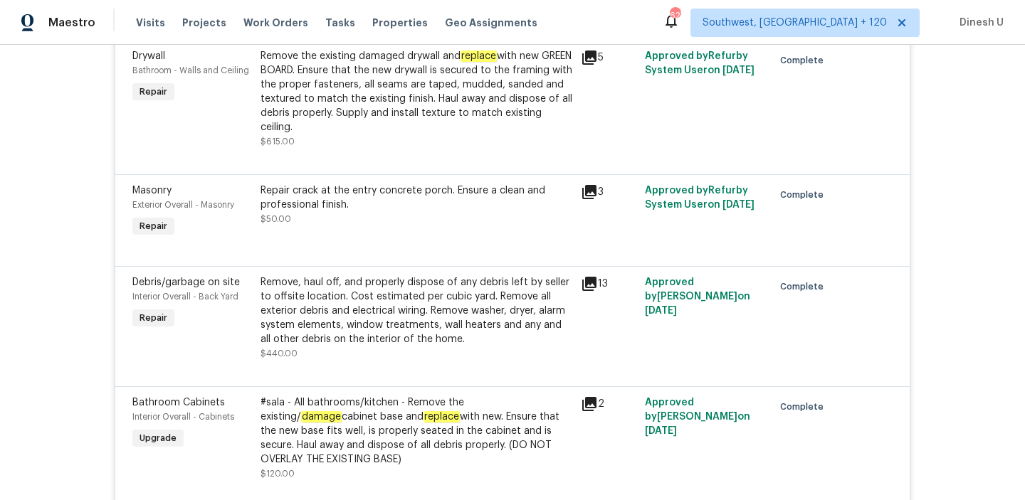
click at [300, 196] on div "Repair crack at the entry concrete porch. Ensure a clean and professional finis…" at bounding box center [417, 198] width 312 height 28
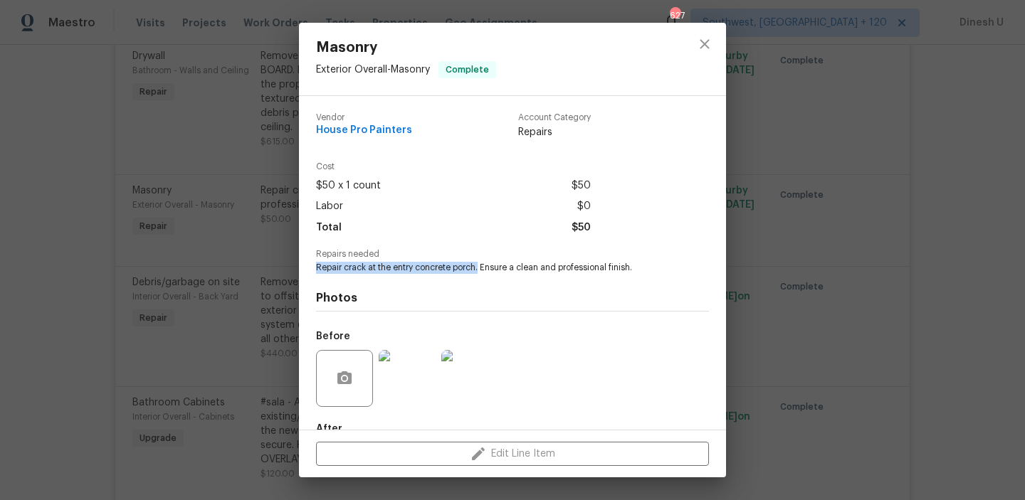
drag, startPoint x: 317, startPoint y: 266, endPoint x: 481, endPoint y: 269, distance: 163.8
click at [481, 269] on span "Repair crack at the entry concrete porch. Ensure a clean and professional finis…" at bounding box center [493, 268] width 354 height 12
copy span "Repair crack at the entry concrete porch."
click at [191, 237] on div "Masonry Exterior Overall - Masonry Complete Vendor House Pro Painters Account C…" at bounding box center [512, 250] width 1025 height 500
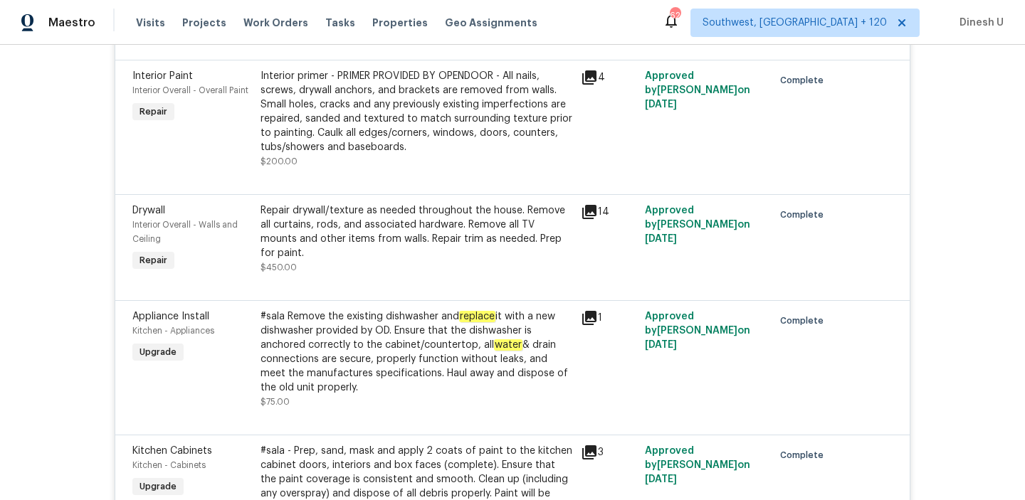
scroll to position [3006, 0]
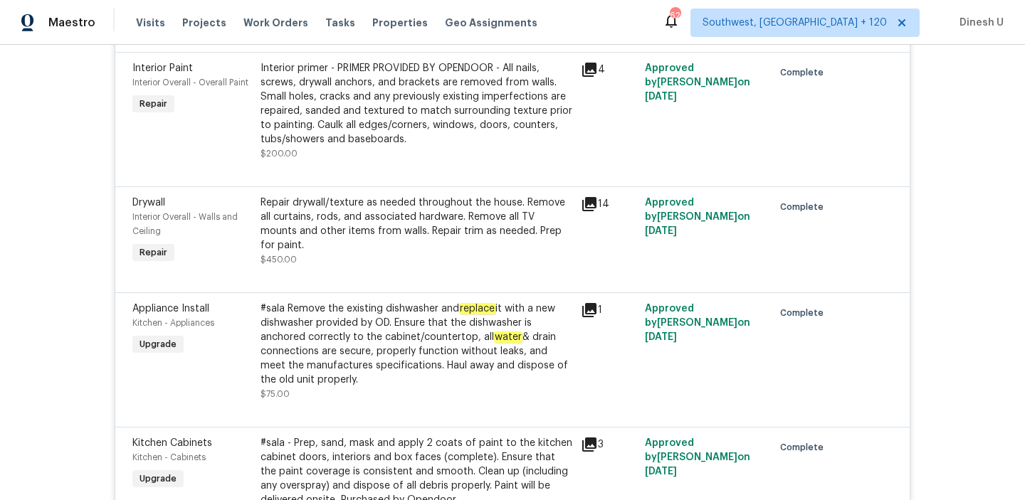
click at [398, 196] on div "Repair drywall/texture as needed throughout the house. Remove all curtains, rod…" at bounding box center [417, 224] width 312 height 57
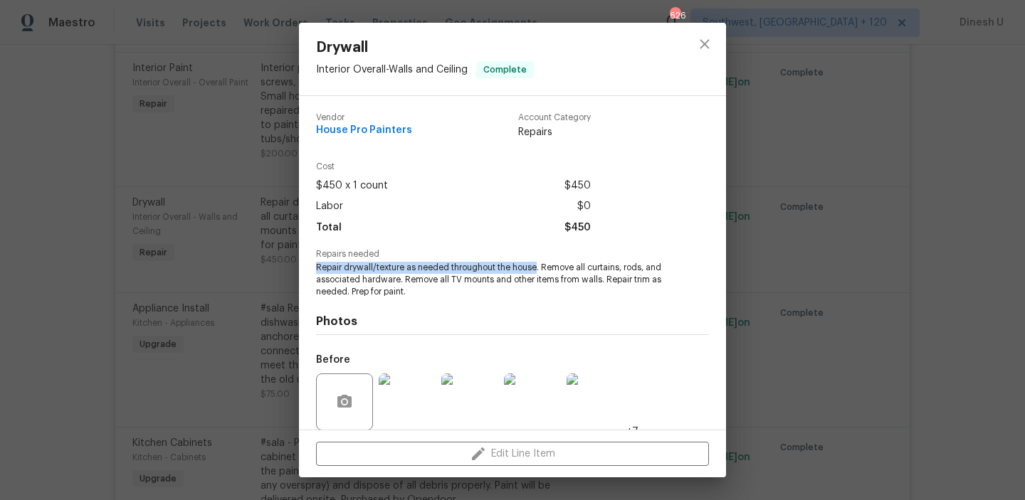
drag, startPoint x: 317, startPoint y: 269, endPoint x: 537, endPoint y: 269, distance: 220.0
click at [537, 269] on span "Repair drywall/texture as needed throughout the house. Remove all curtains, rod…" at bounding box center [493, 280] width 354 height 36
copy span "Repair drywall/texture as needed throughout the house"
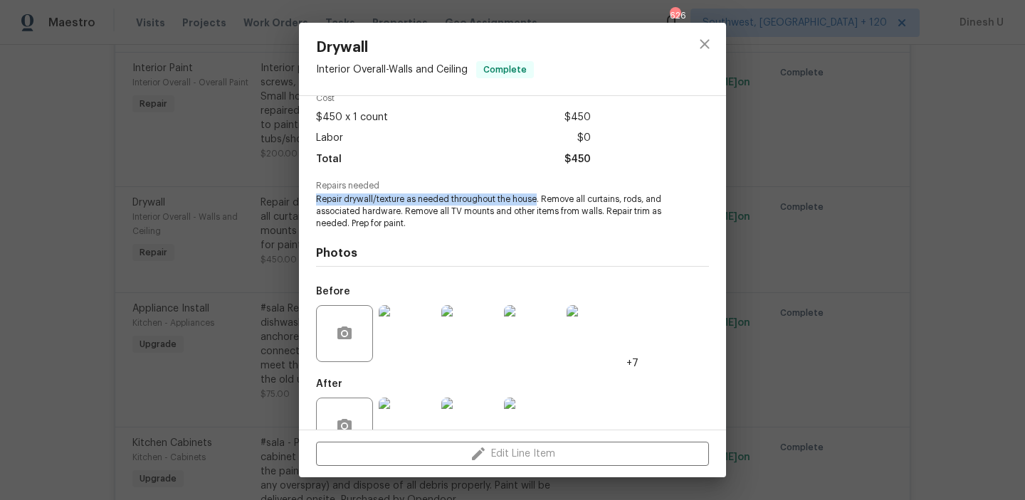
scroll to position [107, 0]
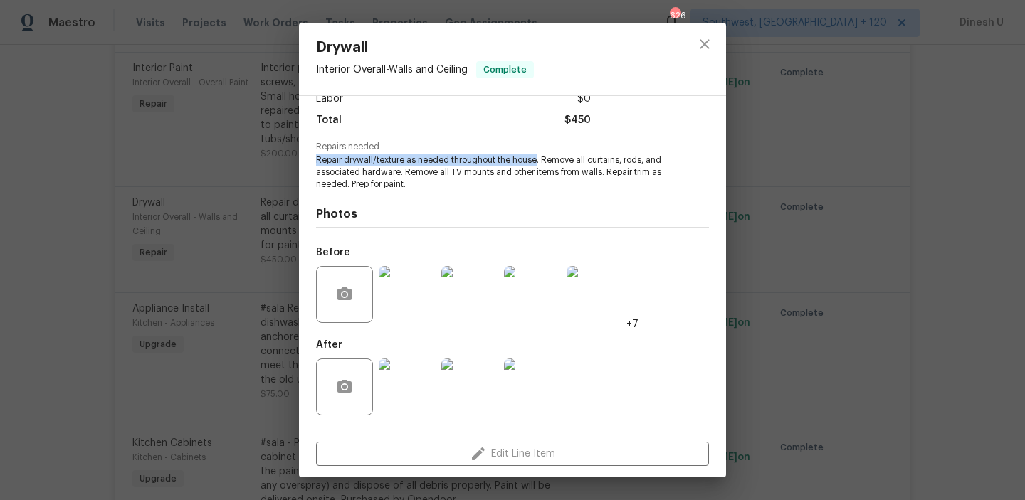
click at [399, 285] on img at bounding box center [407, 294] width 57 height 57
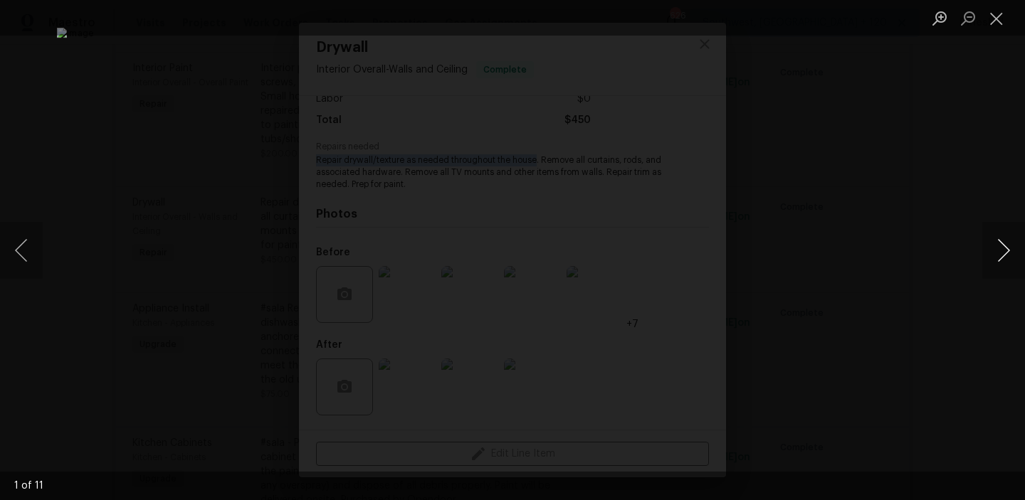
click at [1000, 251] on button "Next image" at bounding box center [1003, 250] width 43 height 57
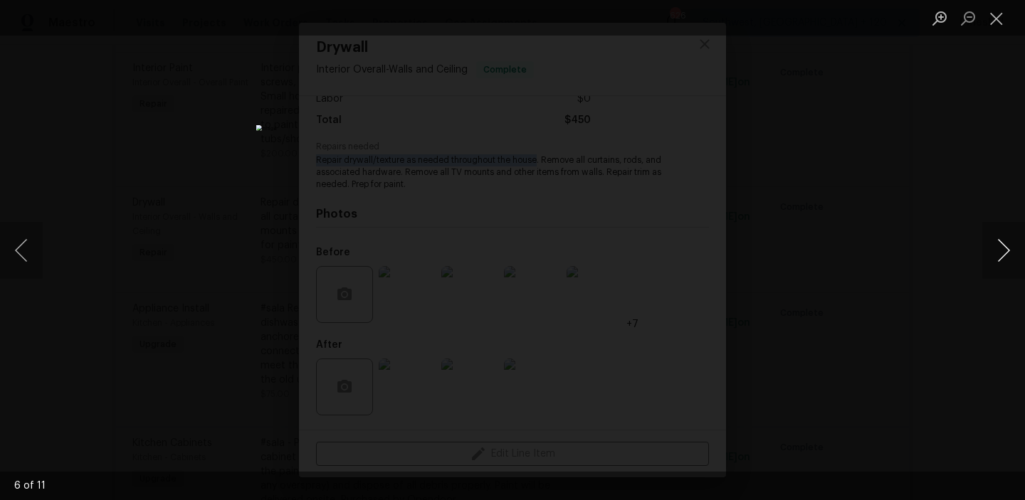
click at [1002, 251] on button "Next image" at bounding box center [1003, 250] width 43 height 57
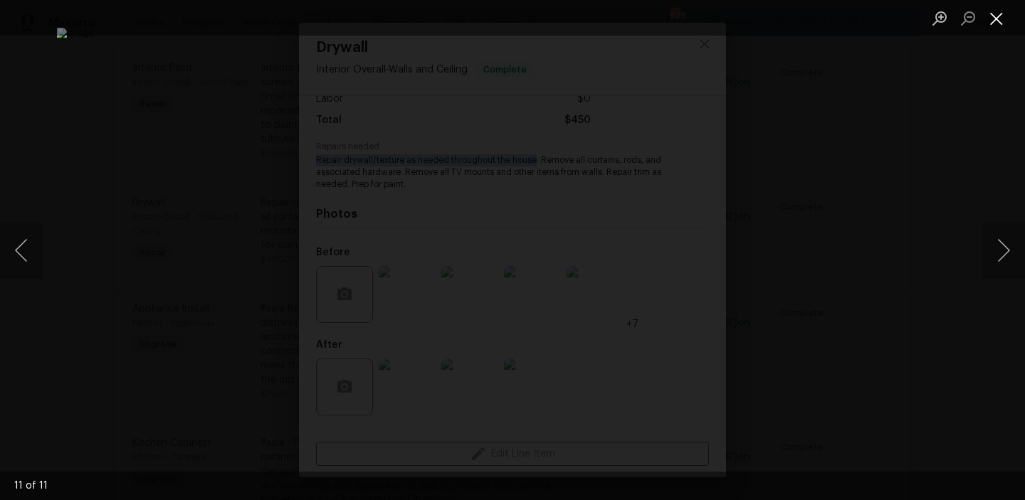
click at [1003, 15] on button "Close lightbox" at bounding box center [996, 18] width 28 height 25
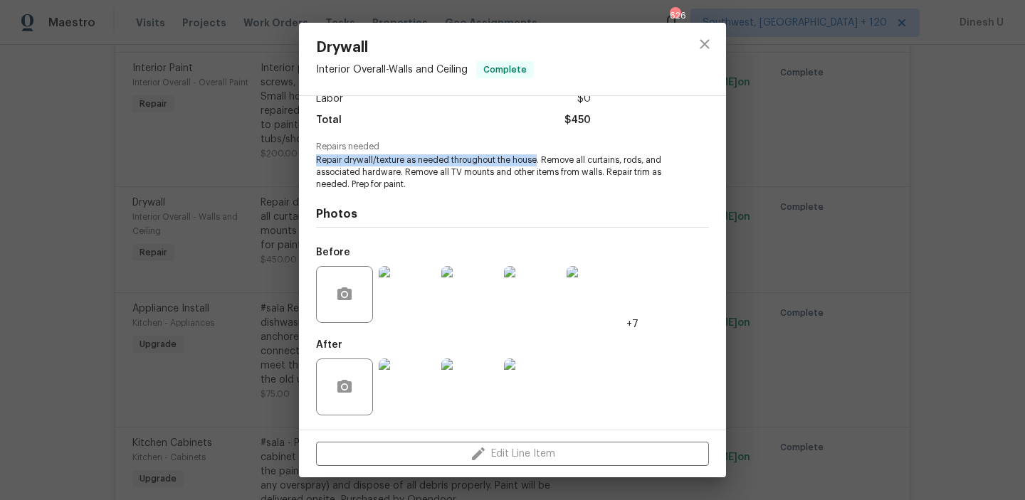
click at [426, 310] on img at bounding box center [407, 294] width 57 height 57
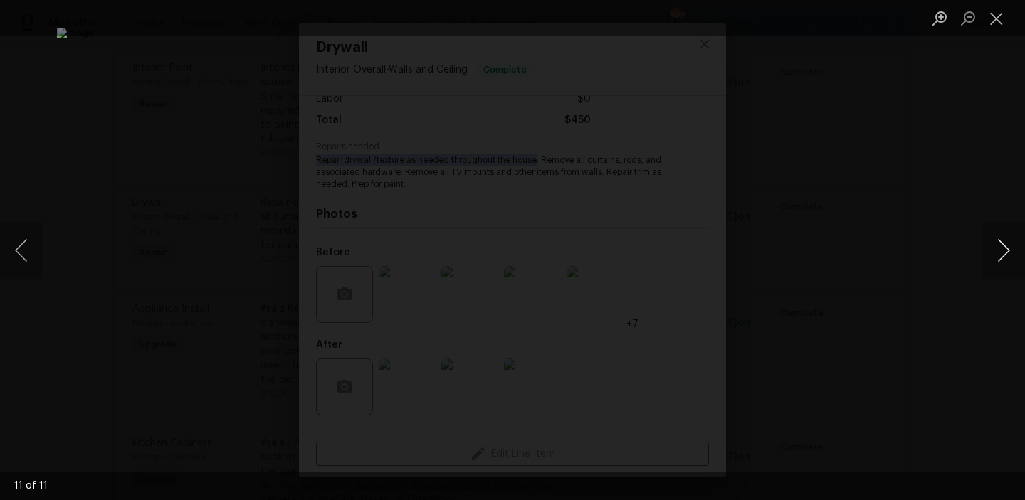
click at [1011, 243] on button "Next image" at bounding box center [1003, 250] width 43 height 57
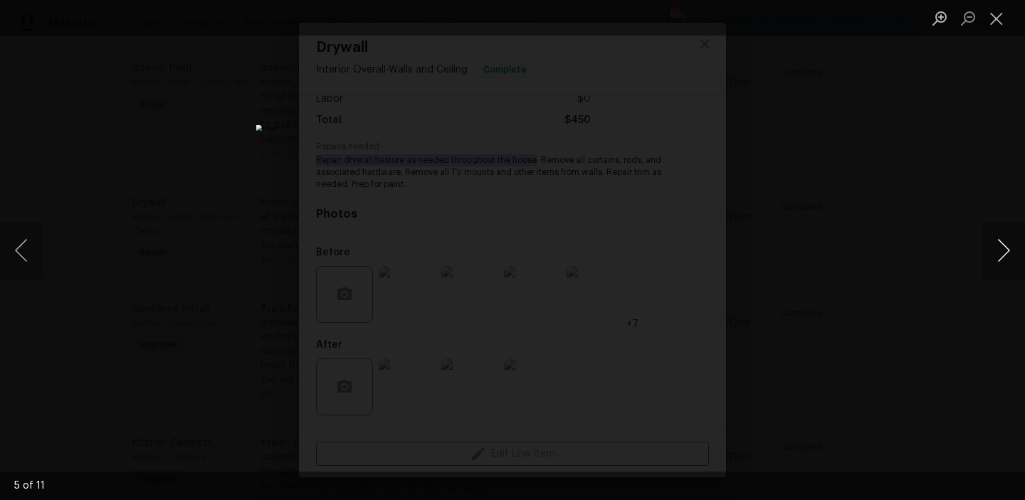
click at [1011, 243] on button "Next image" at bounding box center [1003, 250] width 43 height 57
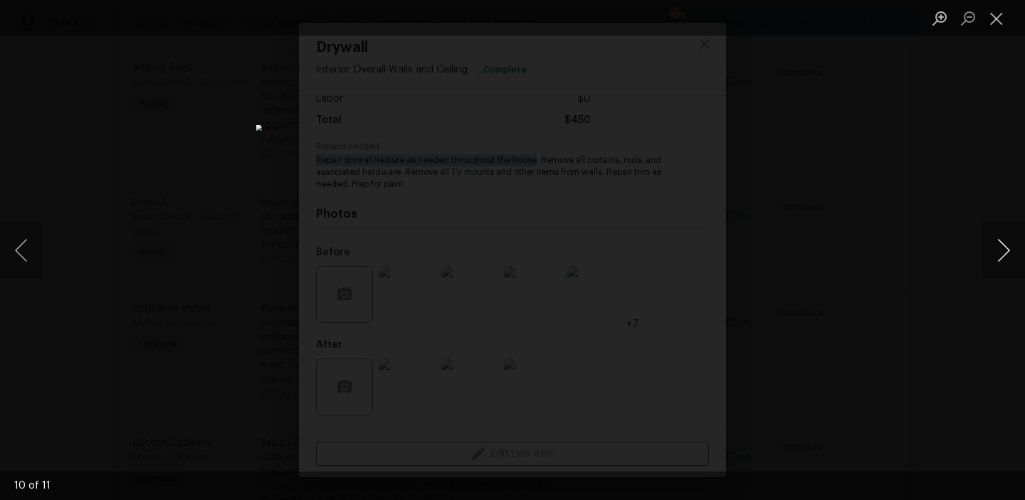
click at [1011, 243] on button "Next image" at bounding box center [1003, 250] width 43 height 57
click at [997, 12] on button "Close lightbox" at bounding box center [996, 18] width 28 height 25
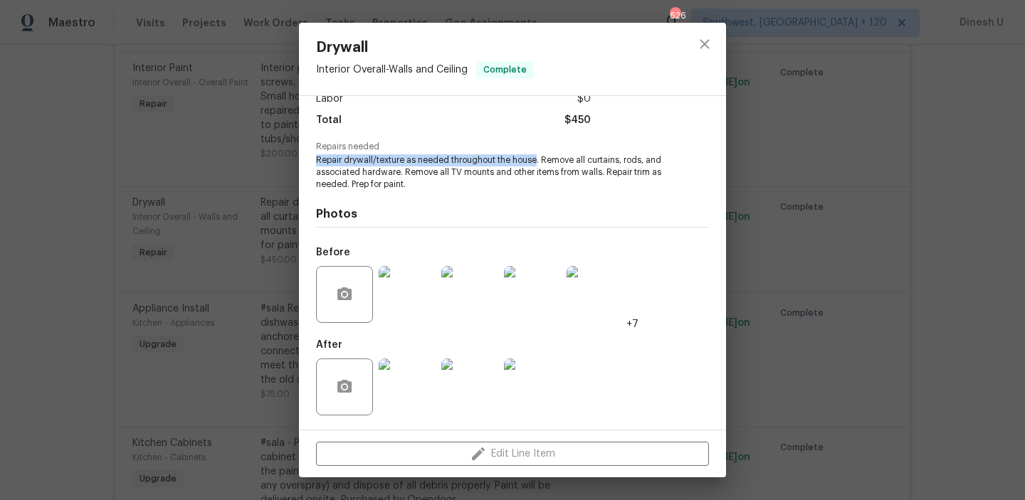
click at [163, 216] on div "Drywall Interior Overall - Walls and Ceiling Complete Vendor House Pro Painters…" at bounding box center [512, 250] width 1025 height 500
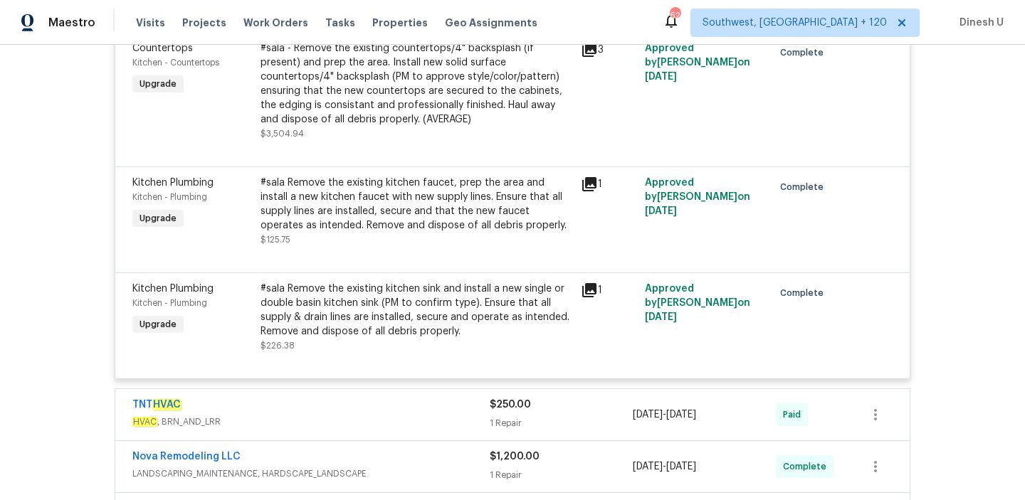
scroll to position [3549, 0]
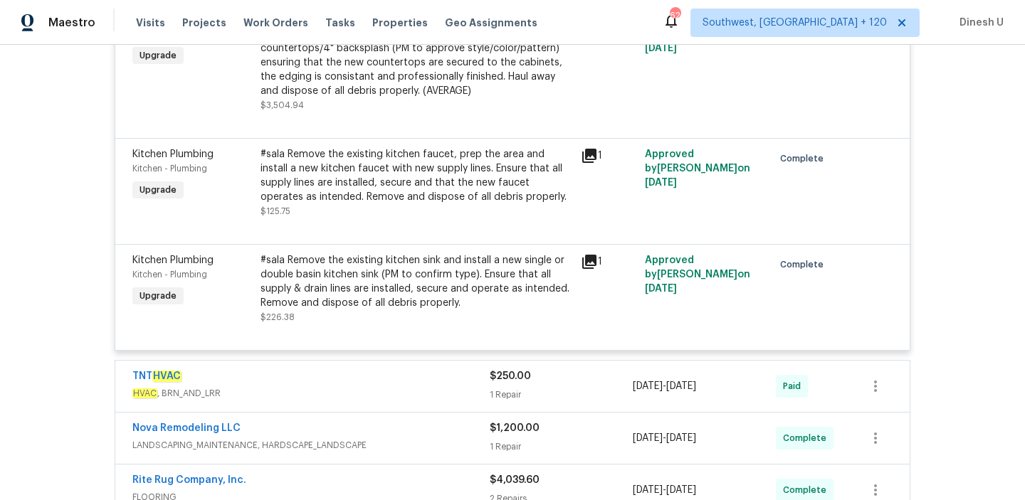
click at [357, 147] on div "#sala Remove the existing kitchen faucet, prep the area and install a new kitch…" at bounding box center [417, 175] width 312 height 57
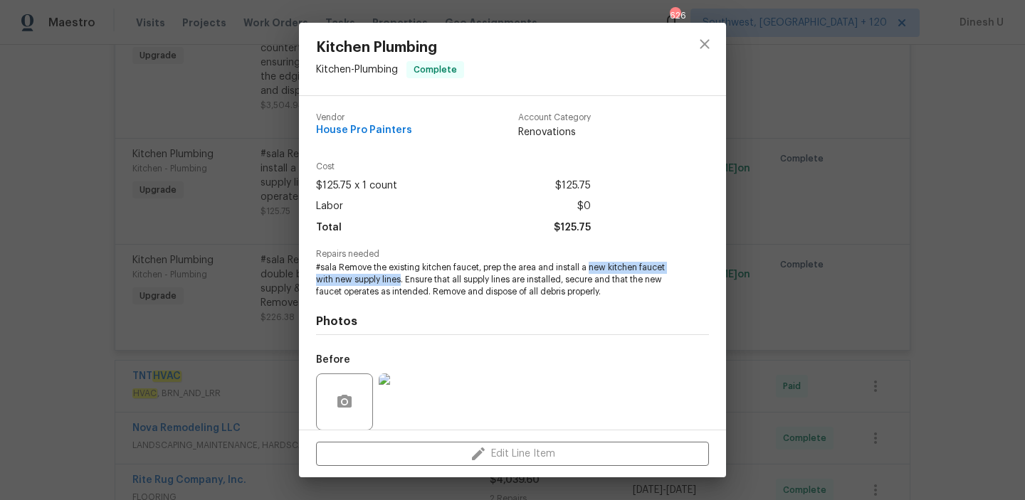
drag, startPoint x: 589, startPoint y: 269, endPoint x: 401, endPoint y: 279, distance: 187.5
click at [401, 279] on span "#sala Remove the existing kitchen faucet, prep the area and install a new kitch…" at bounding box center [493, 280] width 354 height 36
copy span "new kitchen faucet with new supply lines"
click at [252, 251] on div "Kitchen Plumbing Kitchen - Plumbing Complete Vendor House Pro Painters Account …" at bounding box center [512, 250] width 1025 height 500
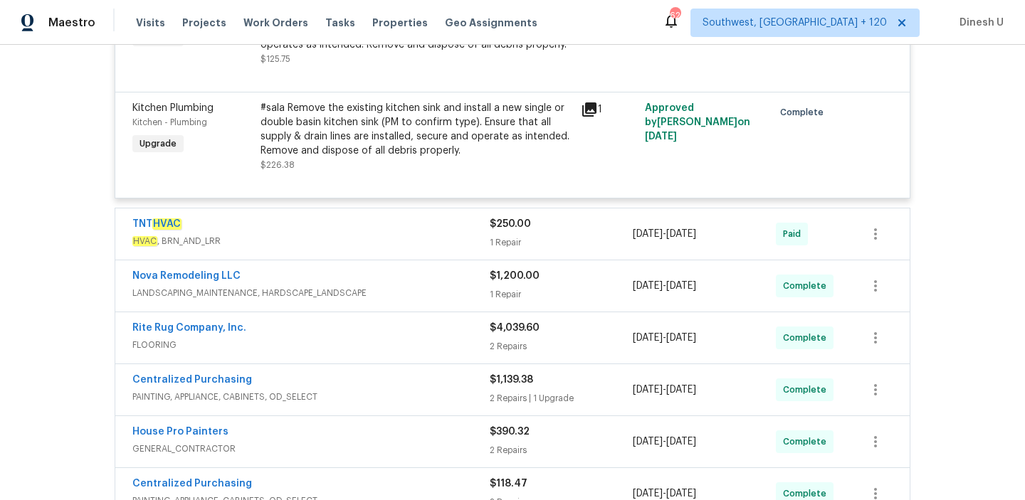
scroll to position [3710, 0]
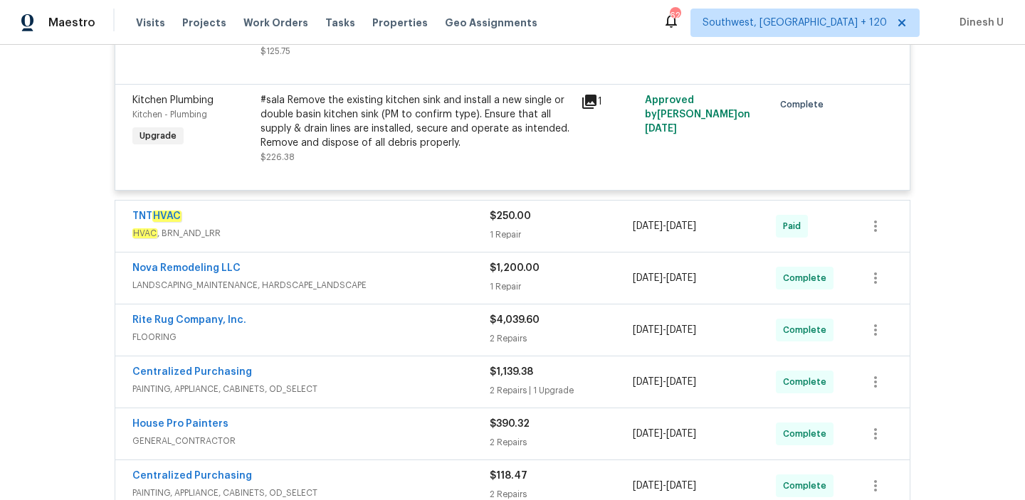
click at [513, 228] on div "1 Repair" at bounding box center [561, 235] width 143 height 14
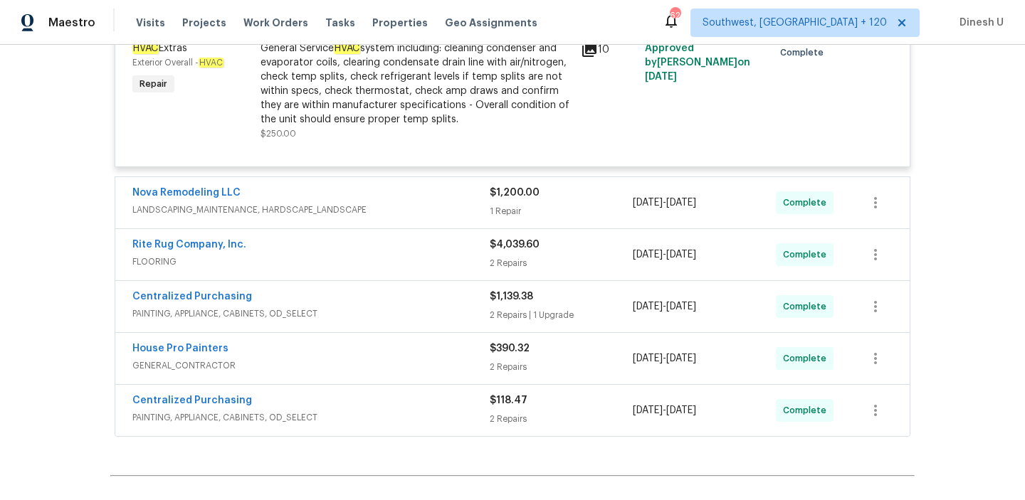
scroll to position [3993, 0]
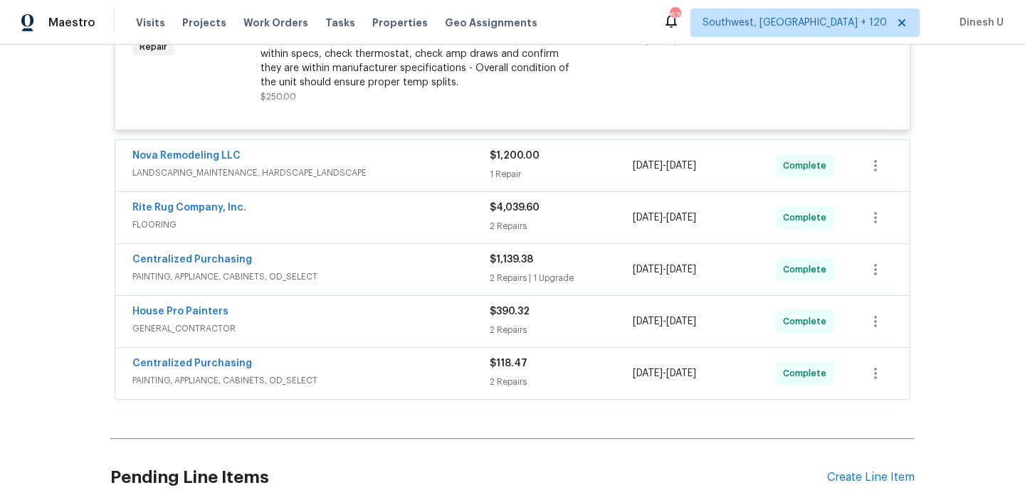
click at [517, 167] on div "1 Repair" at bounding box center [561, 174] width 143 height 14
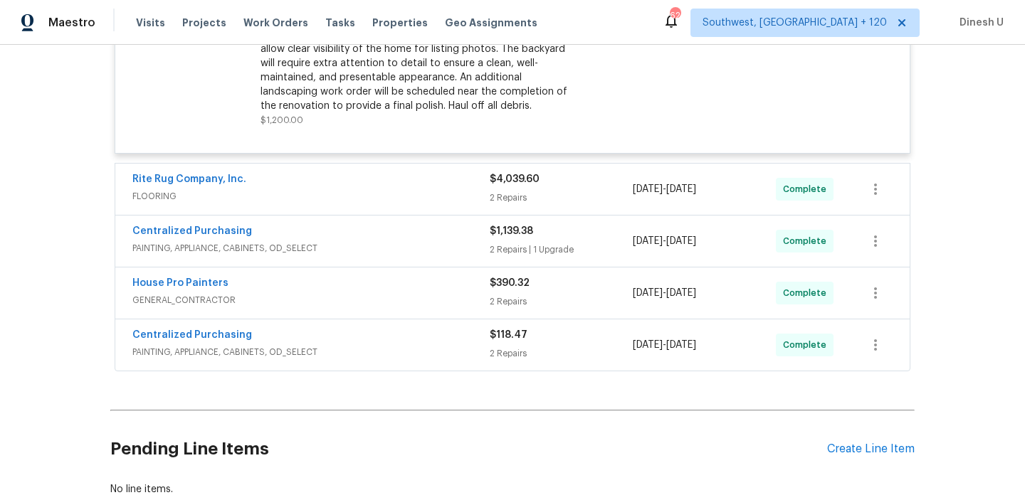
scroll to position [4264, 0]
click at [510, 190] on div "2 Repairs" at bounding box center [561, 197] width 143 height 14
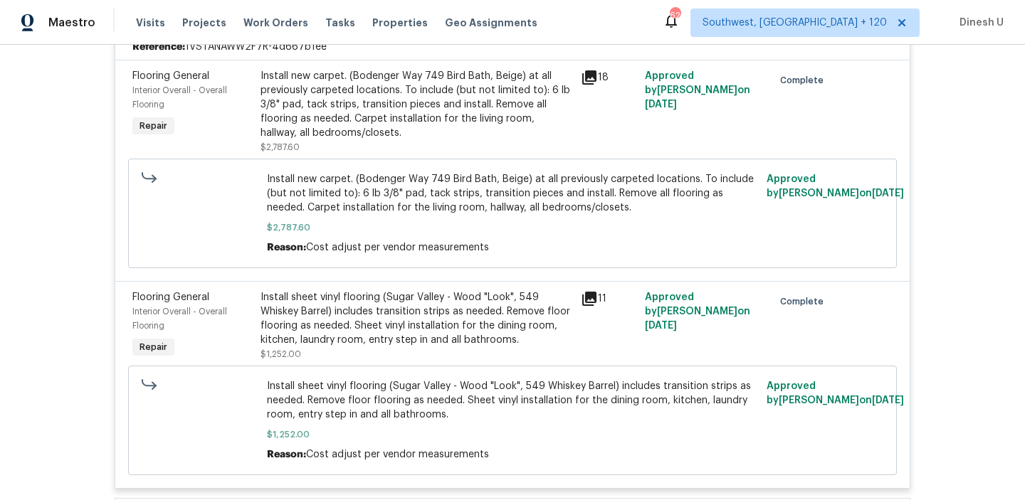
scroll to position [4463, 0]
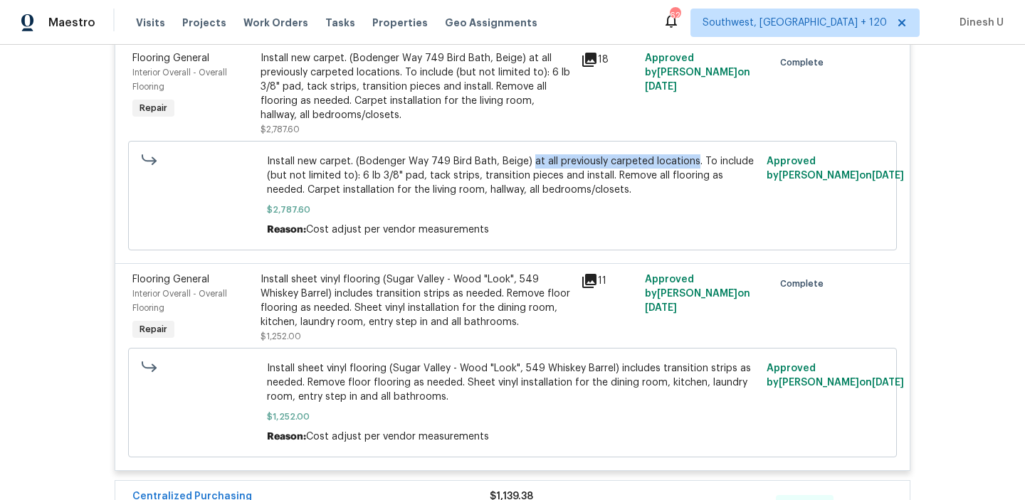
drag, startPoint x: 527, startPoint y: 146, endPoint x: 690, endPoint y: 142, distance: 162.3
click at [690, 154] on span "Install new carpet. (Bodenger Way 749 Bird Bath, Beige) at all previously carpe…" at bounding box center [513, 175] width 492 height 43
copy span "at all previously carpeted locations"
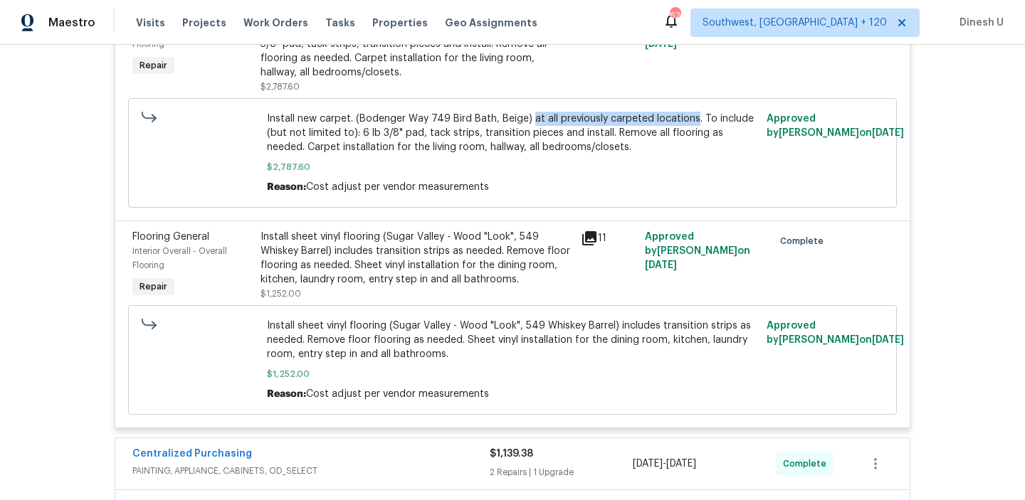
scroll to position [4511, 0]
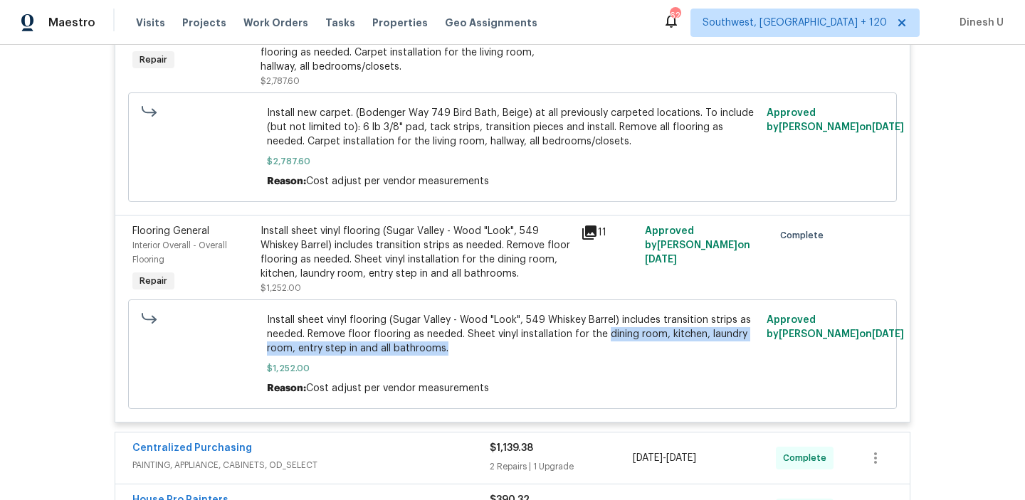
drag, startPoint x: 607, startPoint y: 317, endPoint x: 466, endPoint y: 335, distance: 141.3
click at [466, 335] on span "Install sheet vinyl flooring (Sugar Valley - Wood "Look", 549 Whiskey Barrel) i…" at bounding box center [513, 334] width 492 height 43
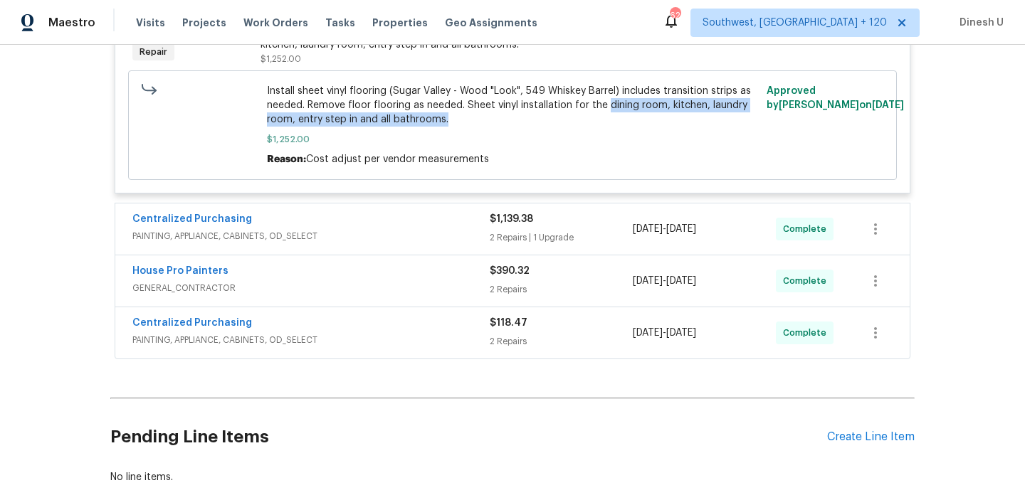
scroll to position [4752, 0]
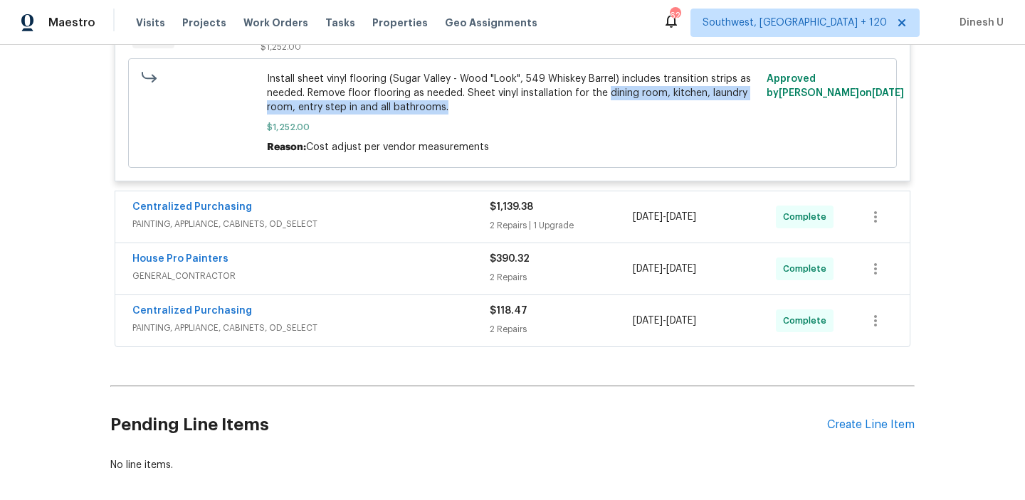
click at [524, 219] on div "2 Repairs | 1 Upgrade" at bounding box center [561, 226] width 143 height 14
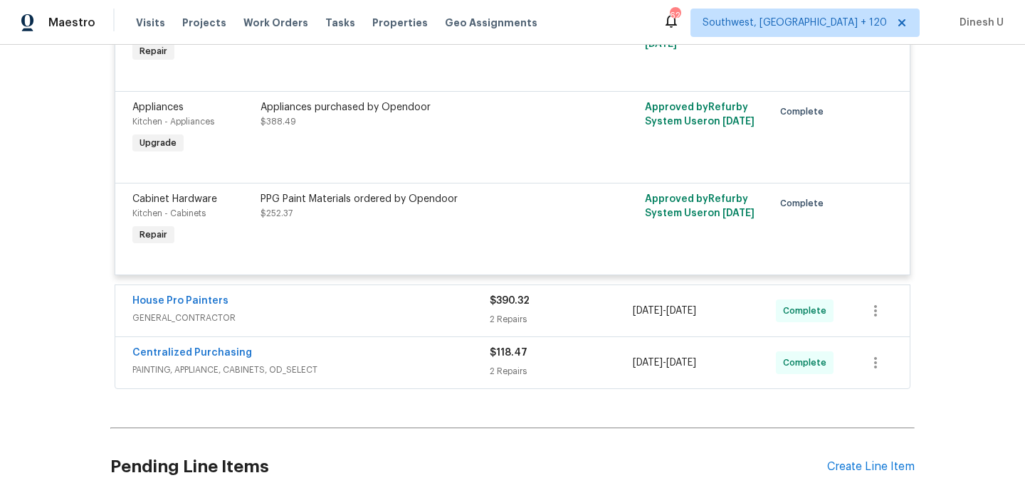
scroll to position [5043, 0]
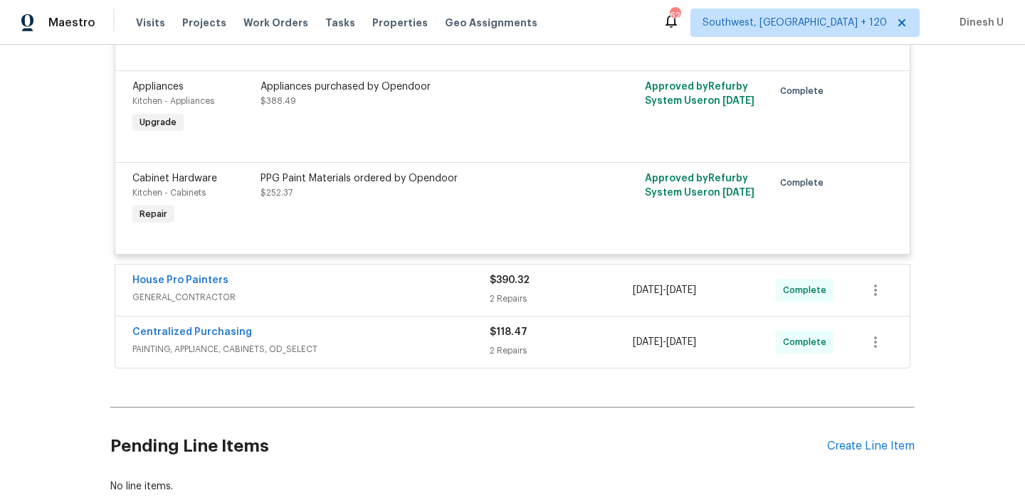
click at [521, 273] on div "$390.32 2 Repairs" at bounding box center [561, 290] width 143 height 34
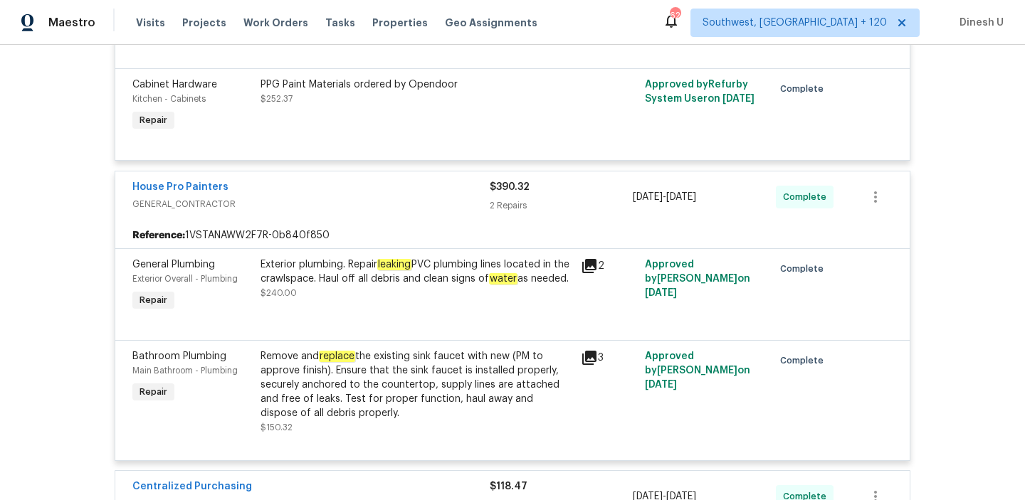
scroll to position [5138, 0]
click at [478, 263] on div "Exterior plumbing. Repair leaking PVC plumbing lines located in the crawlspace.…" at bounding box center [417, 271] width 312 height 28
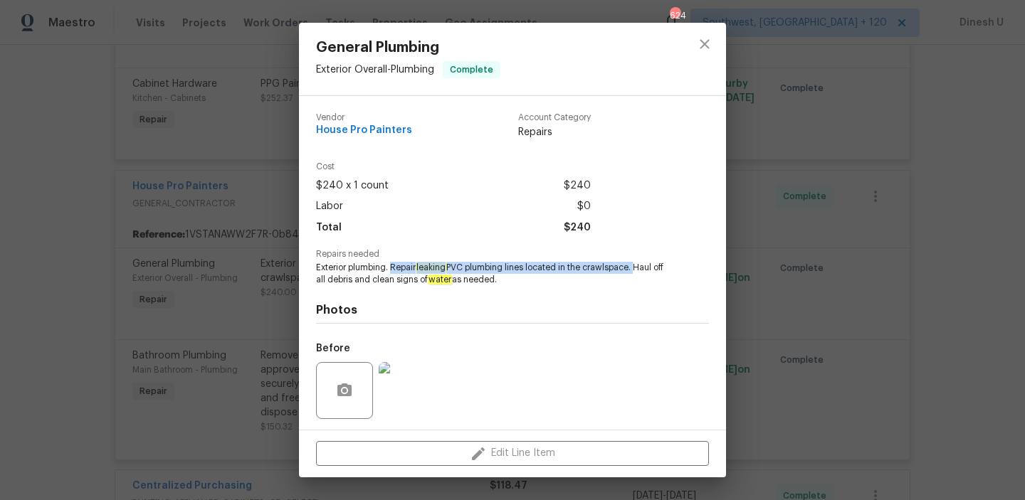
drag, startPoint x: 392, startPoint y: 264, endPoint x: 636, endPoint y: 271, distance: 245.0
click at [636, 271] on span "Exterior plumbing. Repair leaking PVC plumbing lines located in the crawlspace.…" at bounding box center [493, 274] width 354 height 24
click at [189, 237] on div "General Plumbing Exterior Overall - Plumbing Complete Vendor House Pro Painters…" at bounding box center [512, 250] width 1025 height 500
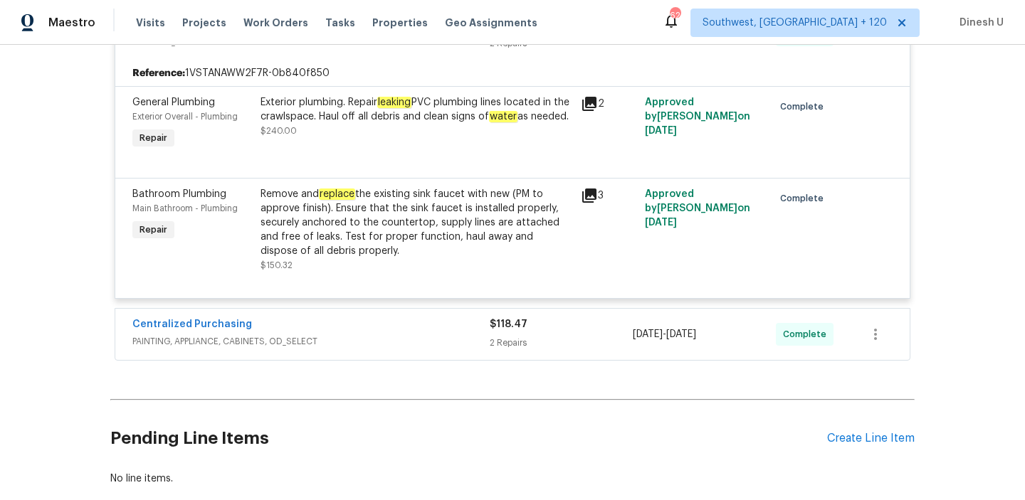
scroll to position [5367, 0]
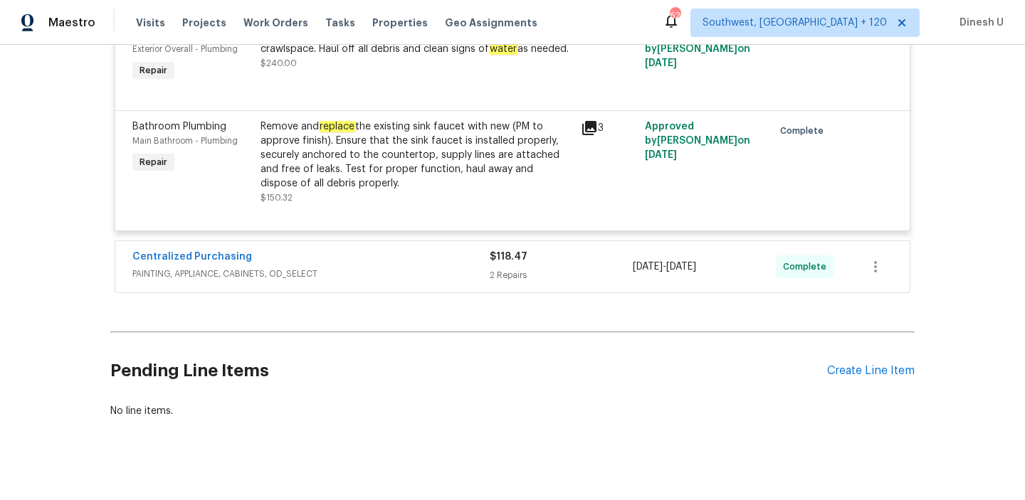
click at [498, 250] on div "$118.47" at bounding box center [561, 257] width 143 height 14
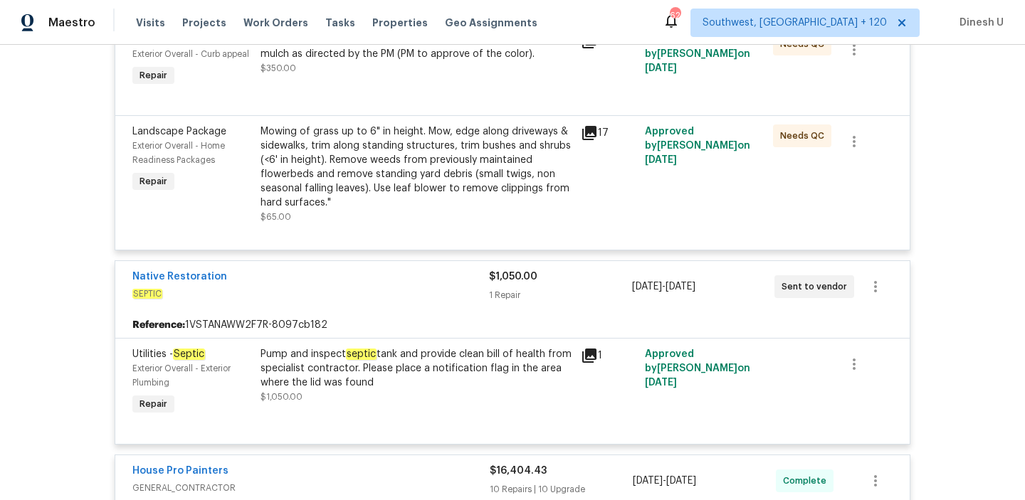
scroll to position [0, 0]
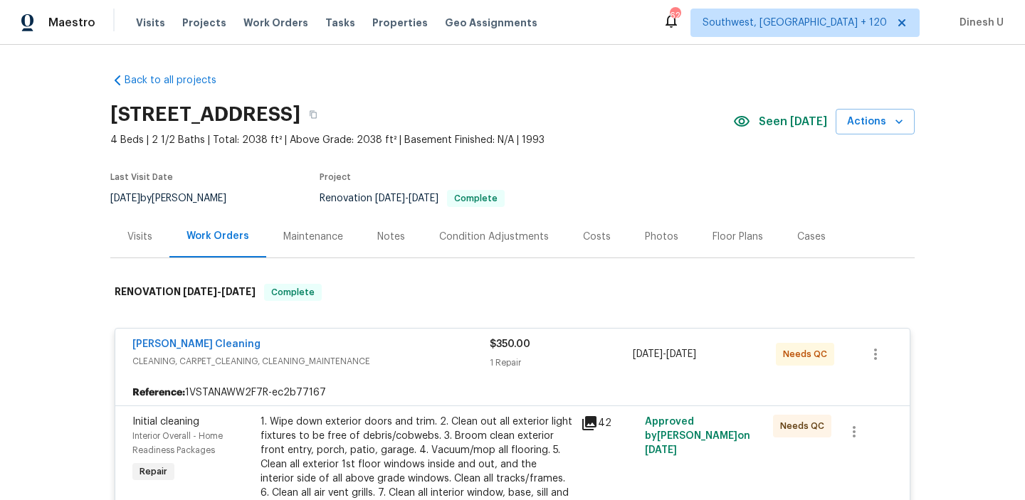
click at [133, 230] on div "Visits" at bounding box center [139, 237] width 25 height 14
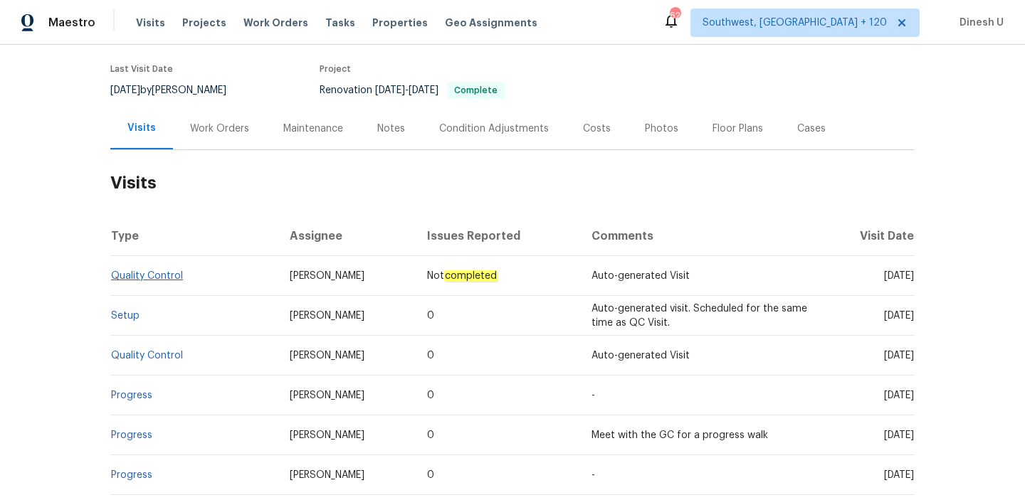
scroll to position [196, 0]
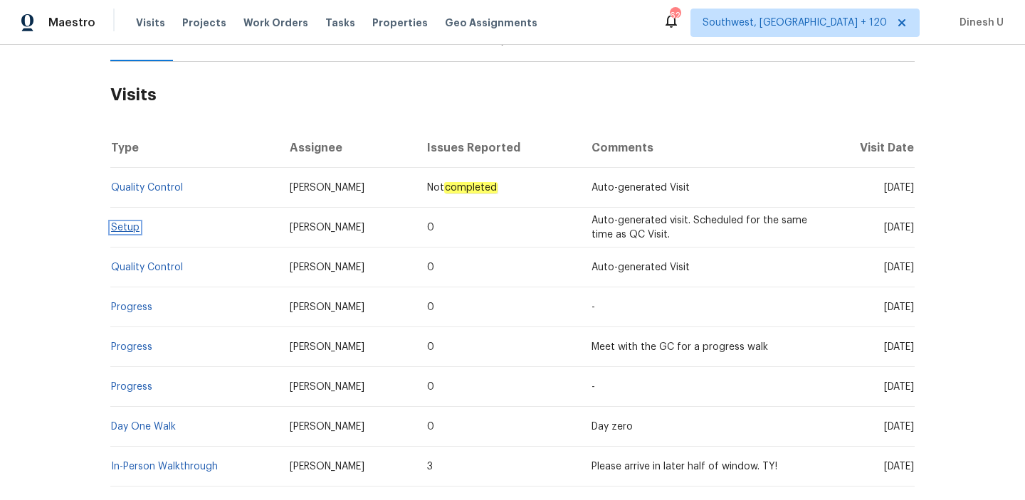
click at [117, 231] on link "Setup" at bounding box center [125, 228] width 28 height 10
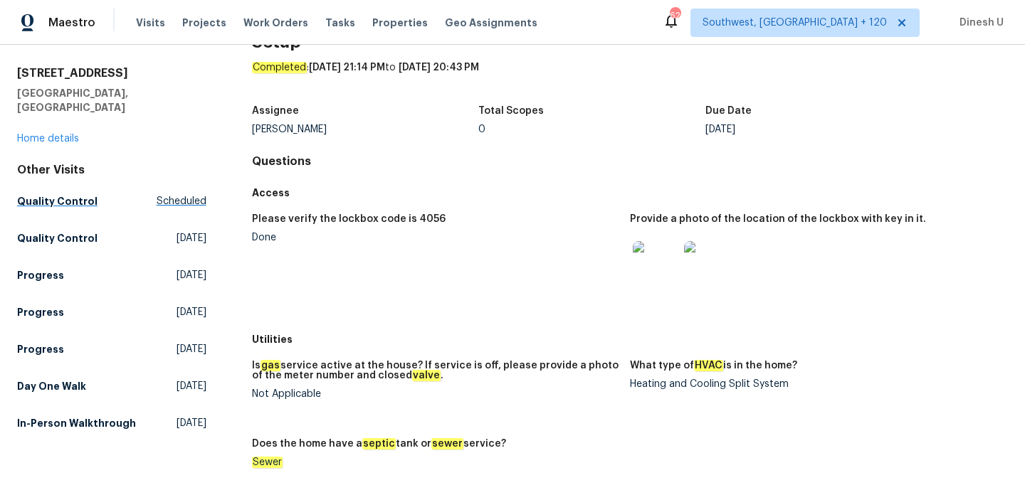
scroll to position [56, 0]
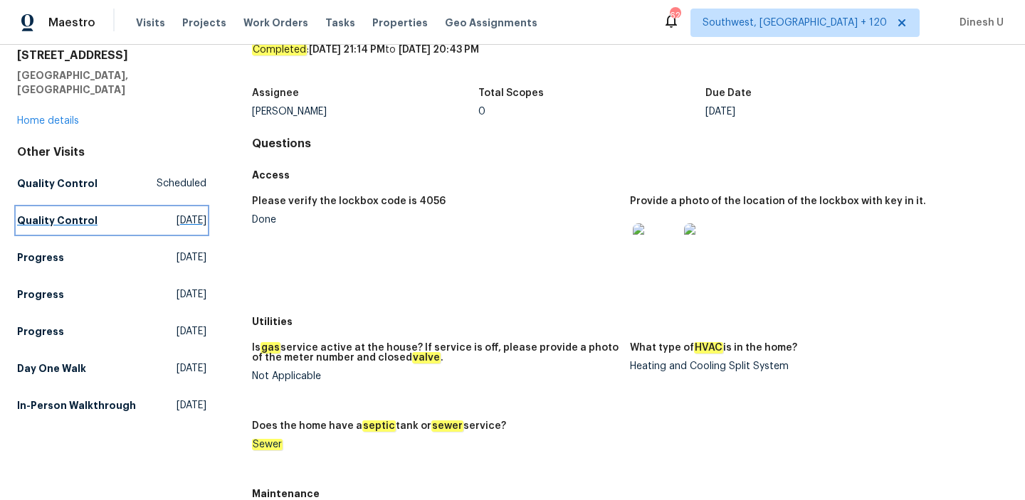
click at [177, 214] on span "[DATE]" at bounding box center [192, 221] width 30 height 14
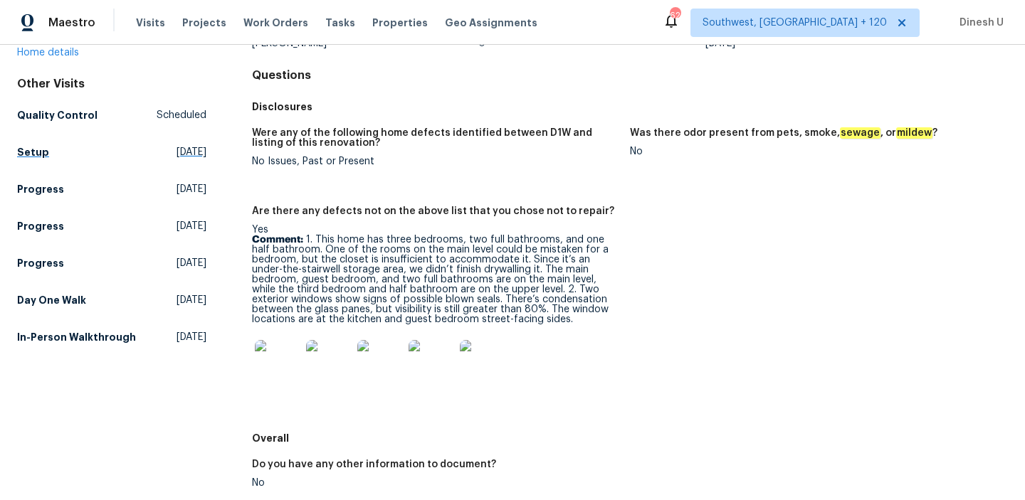
scroll to position [148, 0]
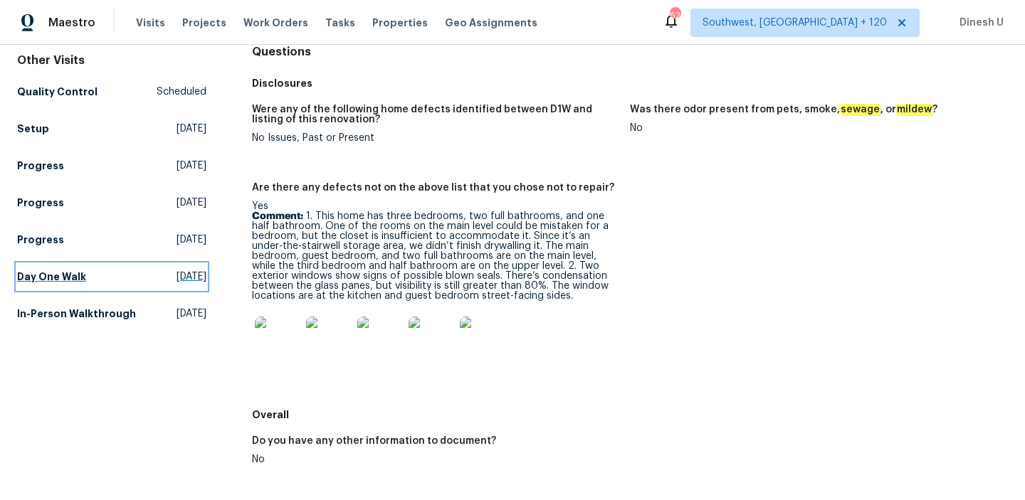
click at [177, 270] on span "[DATE]" at bounding box center [192, 277] width 30 height 14
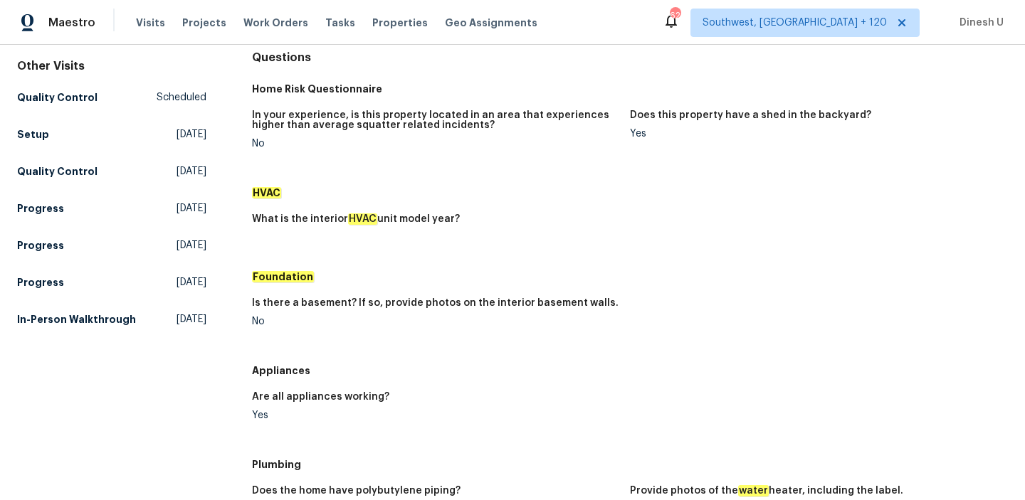
scroll to position [151, 0]
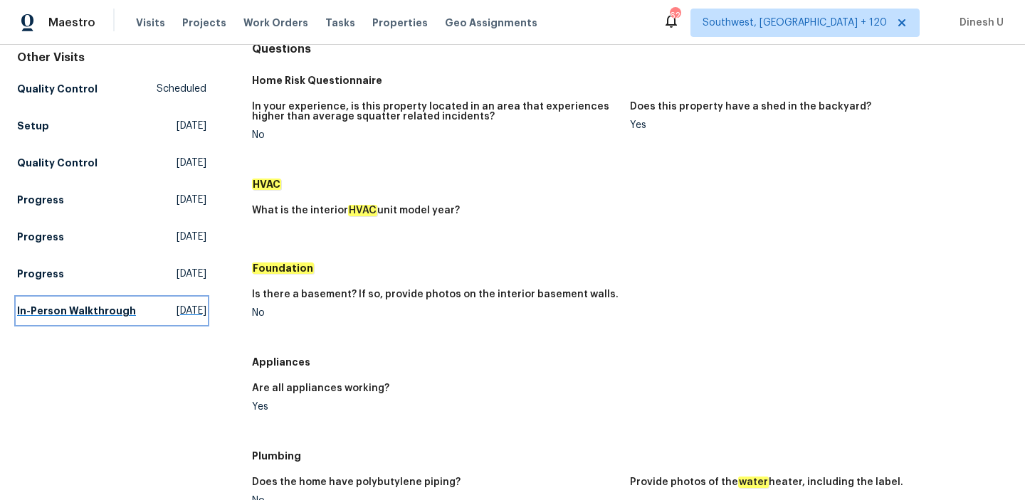
click at [177, 304] on span "[DATE]" at bounding box center [192, 311] width 30 height 14
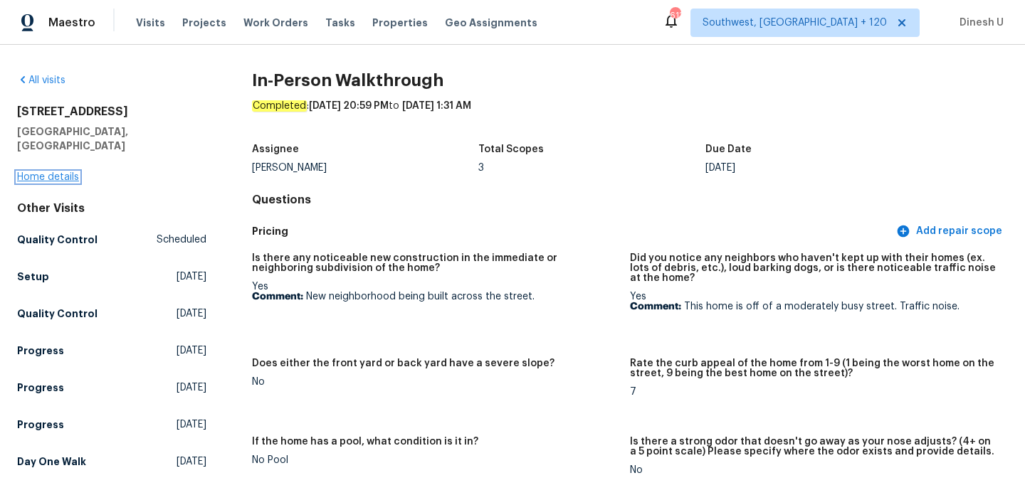
click at [45, 172] on link "Home details" at bounding box center [48, 177] width 62 height 10
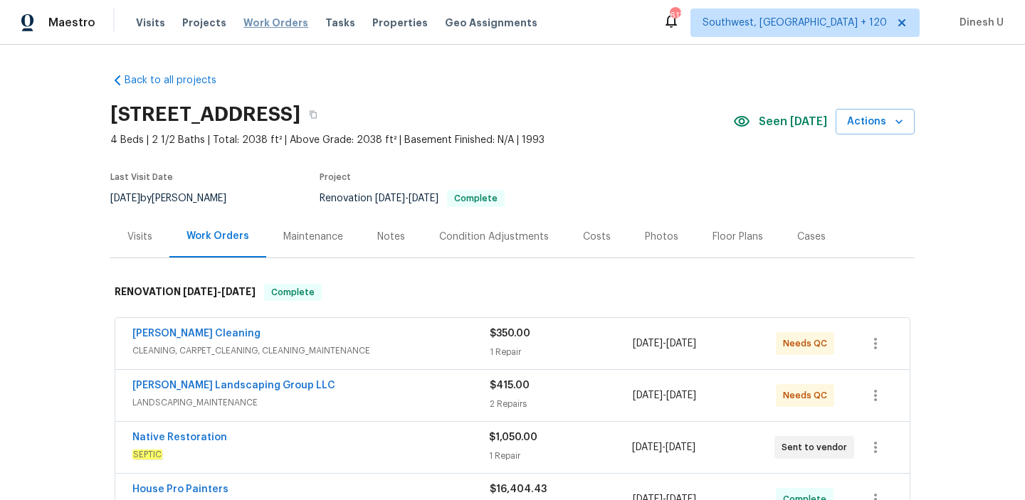
click at [263, 23] on span "Work Orders" at bounding box center [275, 23] width 65 height 14
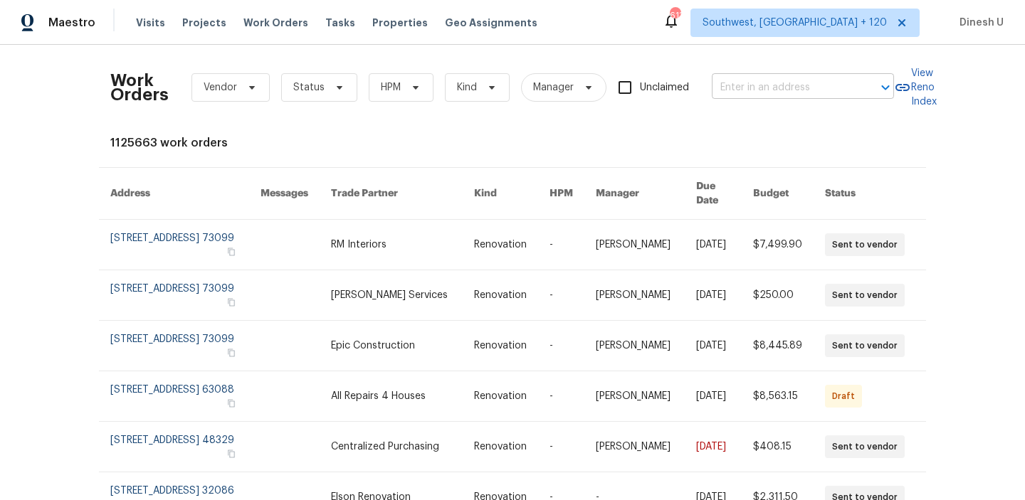
click at [799, 90] on input "text" at bounding box center [783, 88] width 142 height 22
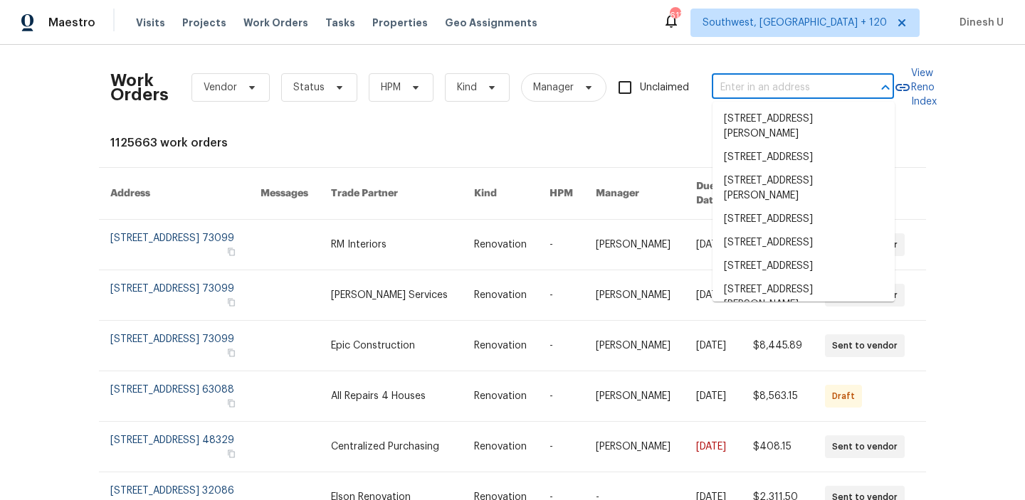
paste input "[STREET_ADDRESS]"
type input "[STREET_ADDRESS]"
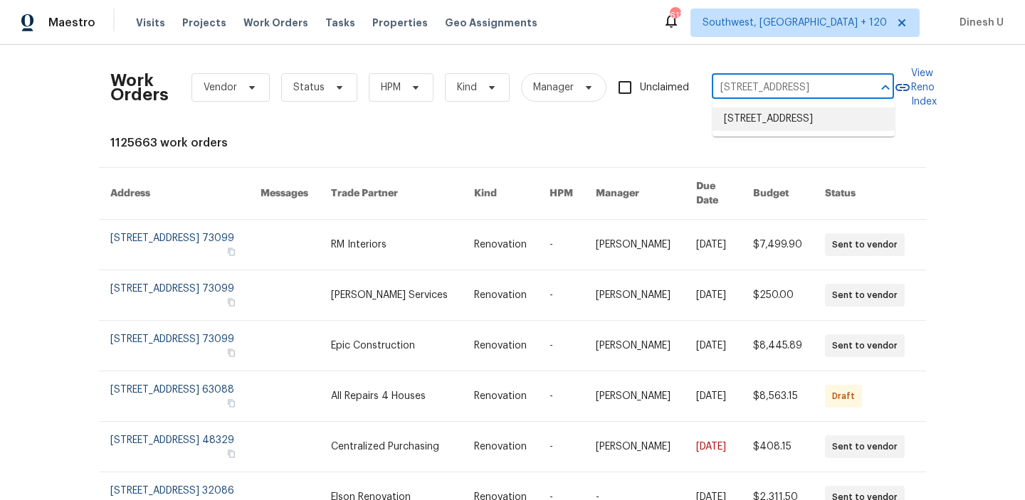
click at [749, 122] on li "[STREET_ADDRESS]" at bounding box center [804, 118] width 182 height 23
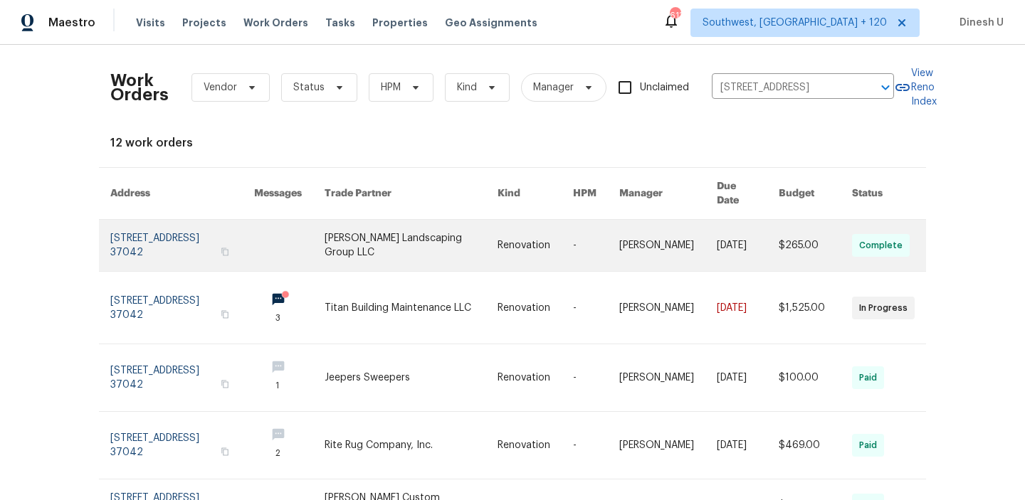
click at [139, 229] on link at bounding box center [182, 245] width 144 height 51
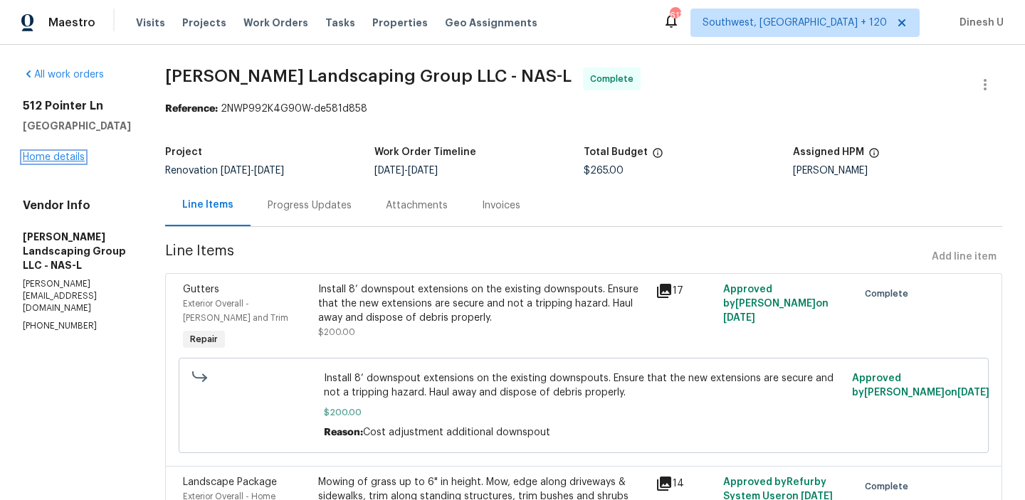
click at [51, 156] on link "Home details" at bounding box center [54, 157] width 62 height 10
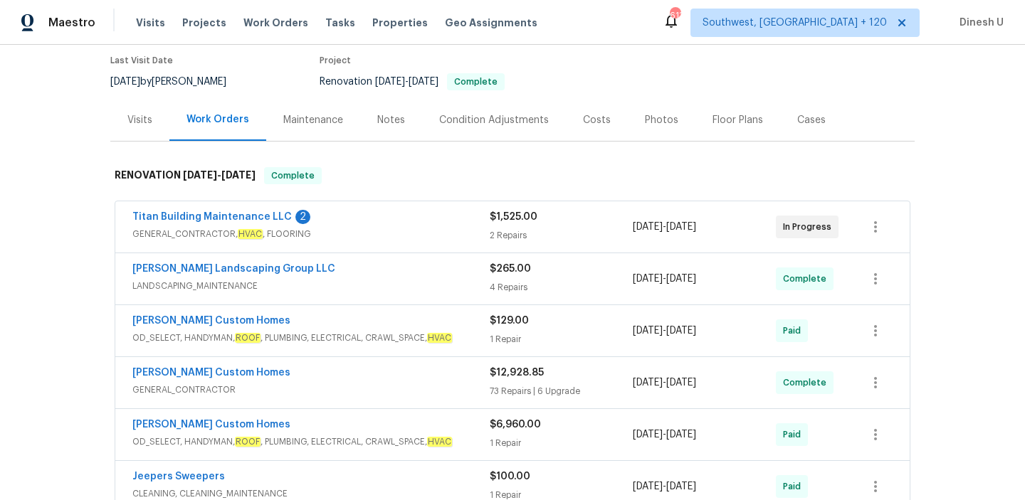
scroll to position [120, 0]
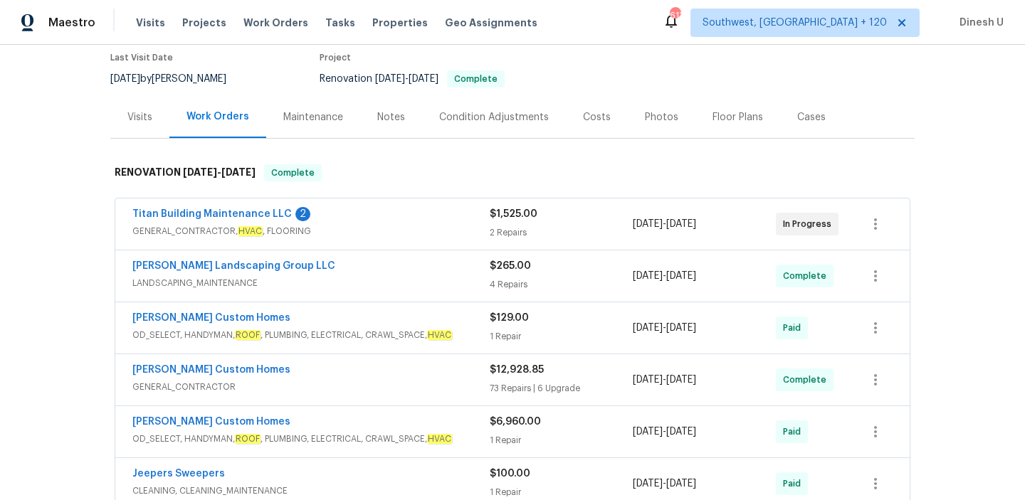
click at [484, 225] on span "GENERAL_CONTRACTOR, HVAC , FLOORING" at bounding box center [310, 231] width 357 height 14
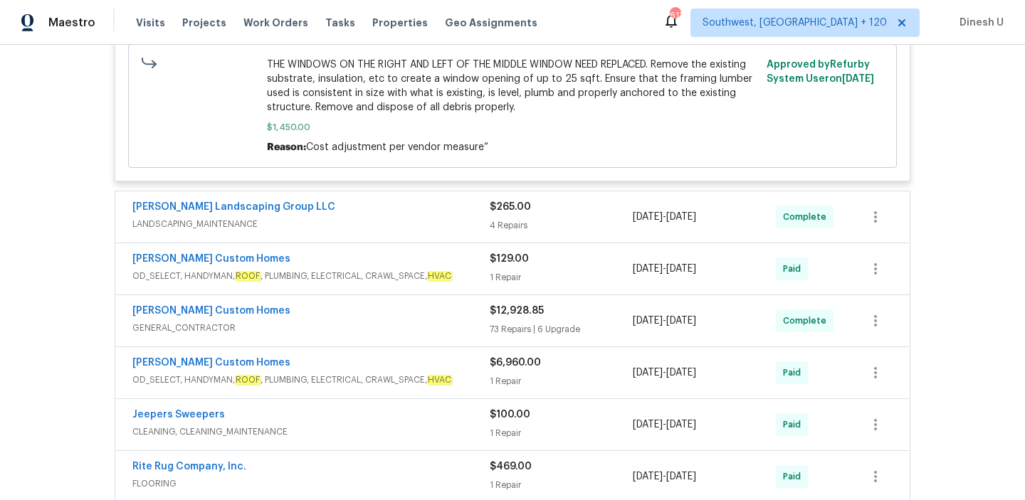
scroll to position [624, 0]
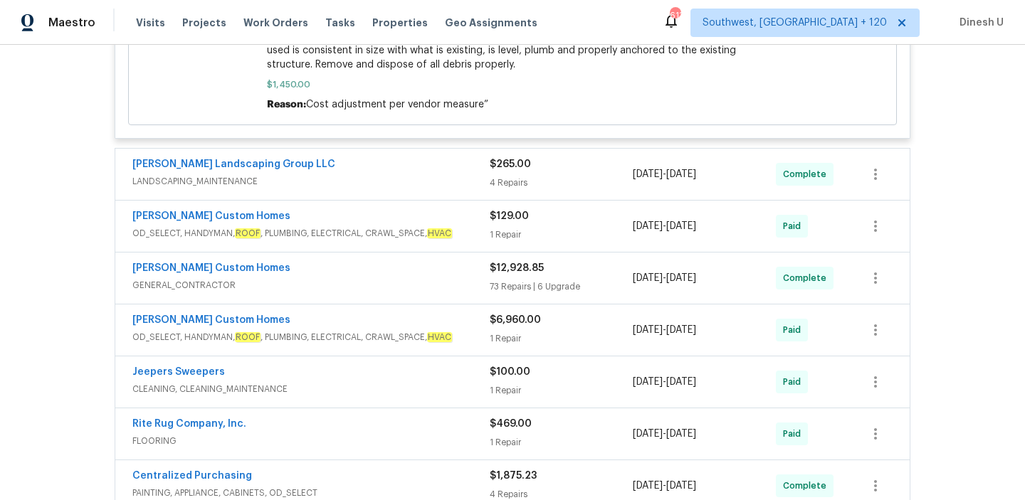
click at [476, 186] on span "LANDSCAPING_MAINTENANCE" at bounding box center [310, 181] width 357 height 14
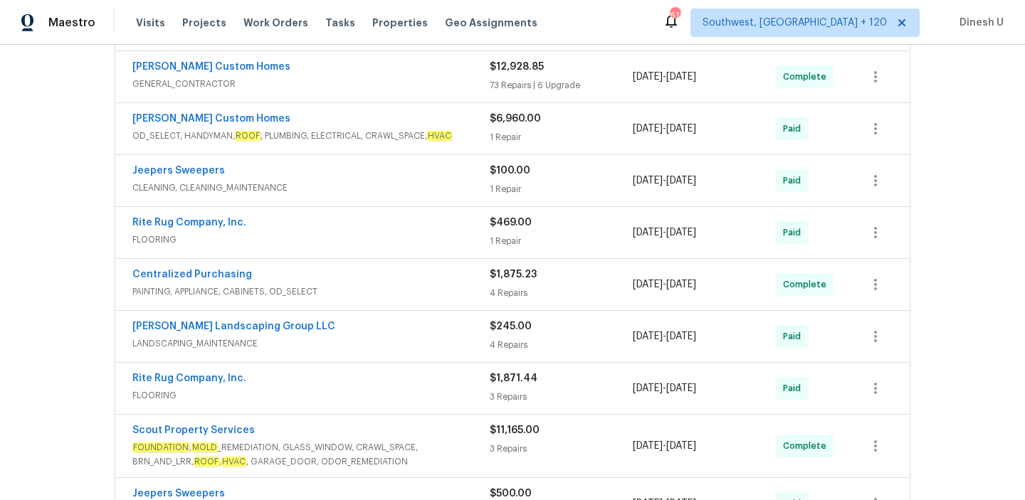
scroll to position [1480, 0]
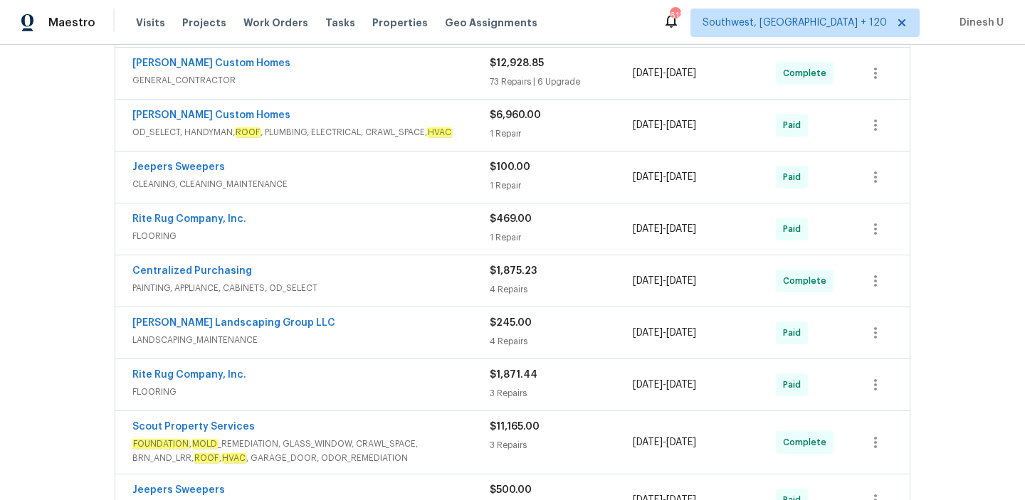
click at [505, 181] on div "$100.00 1 Repair" at bounding box center [561, 177] width 143 height 34
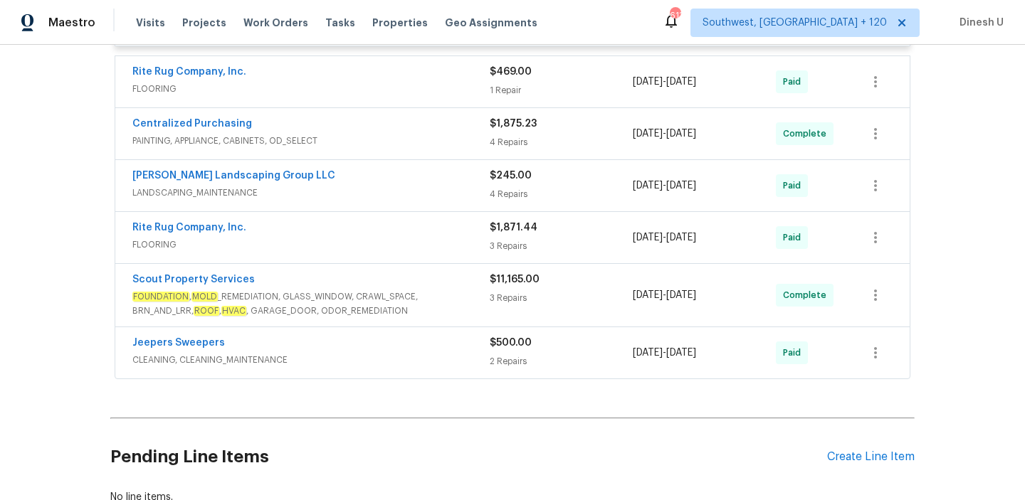
scroll to position [1816, 0]
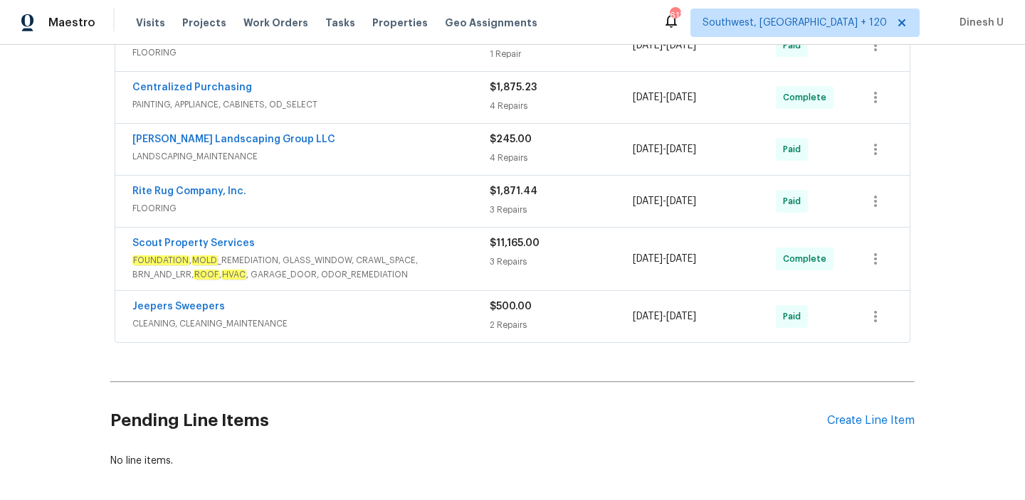
click at [508, 266] on div "3 Repairs" at bounding box center [561, 262] width 143 height 14
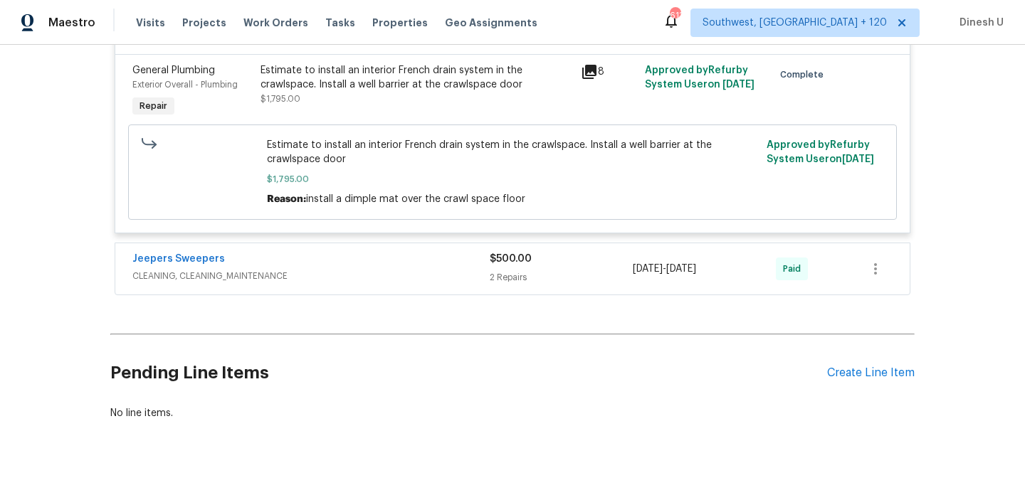
scroll to position [2577, 0]
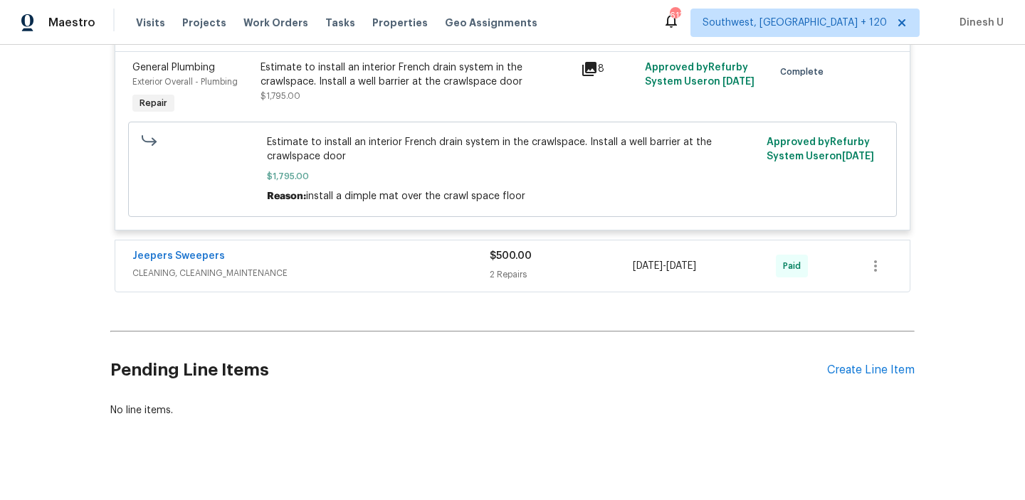
click at [497, 271] on div "$500.00 2 Repairs" at bounding box center [561, 266] width 143 height 34
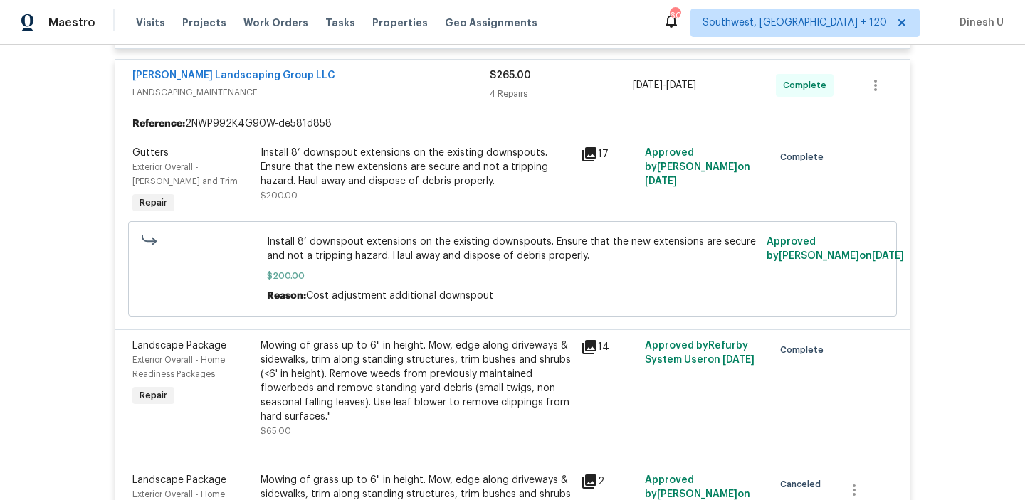
scroll to position [538, 0]
